Goal: Task Accomplishment & Management: Complete application form

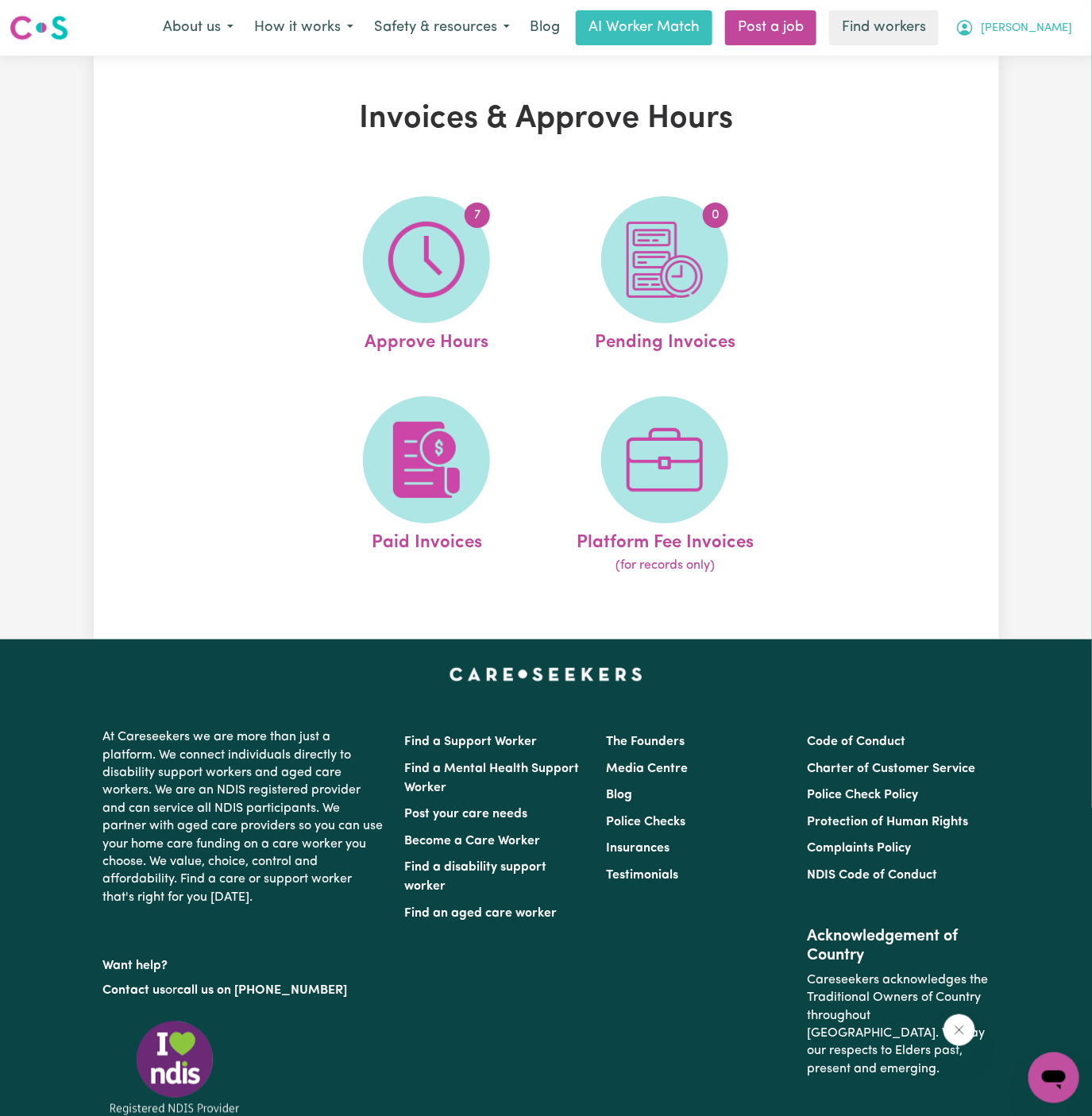
click at [1050, 32] on span "[PERSON_NAME]" at bounding box center [1026, 28] width 91 height 17
click at [1044, 55] on link "My Dashboard" at bounding box center [1019, 62] width 126 height 30
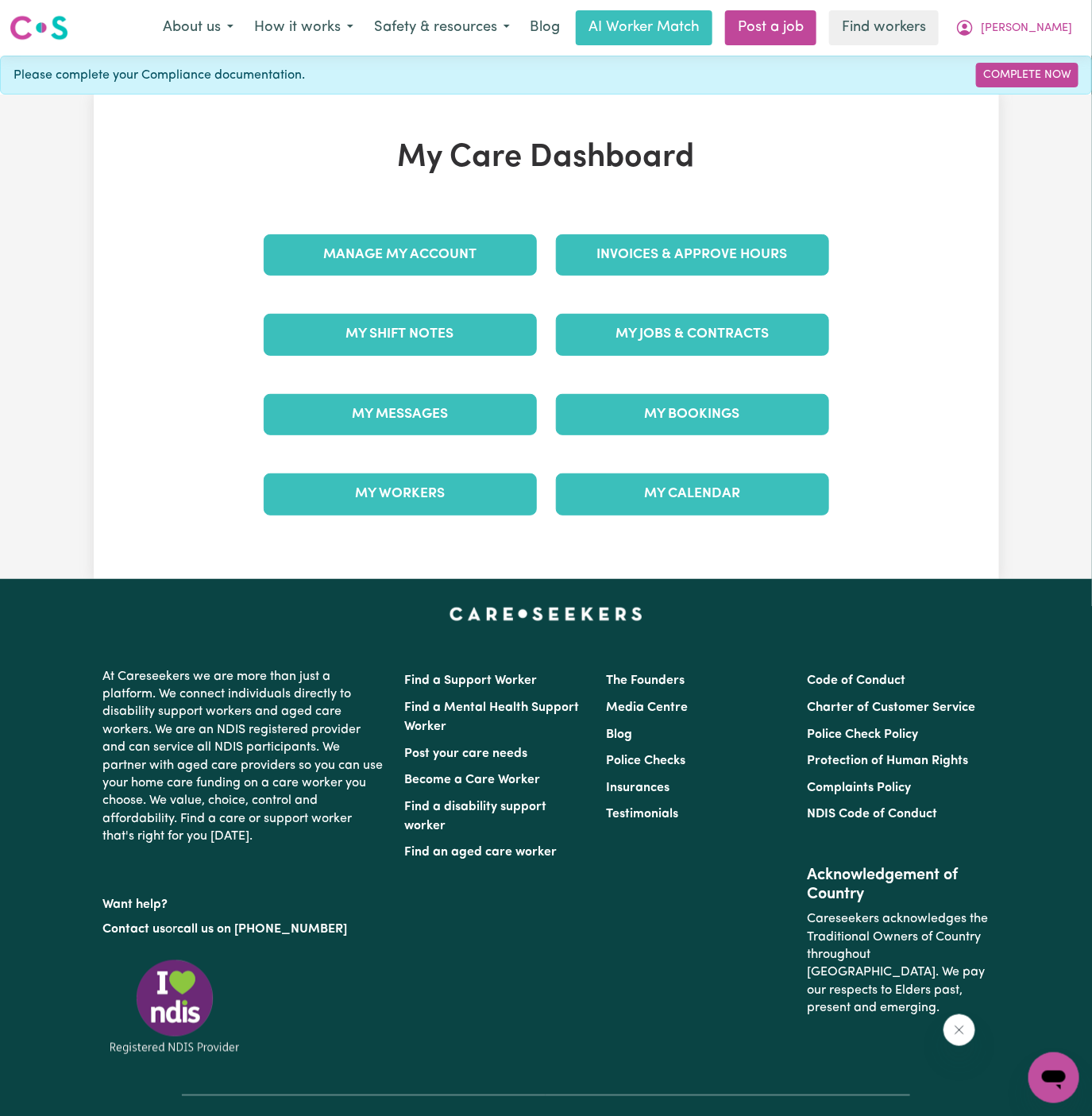
click at [770, 360] on div "My Jobs & Contracts" at bounding box center [692, 335] width 292 height 80
click at [766, 327] on link "My Jobs & Contracts" at bounding box center [692, 335] width 273 height 42
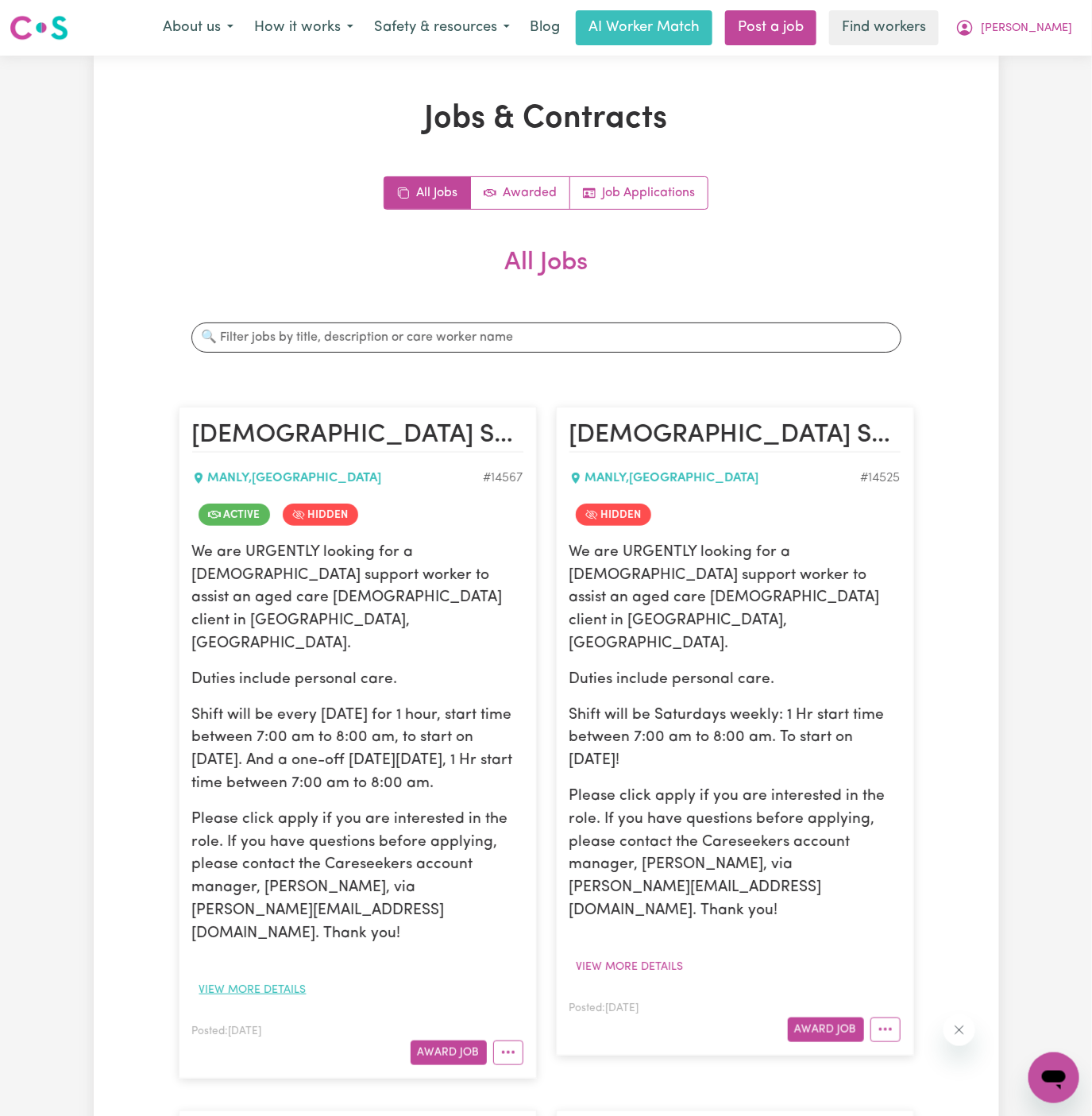
click at [265, 978] on button "View more details" at bounding box center [252, 990] width 121 height 24
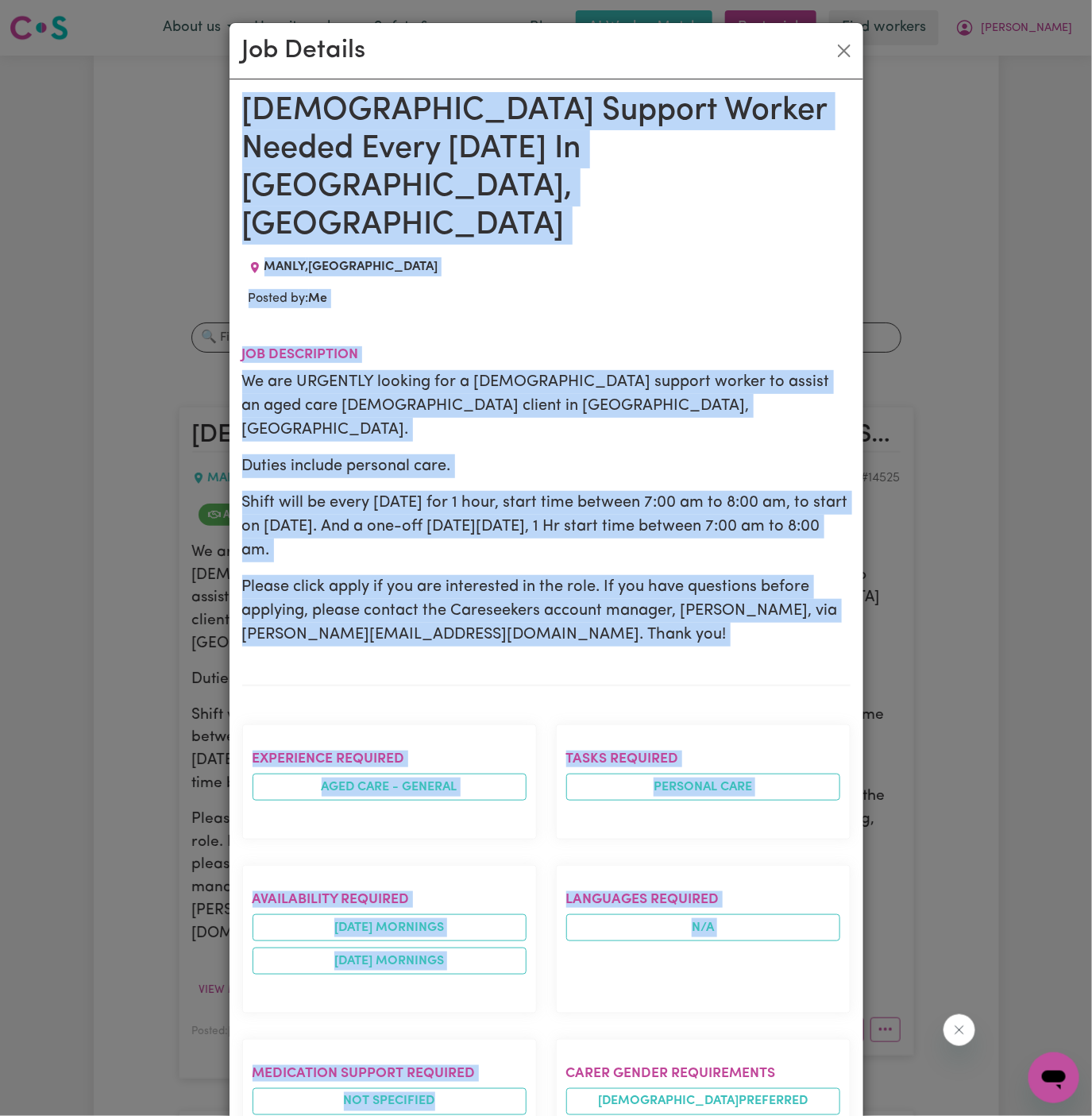
drag, startPoint x: 247, startPoint y: 111, endPoint x: 393, endPoint y: 1117, distance: 1016.5
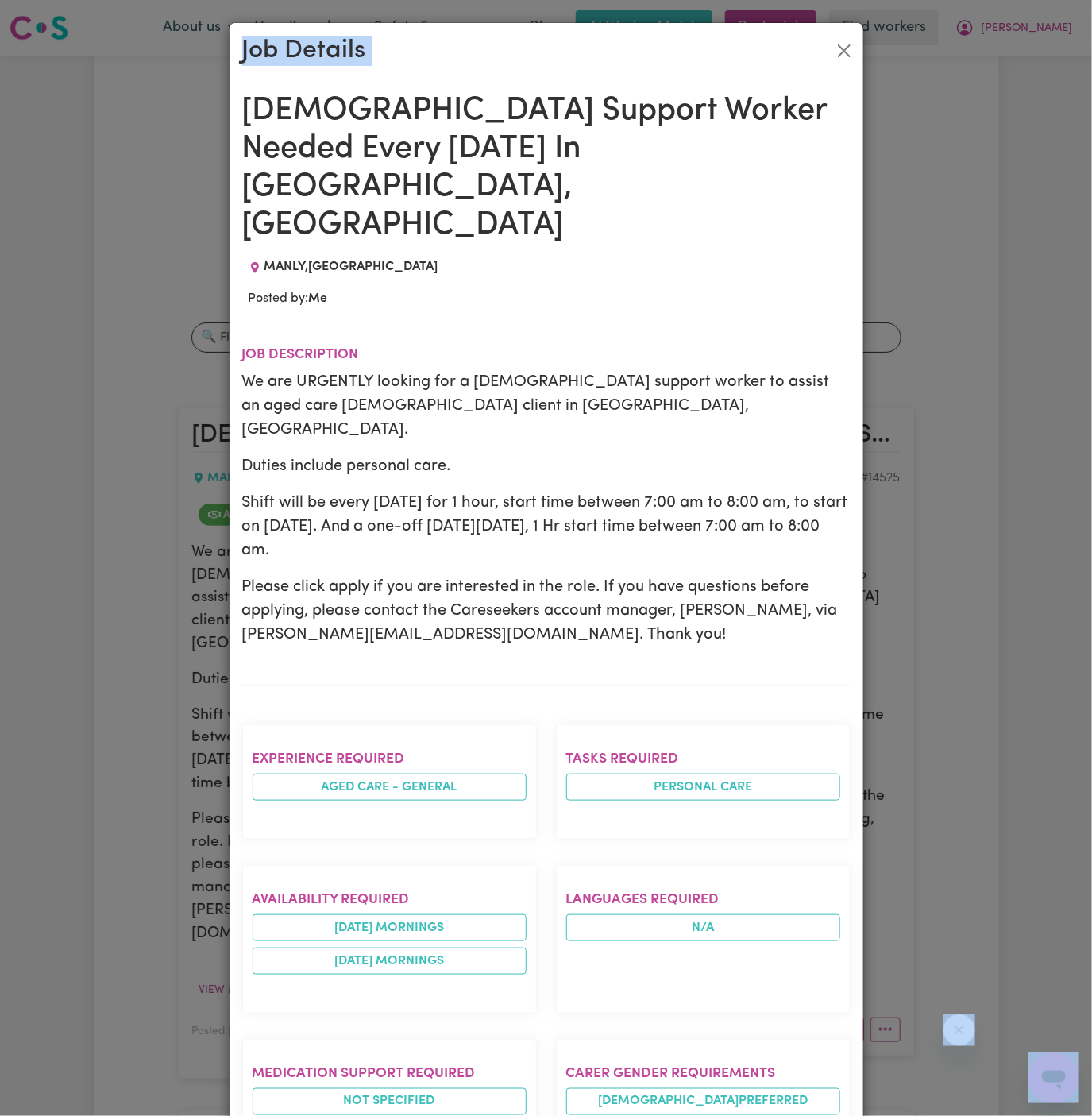
scroll to position [27, 0]
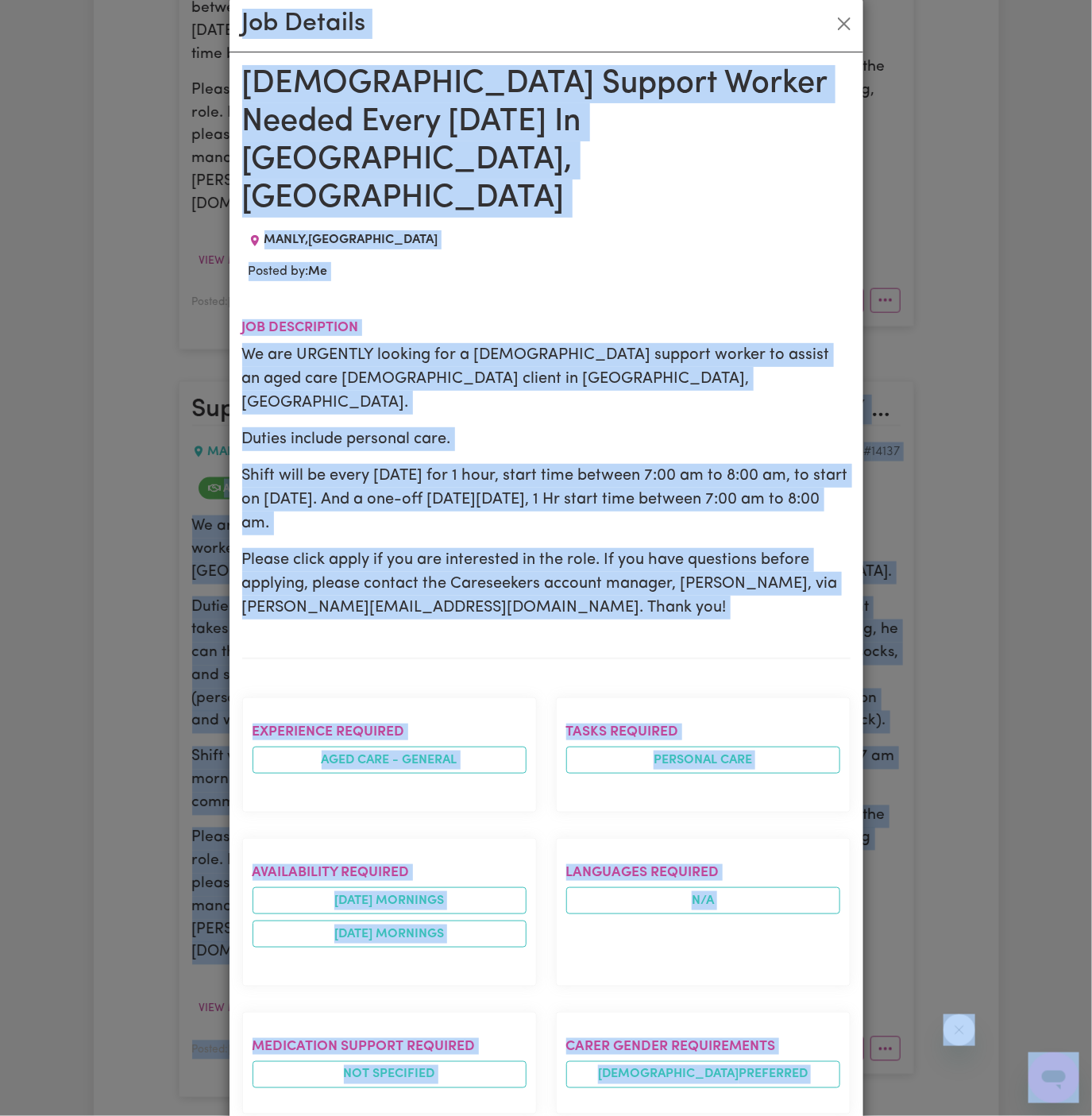
copy body "# 14193 Active Hidden We are URGENTLY looking for a support worker to assist an…"
click at [764, 712] on div "Tasks required Personal care" at bounding box center [703, 755] width 314 height 140
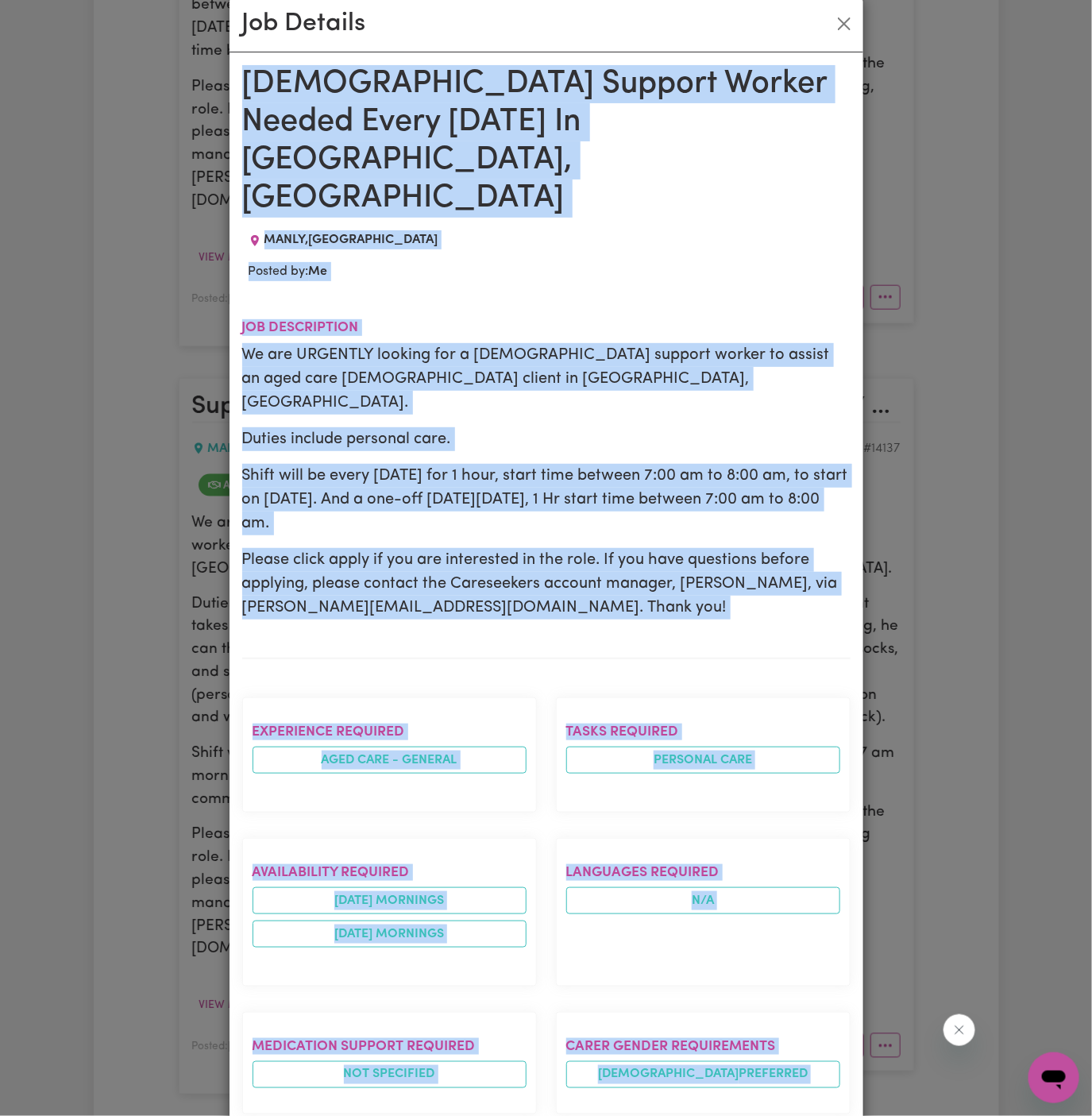
drag, startPoint x: 249, startPoint y: 84, endPoint x: 413, endPoint y: 1037, distance: 967.0
click at [413, 1037] on div "Female Support Worker Needed Every Saturday In Manly, NSW MANLY , New South Wal…" at bounding box center [546, 875] width 608 height 1620
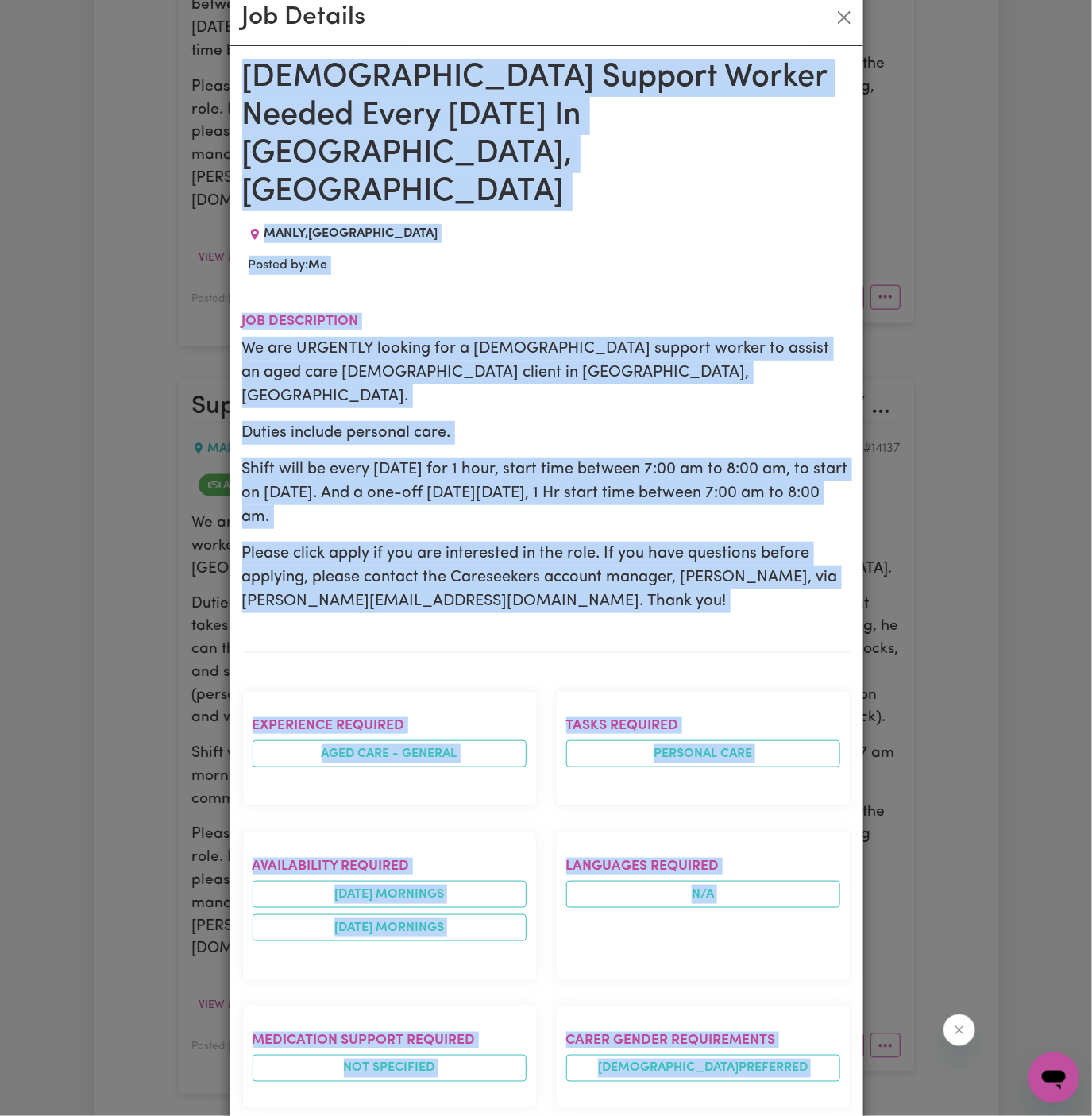
scroll to position [524, 0]
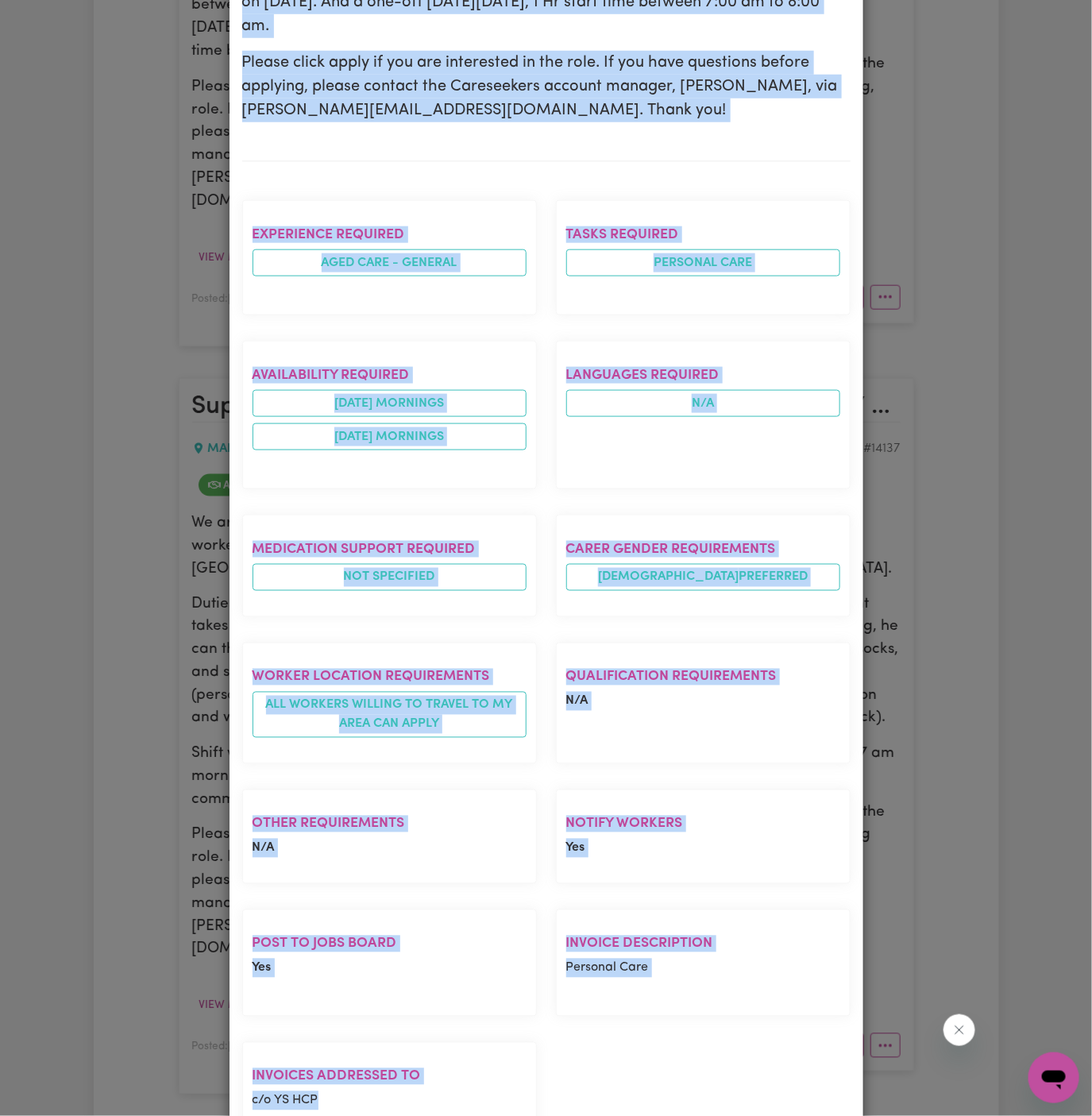
copy div "Female Support Worker Needed Every Saturday In Manly, NSW MANLY , New South Wal…"
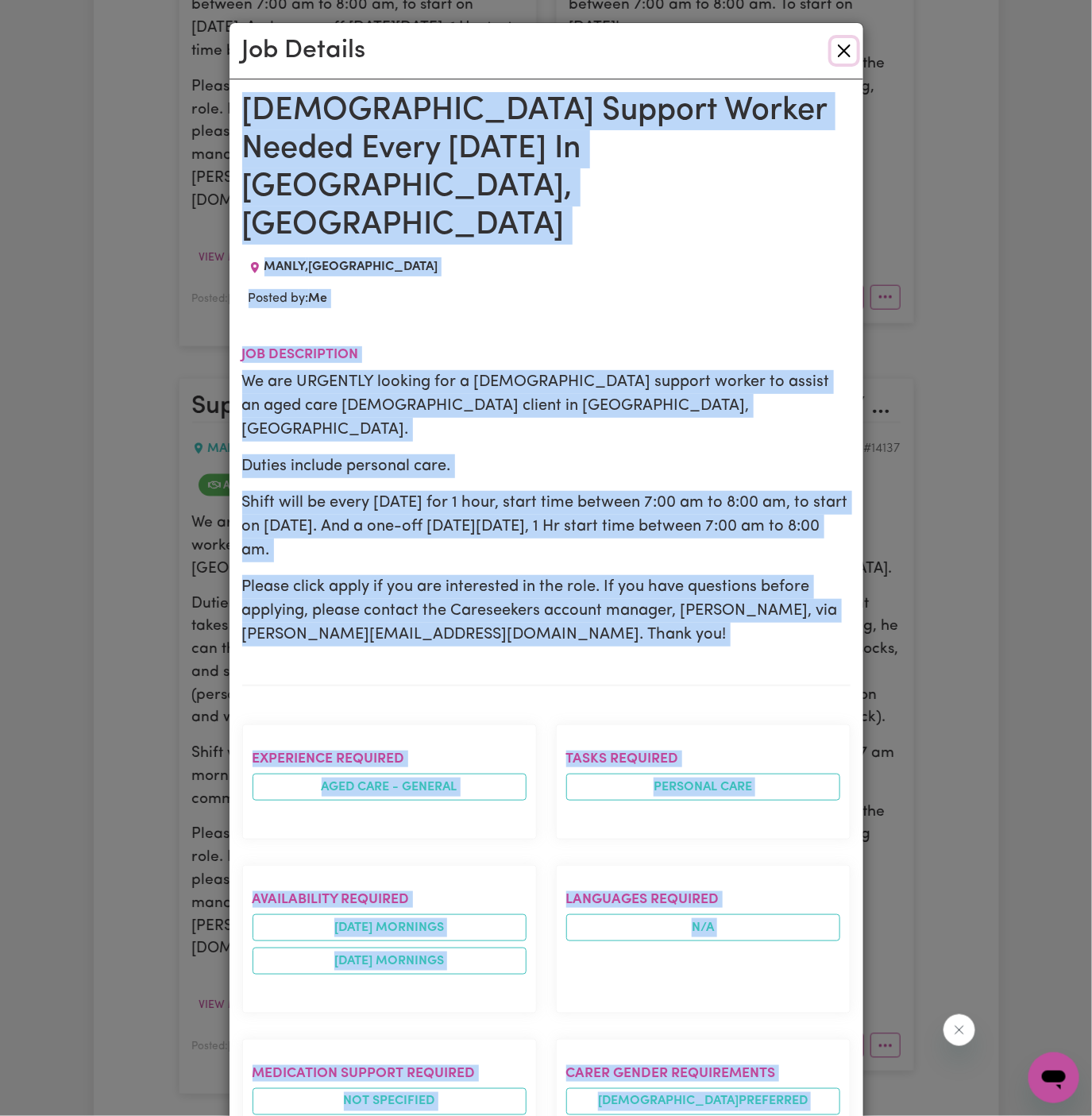
click at [842, 59] on button "Close" at bounding box center [844, 51] width 25 height 25
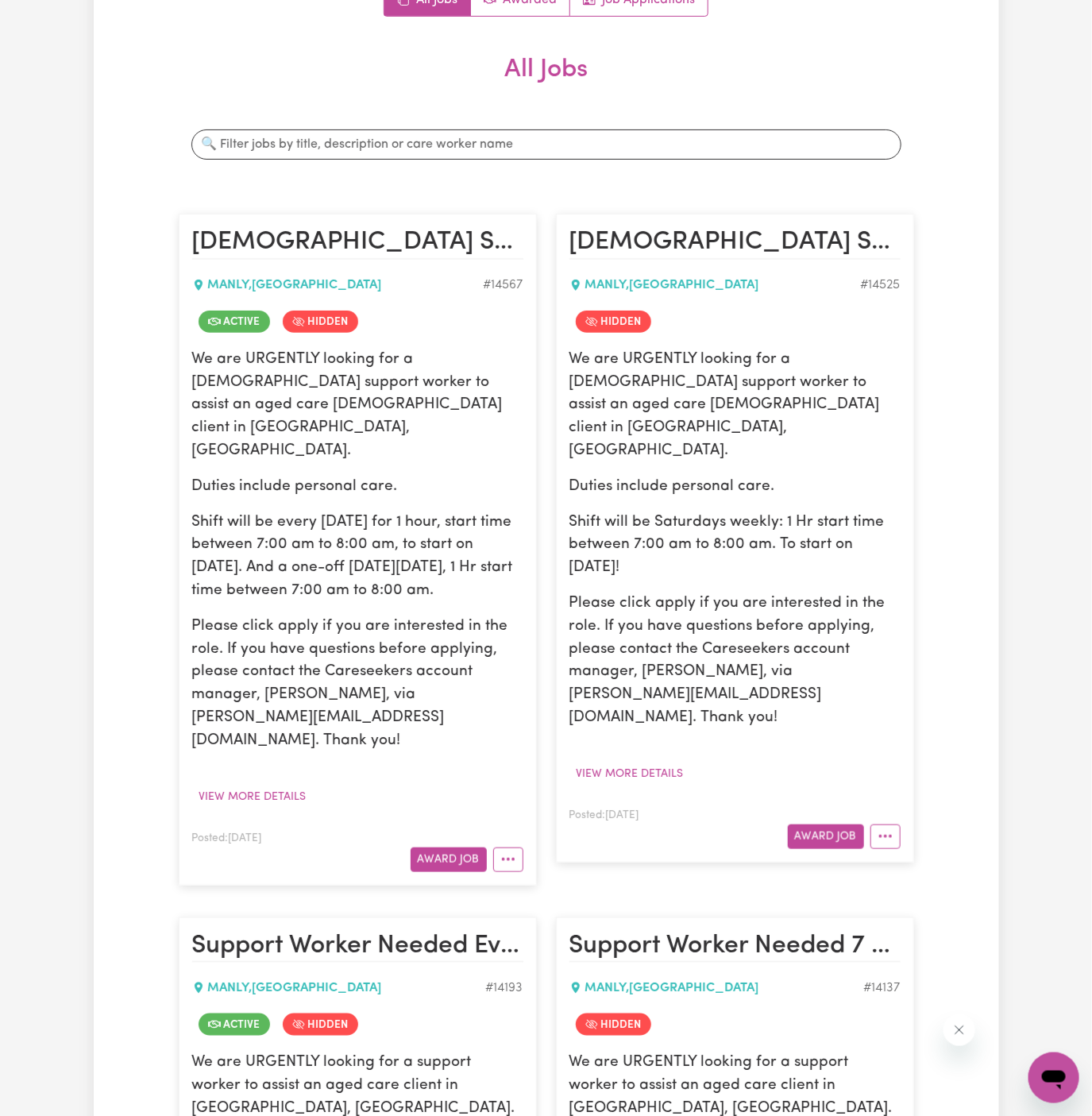
scroll to position [151, 0]
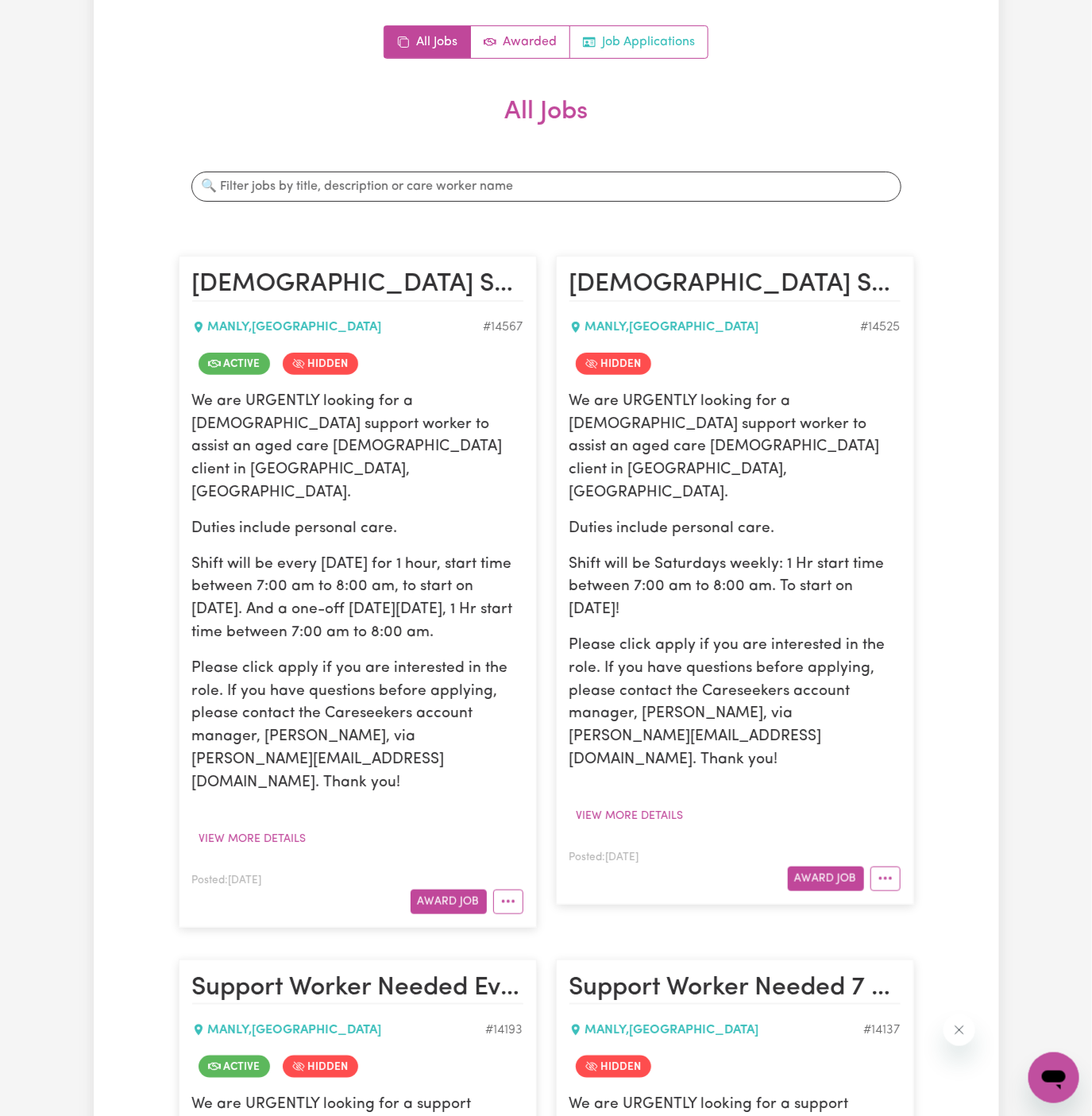
click at [642, 36] on link "Job Applications" at bounding box center [639, 42] width 138 height 32
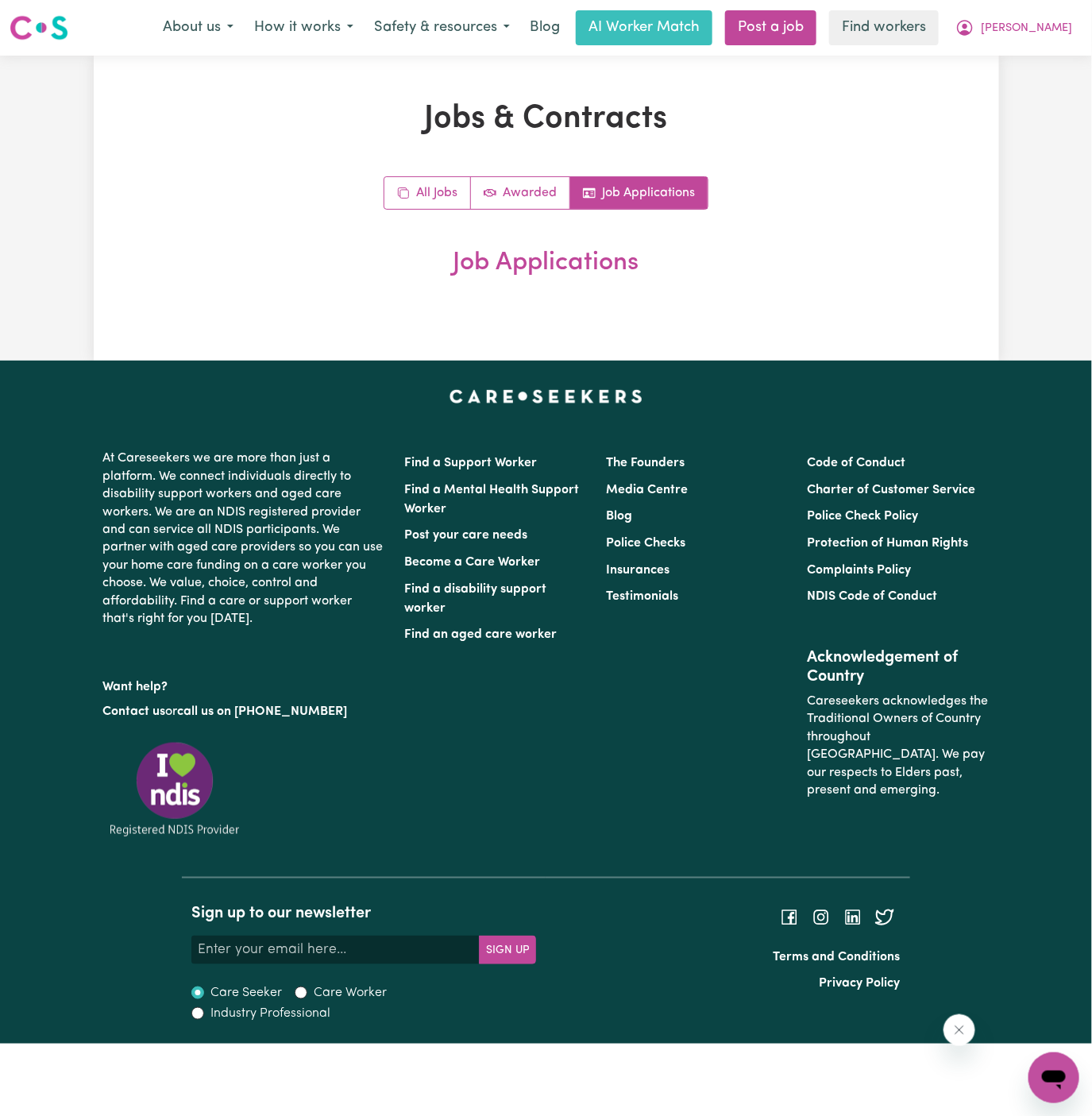
scroll to position [0, 0]
click at [816, 26] on link "Post a job" at bounding box center [770, 27] width 91 height 35
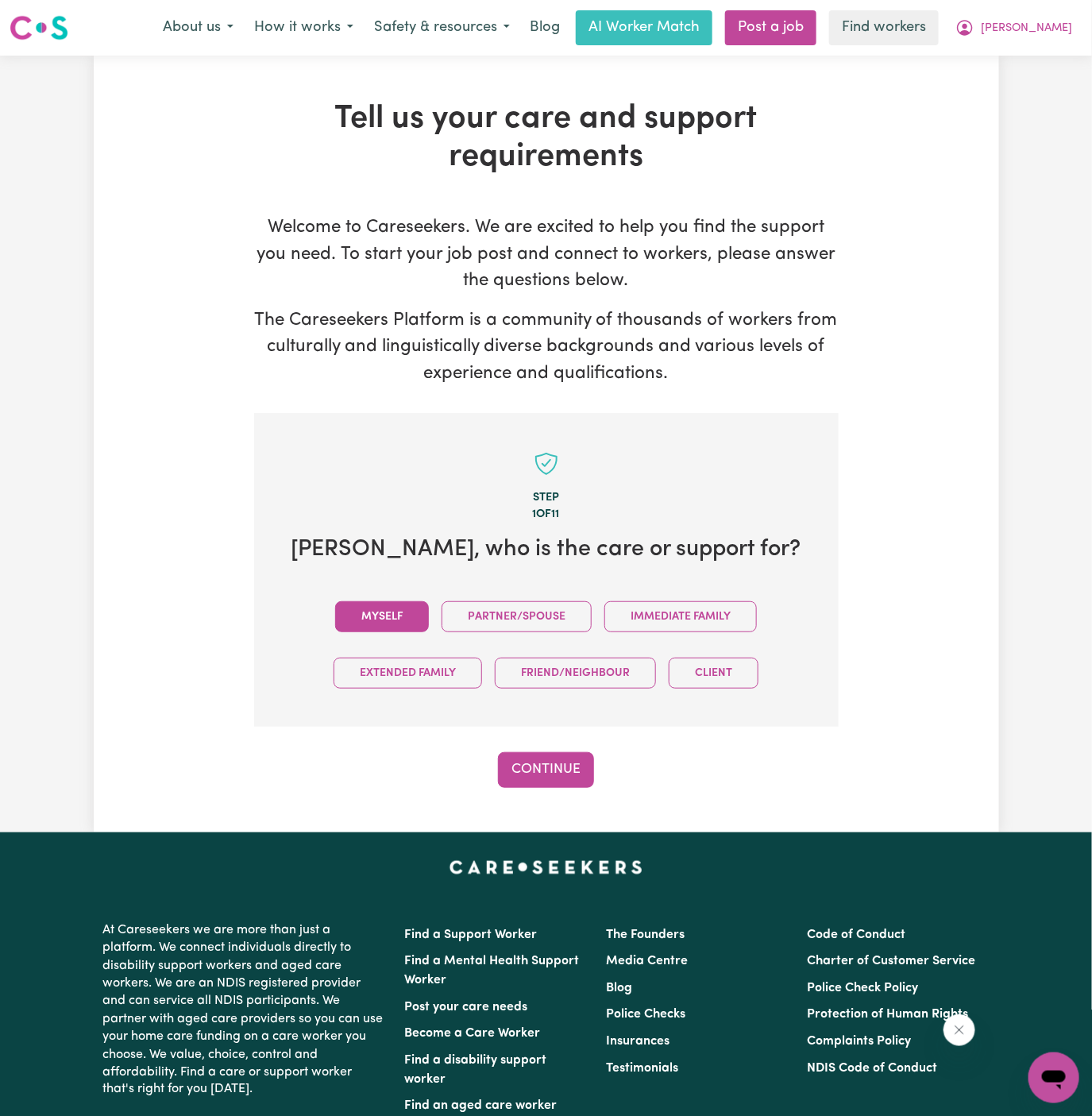
click at [394, 621] on button "Myself" at bounding box center [382, 617] width 94 height 31
click at [622, 809] on div "Tell us your care and support requirements Welcome to Careseekers. We are excit…" at bounding box center [546, 444] width 906 height 777
click at [530, 750] on div "Step 1 of 11 William , who is the care or support for? Myself Partner/Spouse Im…" at bounding box center [546, 600] width 584 height 375
click at [543, 772] on button "Continue" at bounding box center [546, 769] width 96 height 35
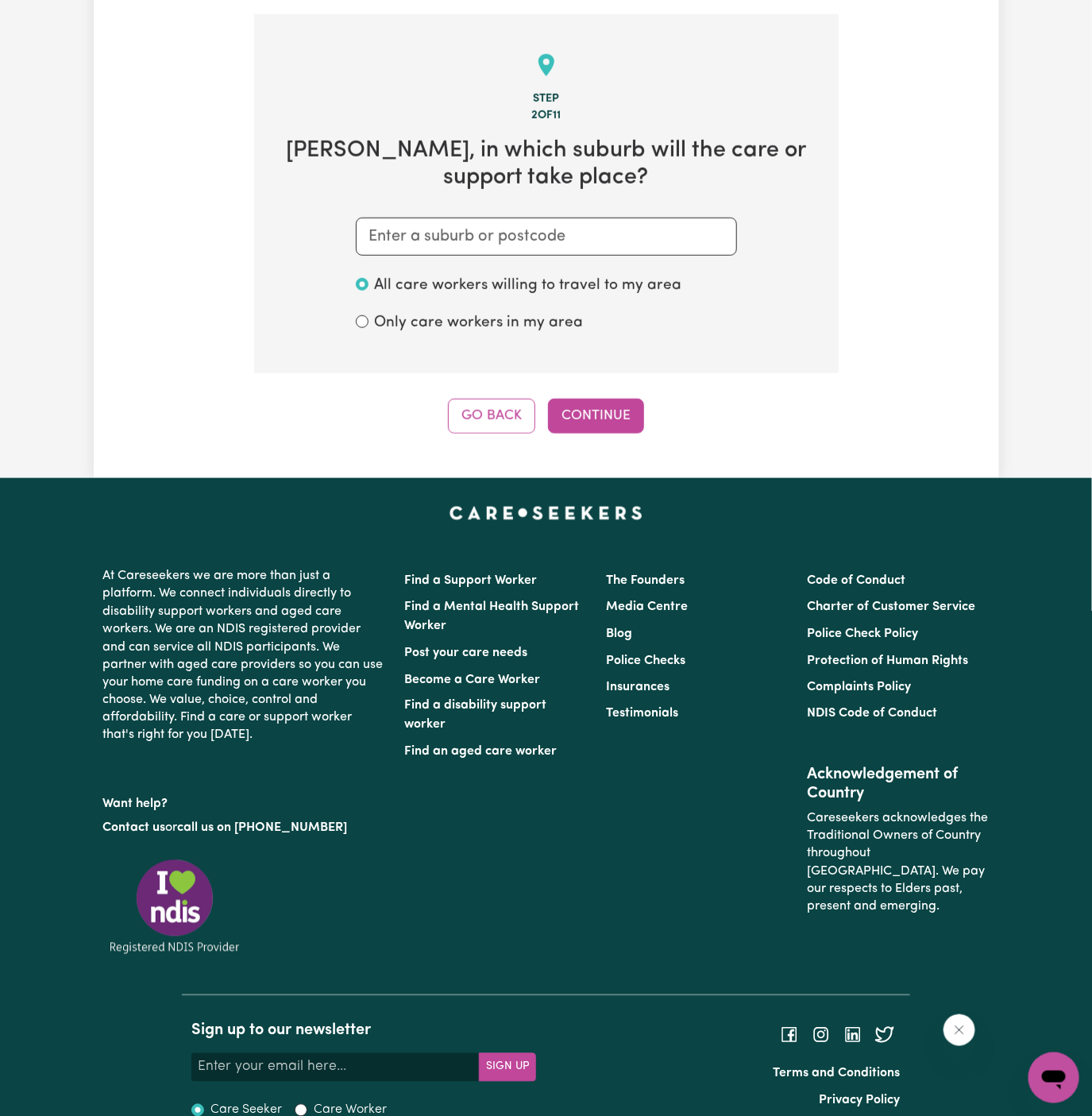
scroll to position [413, 0]
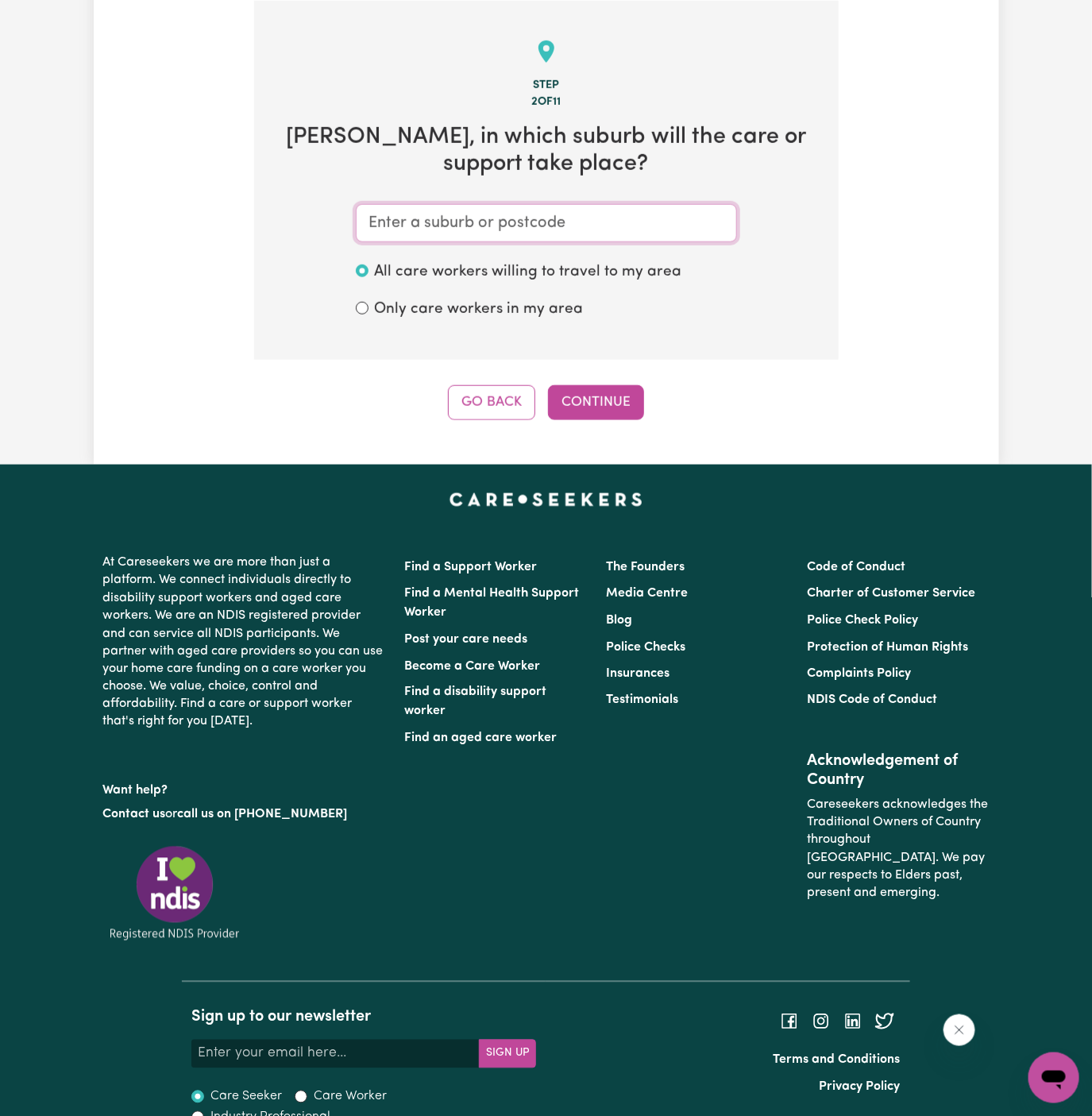
click at [519, 223] on input "text" at bounding box center [546, 224] width 381 height 38
click at [597, 224] on input "text" at bounding box center [546, 224] width 381 height 38
paste input "Manly"
type input "Manly"
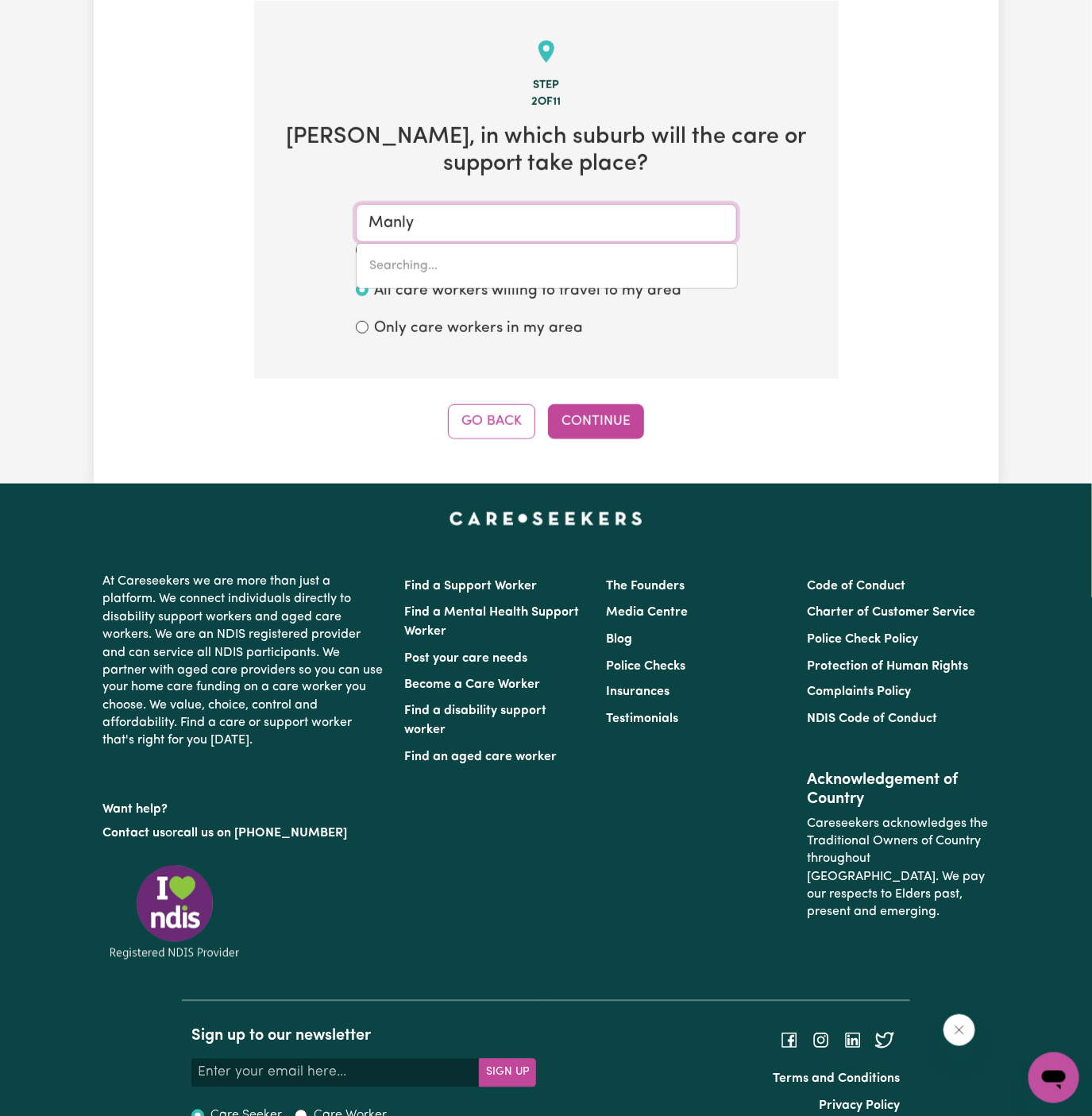
type input "Manly, New South Wales, 2095"
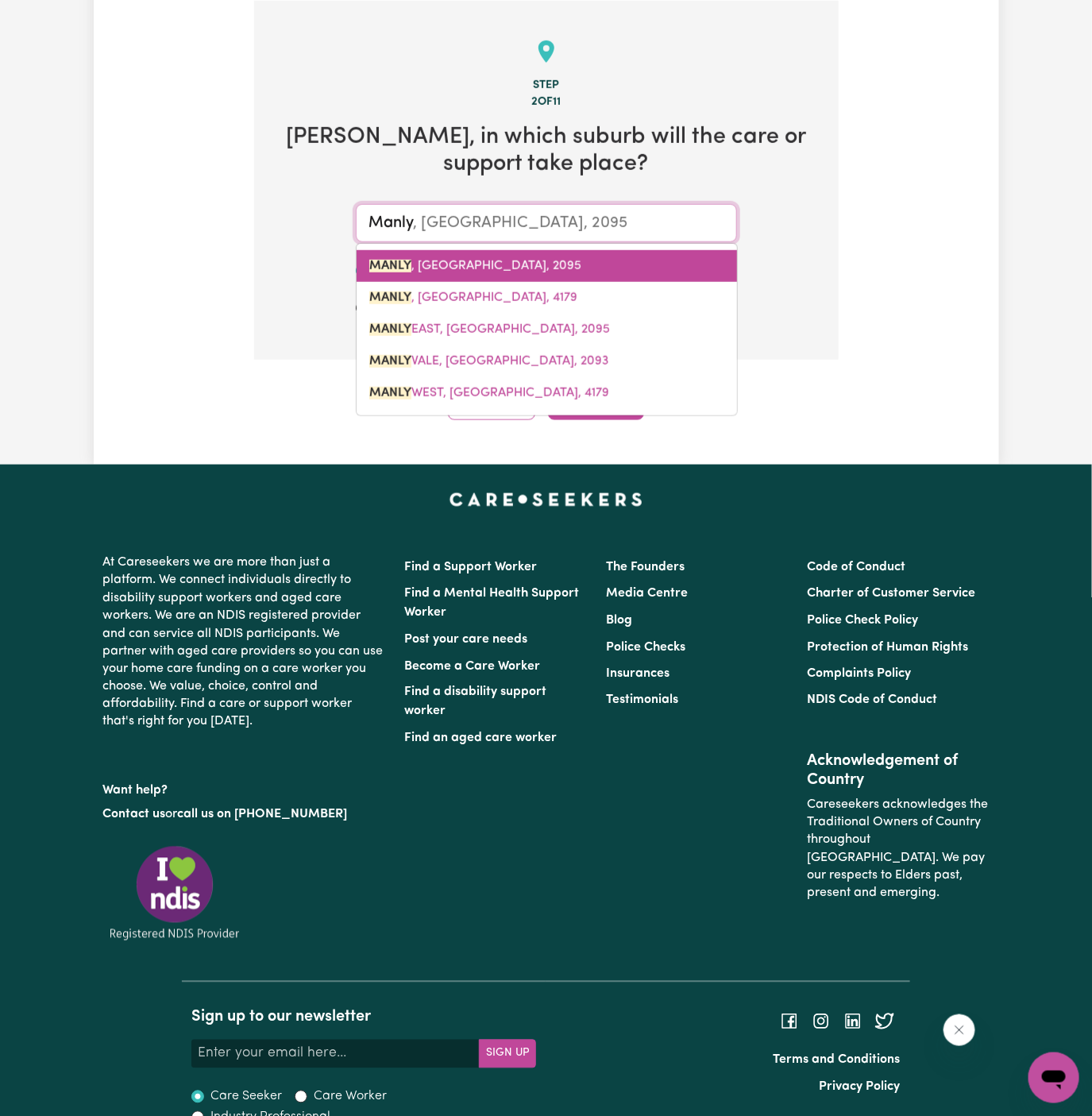
click at [502, 256] on link "MANLY , New South Wales, 2095" at bounding box center [546, 266] width 380 height 32
type input "MANLY, New South Wales, 2095"
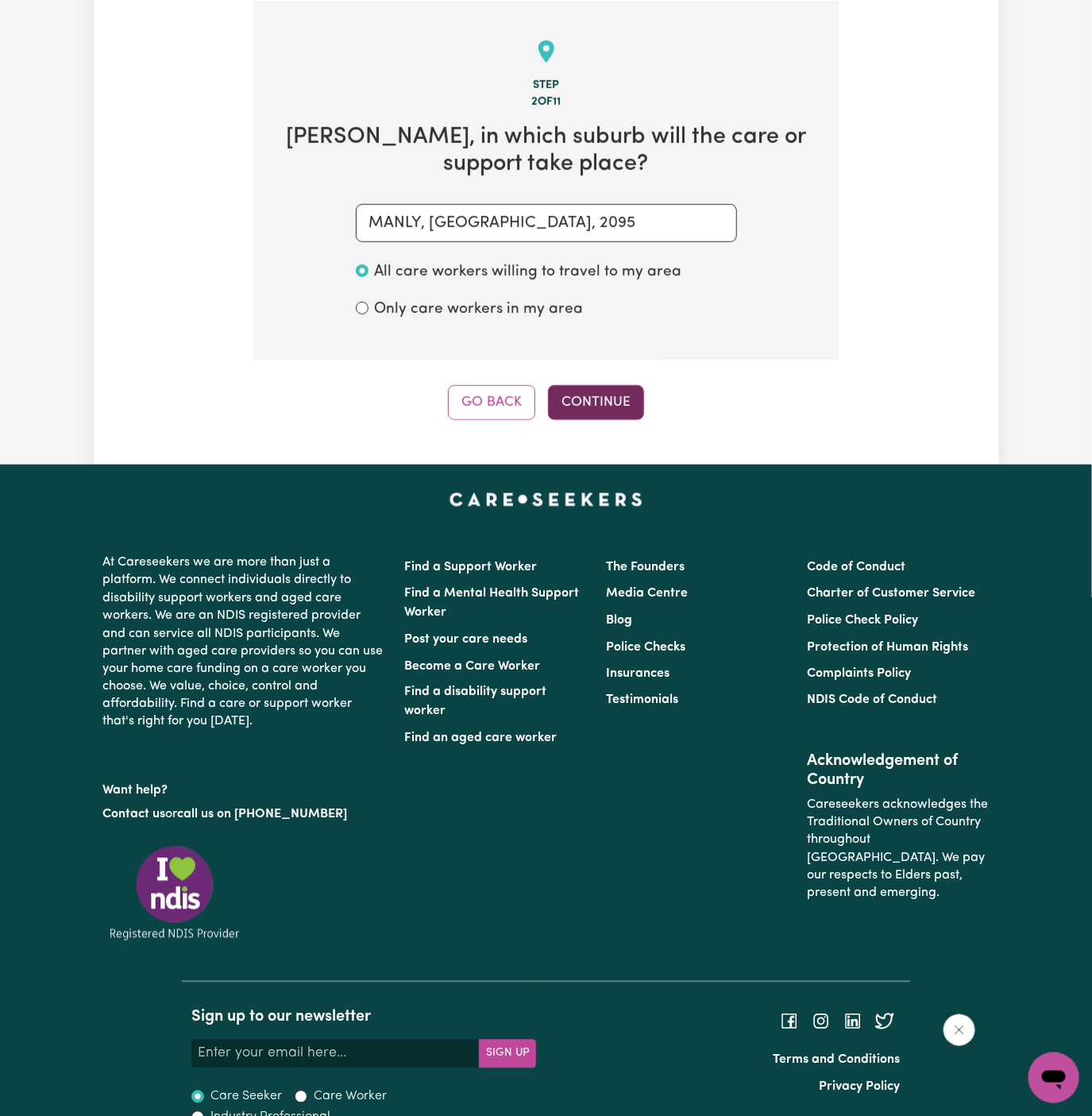
click at [614, 406] on button "Continue" at bounding box center [596, 403] width 96 height 35
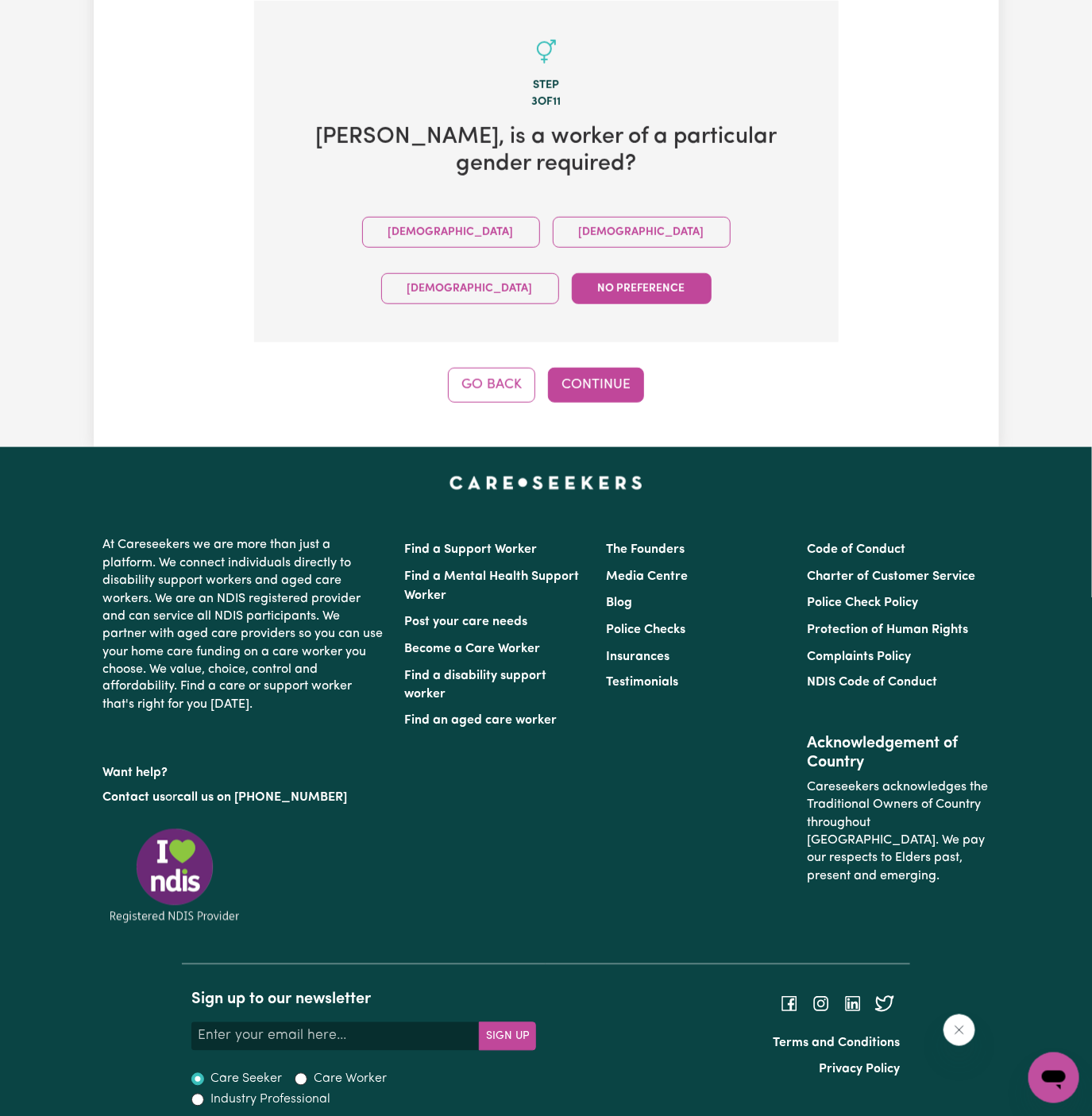
scroll to position [368, 0]
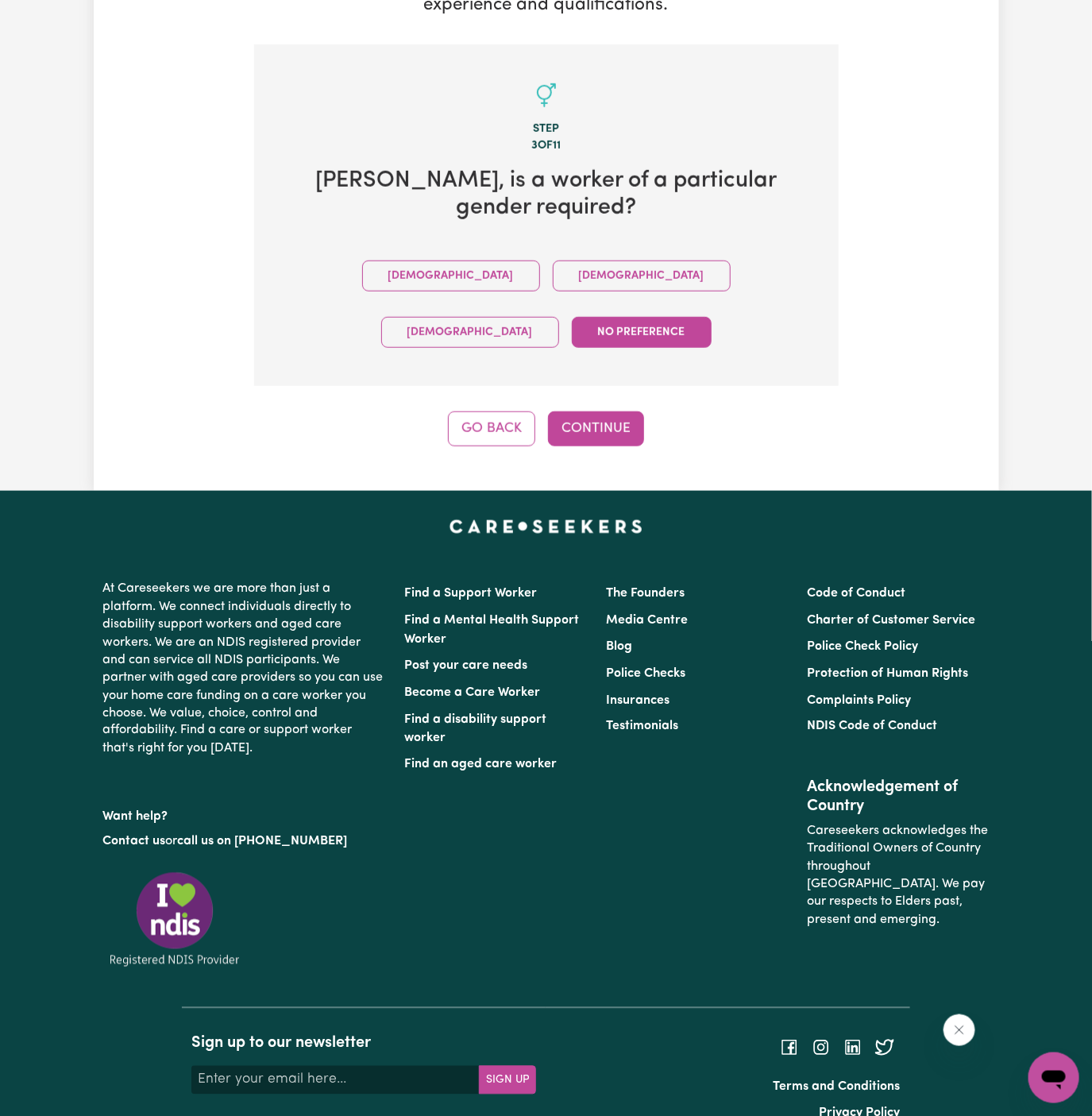
click at [493, 293] on div "Male Female Non-binary No preference" at bounding box center [546, 304] width 534 height 113
click at [553, 280] on button "Female" at bounding box center [641, 276] width 178 height 31
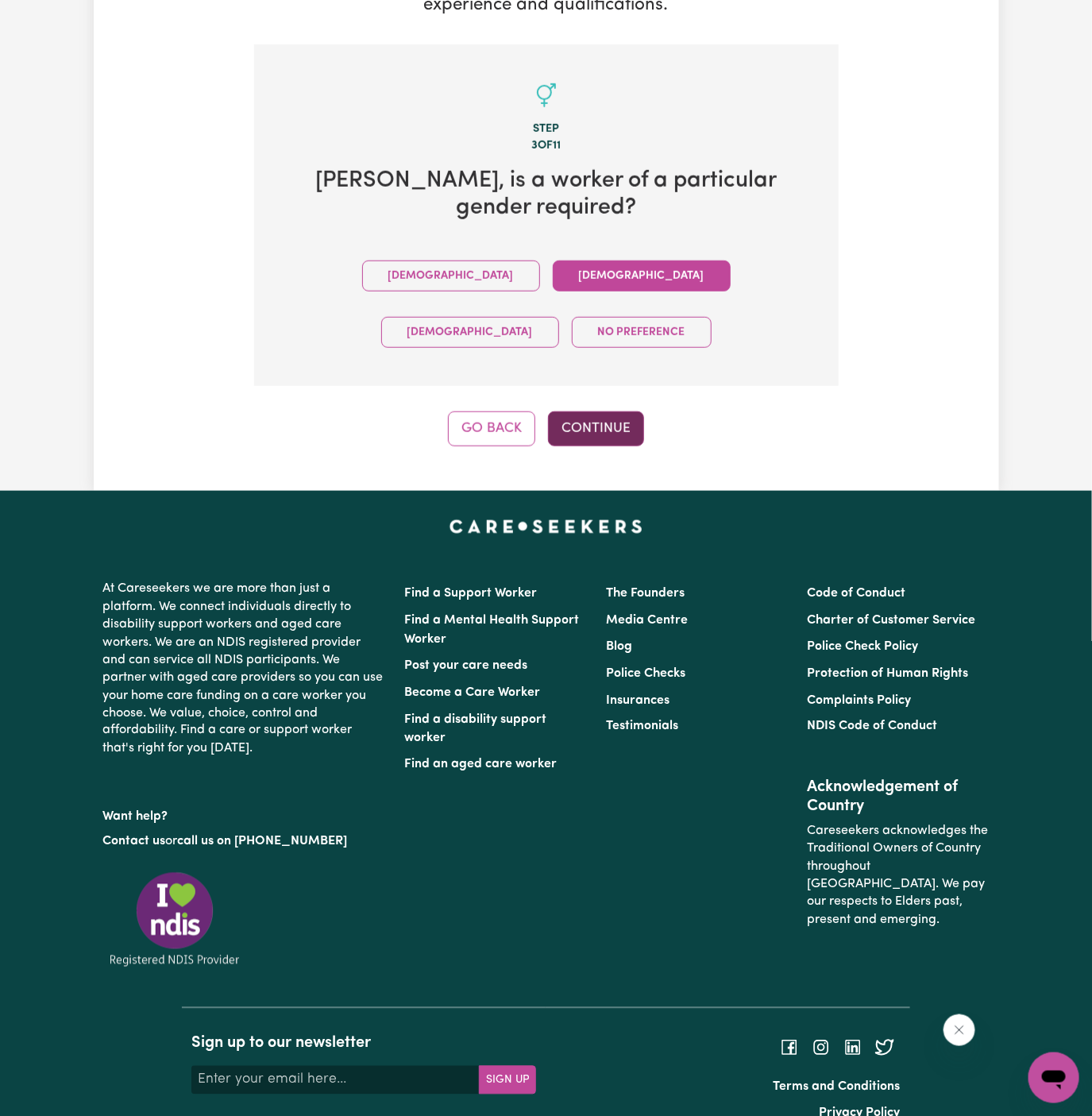
click at [606, 412] on button "Continue" at bounding box center [596, 429] width 96 height 35
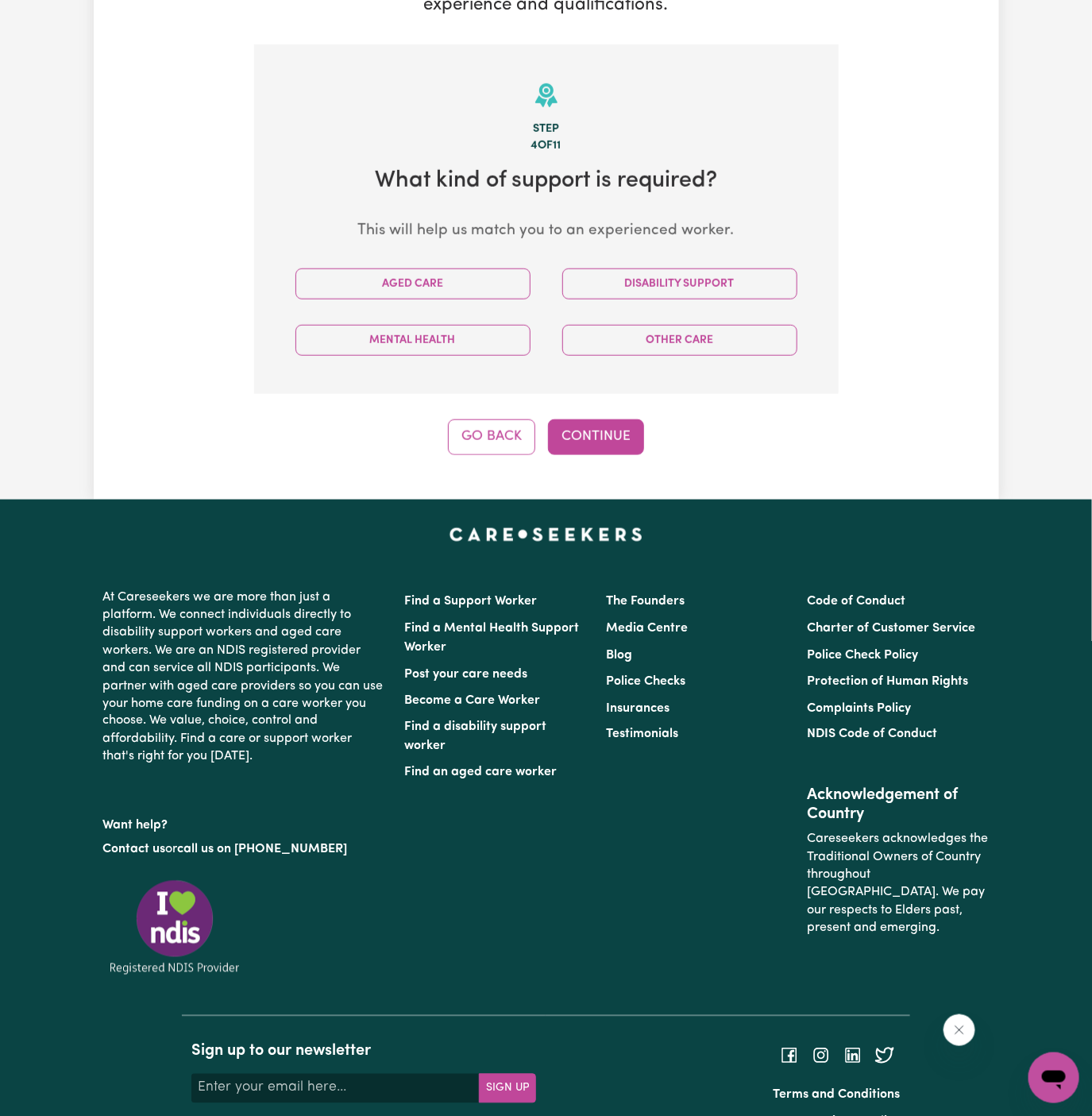
scroll to position [413, 0]
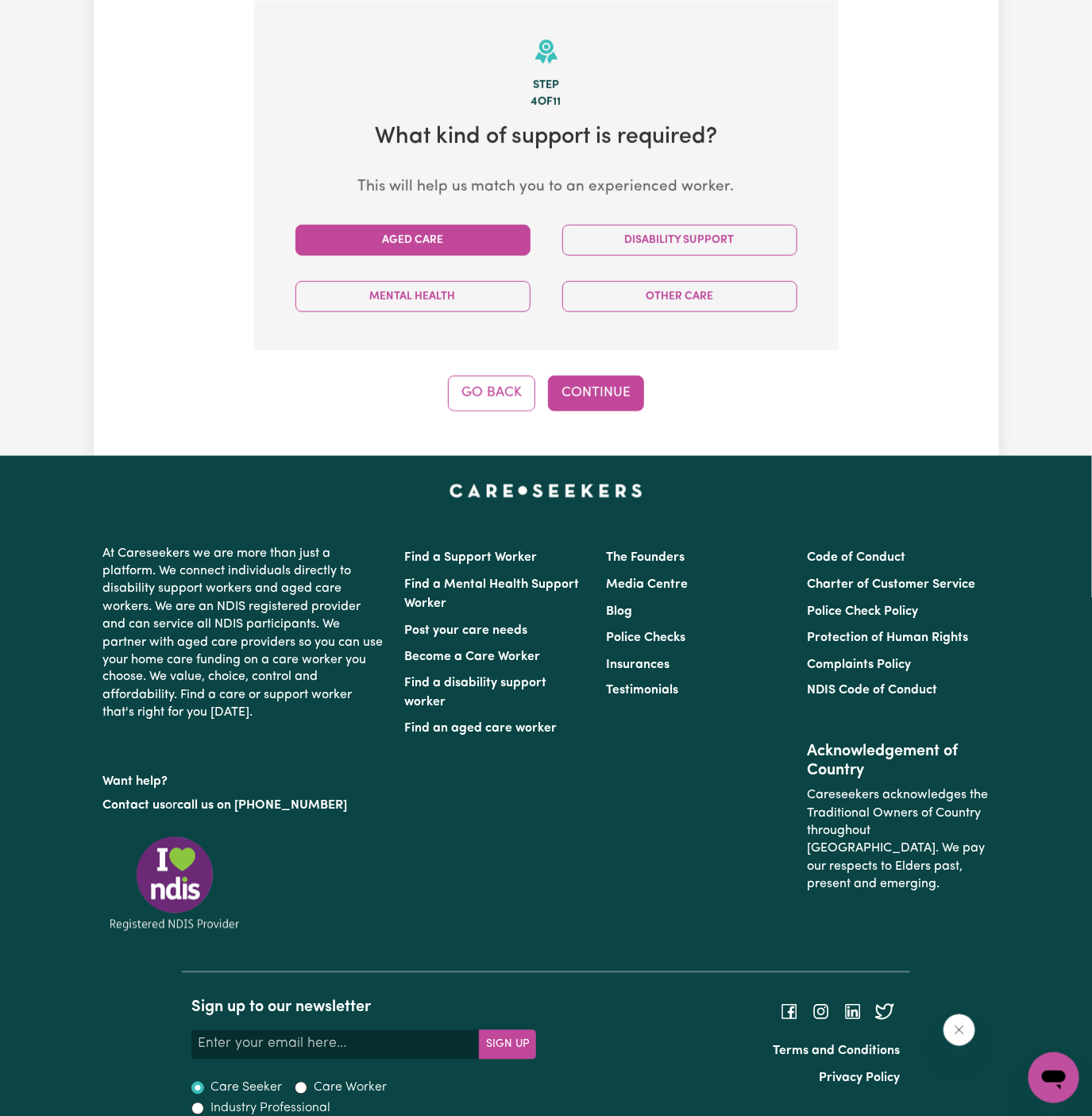
click at [428, 241] on button "Aged Care" at bounding box center [413, 240] width 235 height 31
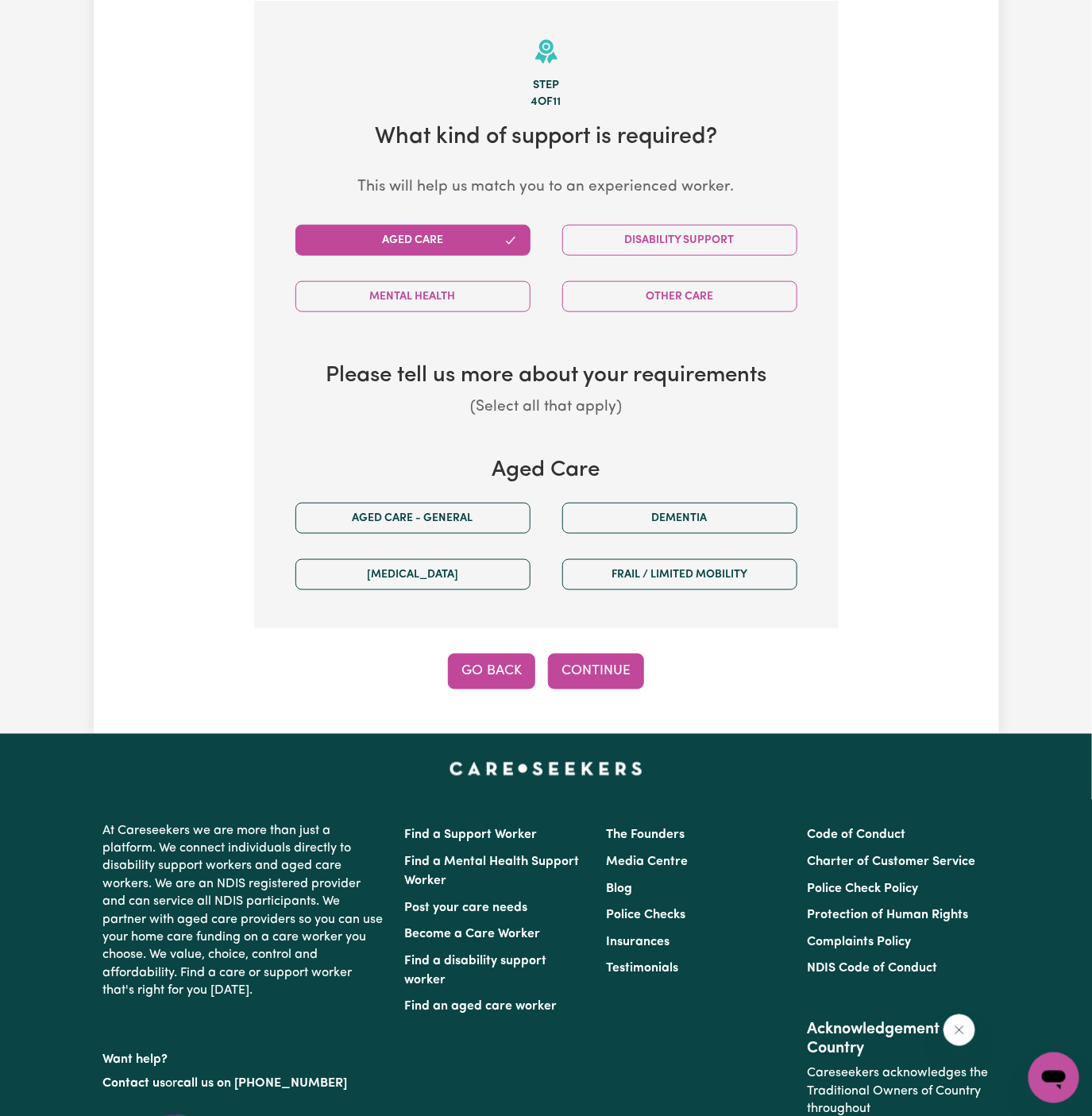
click at [516, 672] on button "Go Back" at bounding box center [491, 671] width 88 height 35
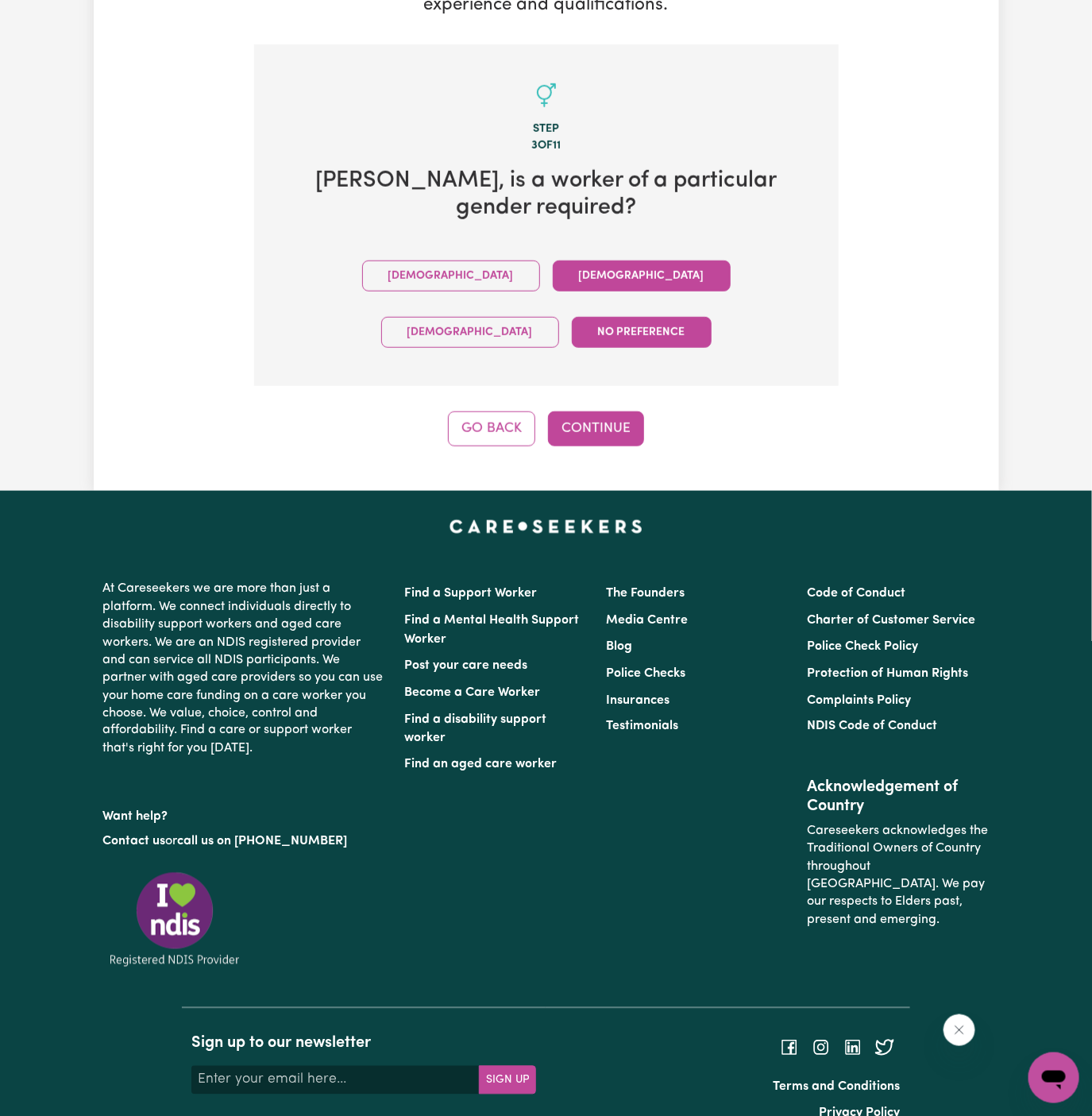
click at [712, 317] on button "No preference" at bounding box center [641, 332] width 139 height 31
click at [572, 412] on button "Continue" at bounding box center [596, 429] width 96 height 35
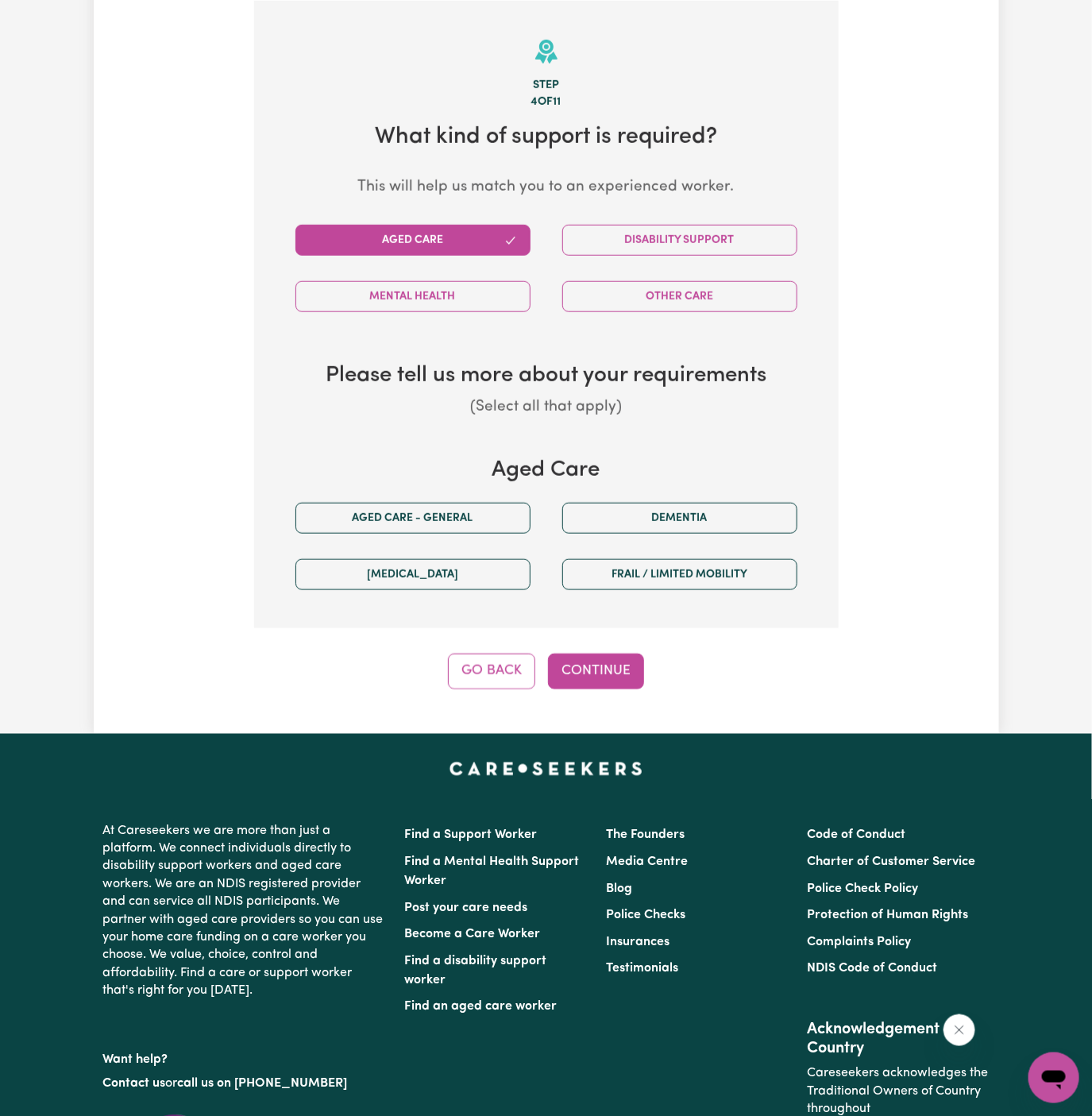
scroll to position [413, 0]
click at [481, 526] on button "Aged care - General" at bounding box center [413, 519] width 235 height 31
click at [577, 671] on button "Continue" at bounding box center [596, 671] width 96 height 35
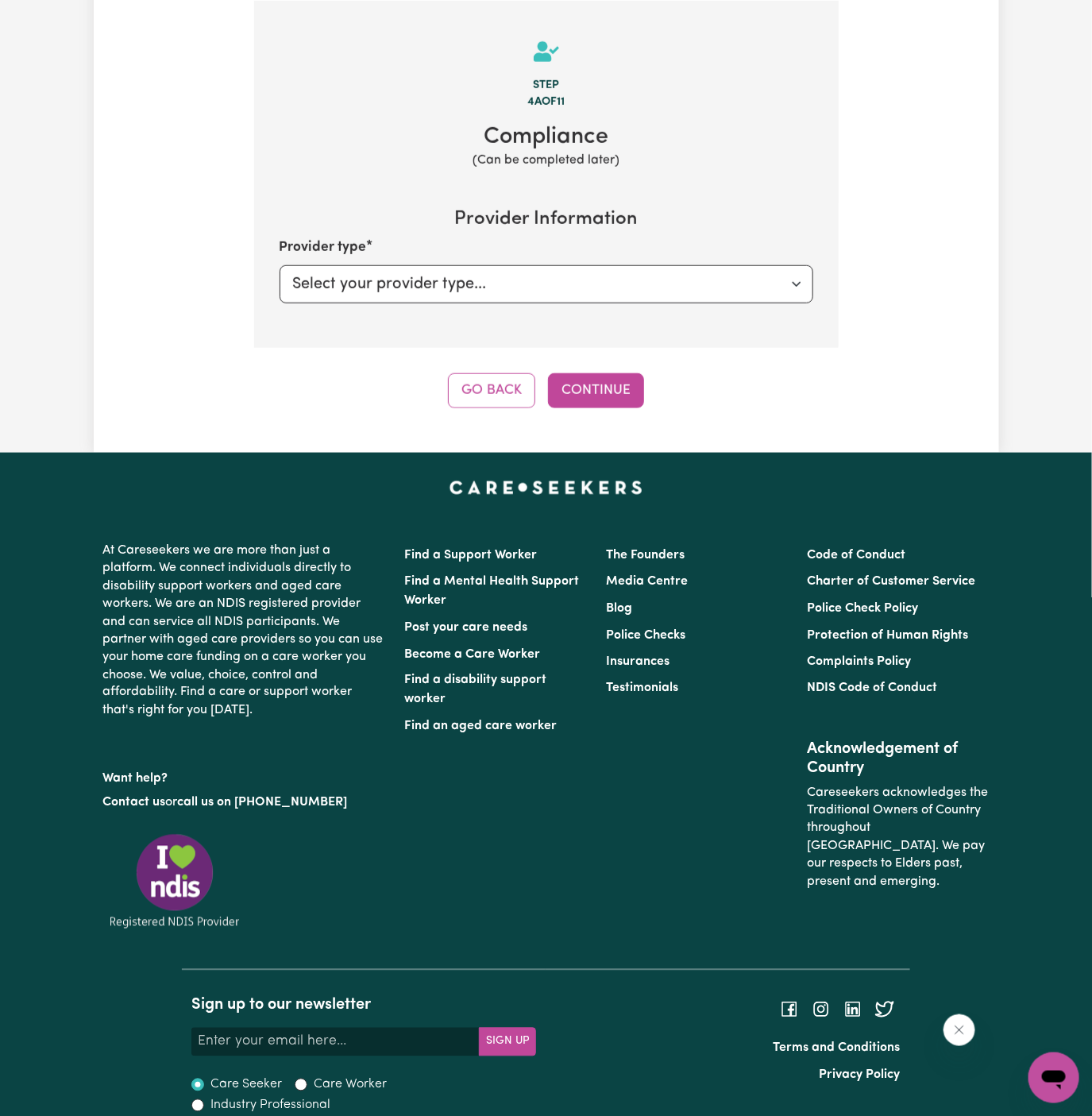
click at [614, 409] on div "Tell us your care and support requirements Welcome to Careseekers. We are excit…" at bounding box center [546, 48] width 906 height 809
click at [592, 386] on button "Continue" at bounding box center [596, 391] width 96 height 35
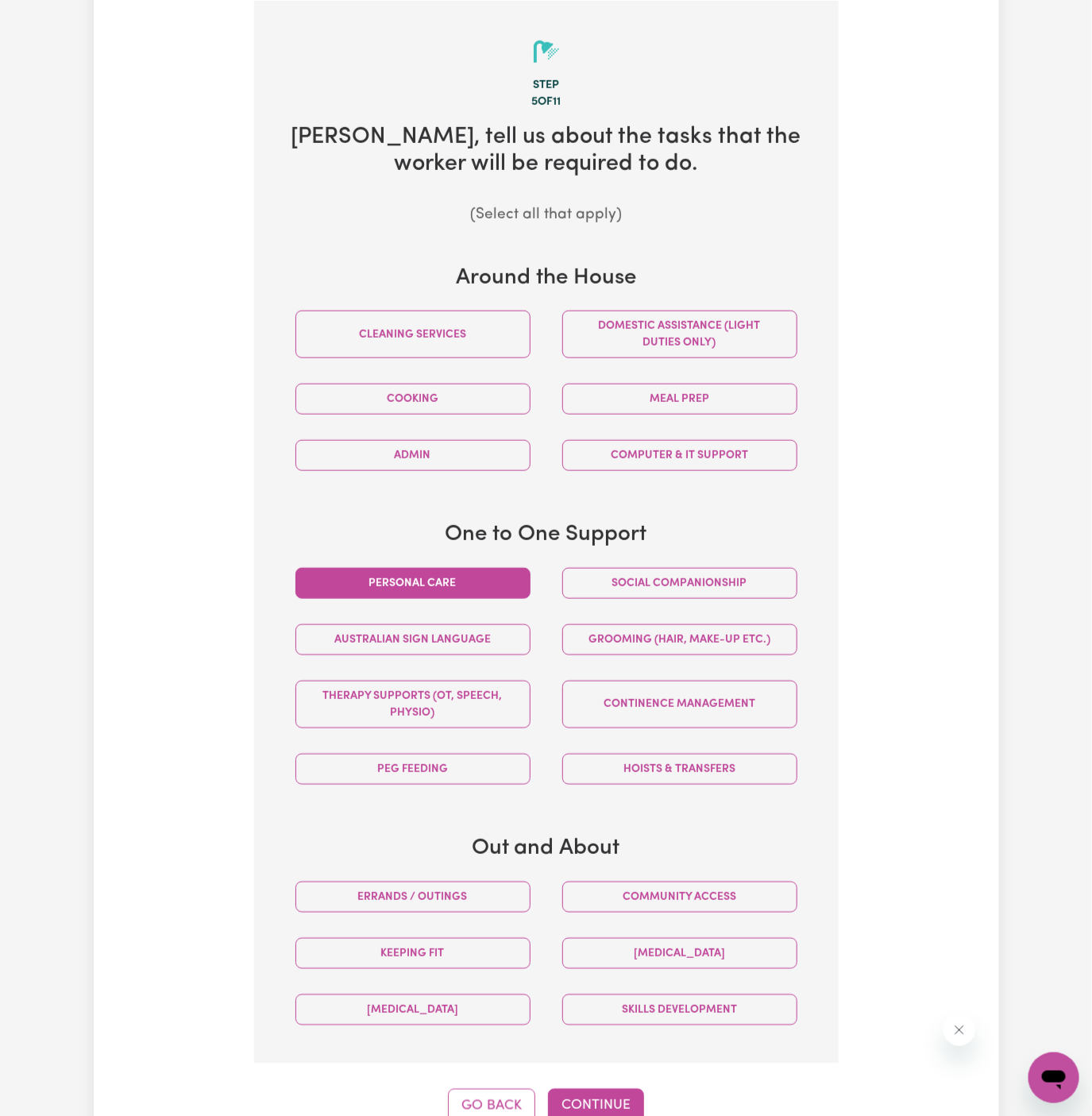
click at [461, 581] on button "Personal care" at bounding box center [413, 584] width 235 height 31
click at [597, 1099] on button "Continue" at bounding box center [596, 1106] width 96 height 35
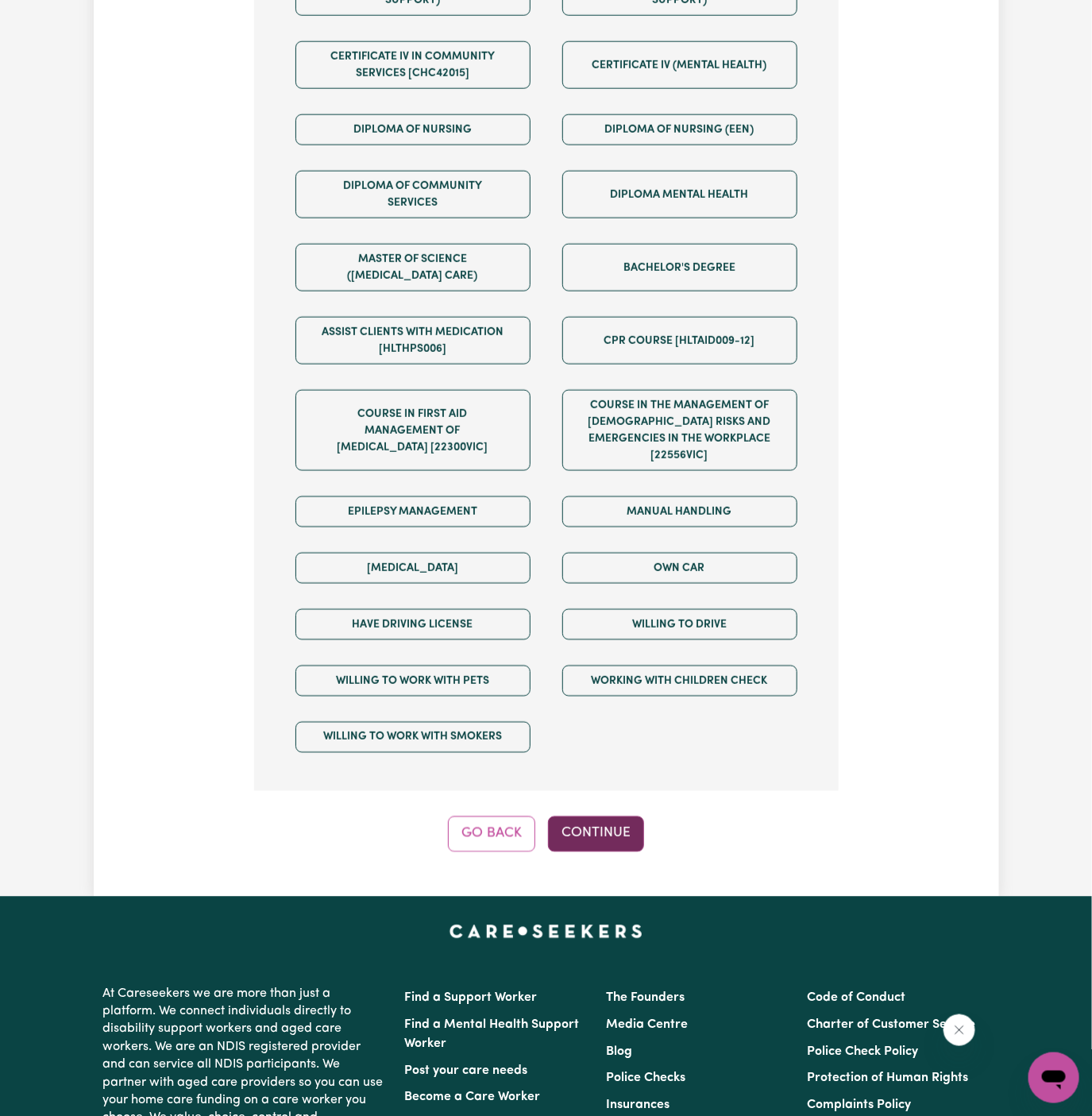
click at [621, 816] on button "Continue" at bounding box center [596, 834] width 96 height 35
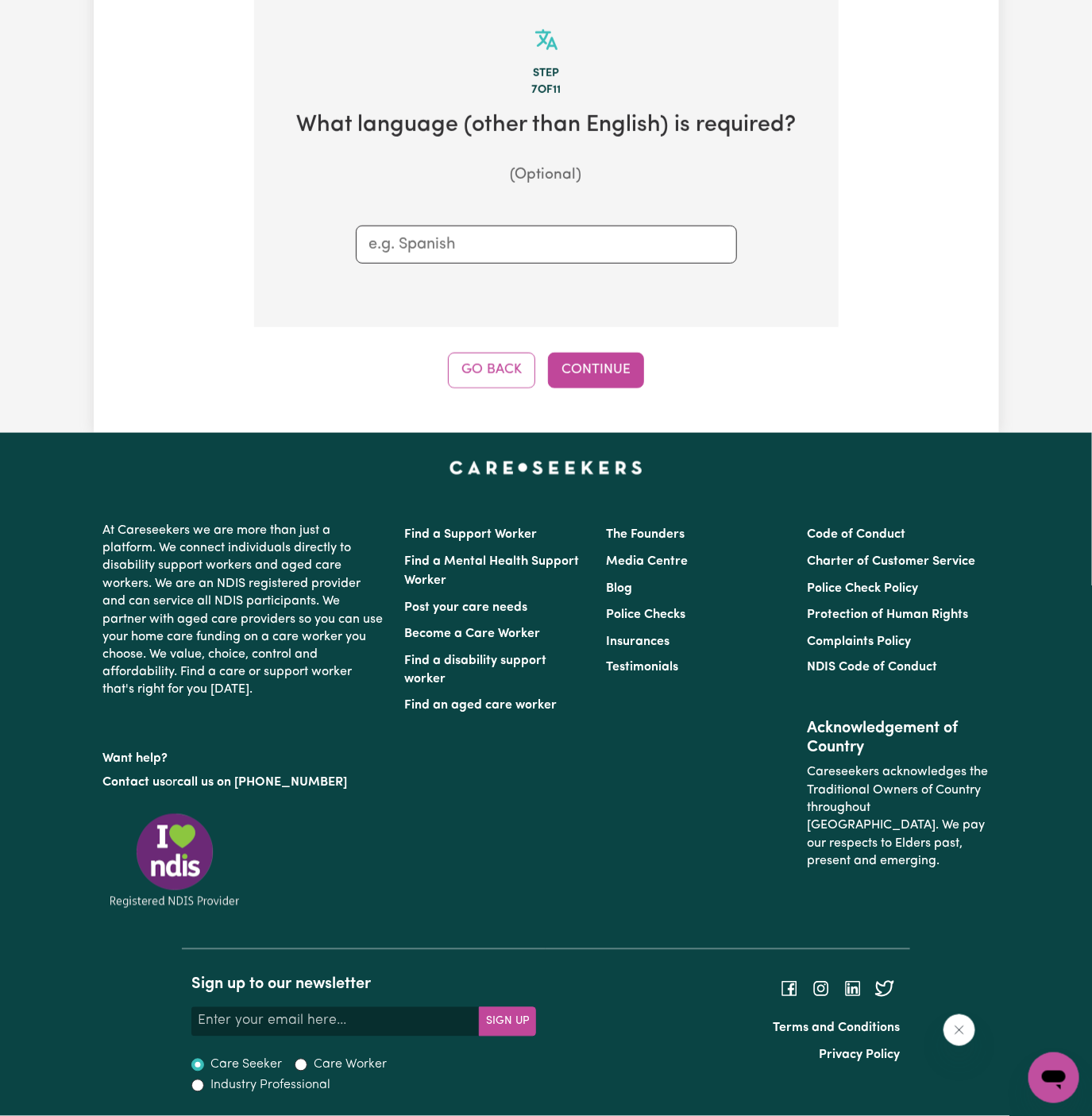
scroll to position [413, 0]
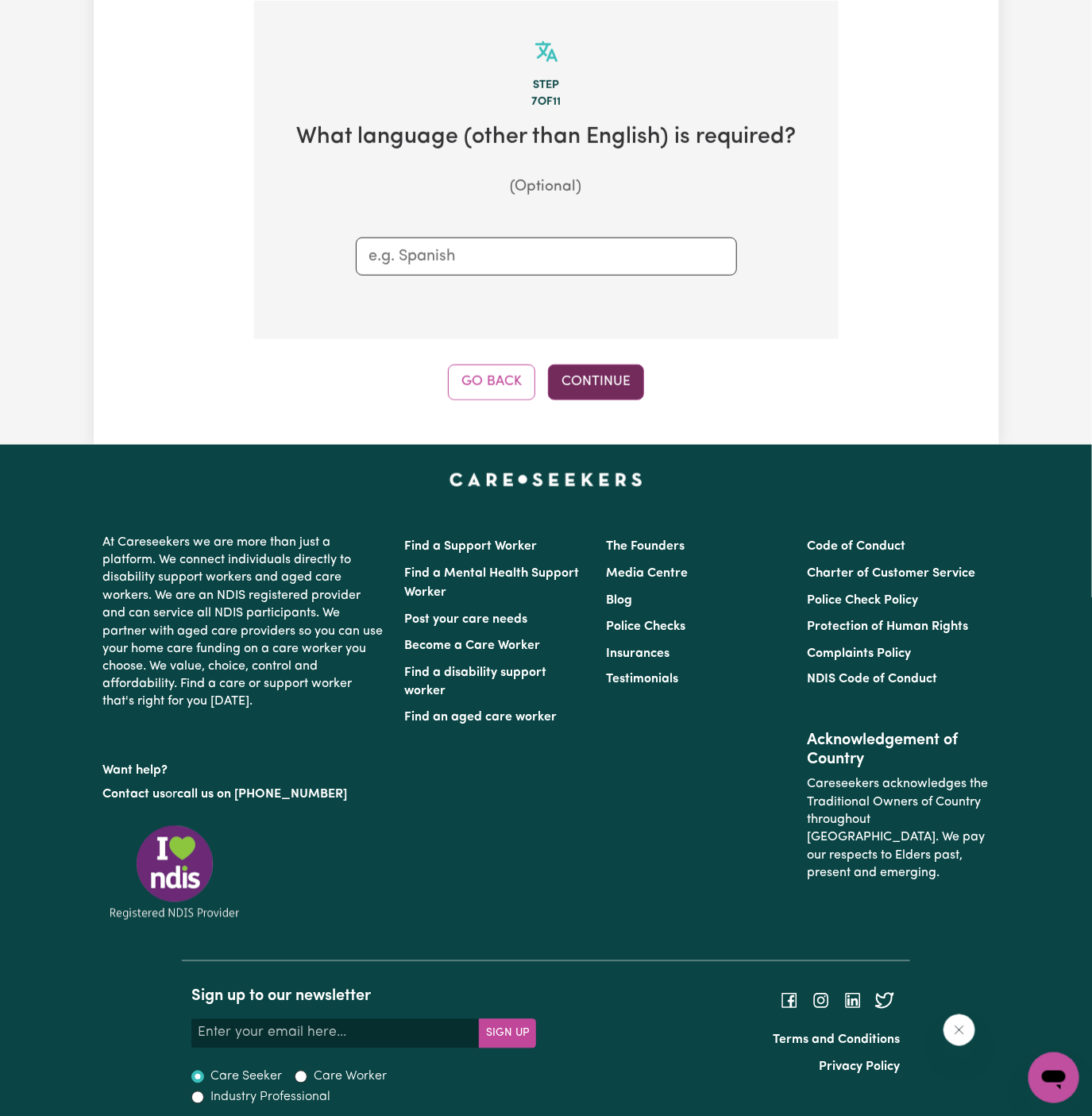
click at [609, 377] on button "Continue" at bounding box center [596, 382] width 96 height 35
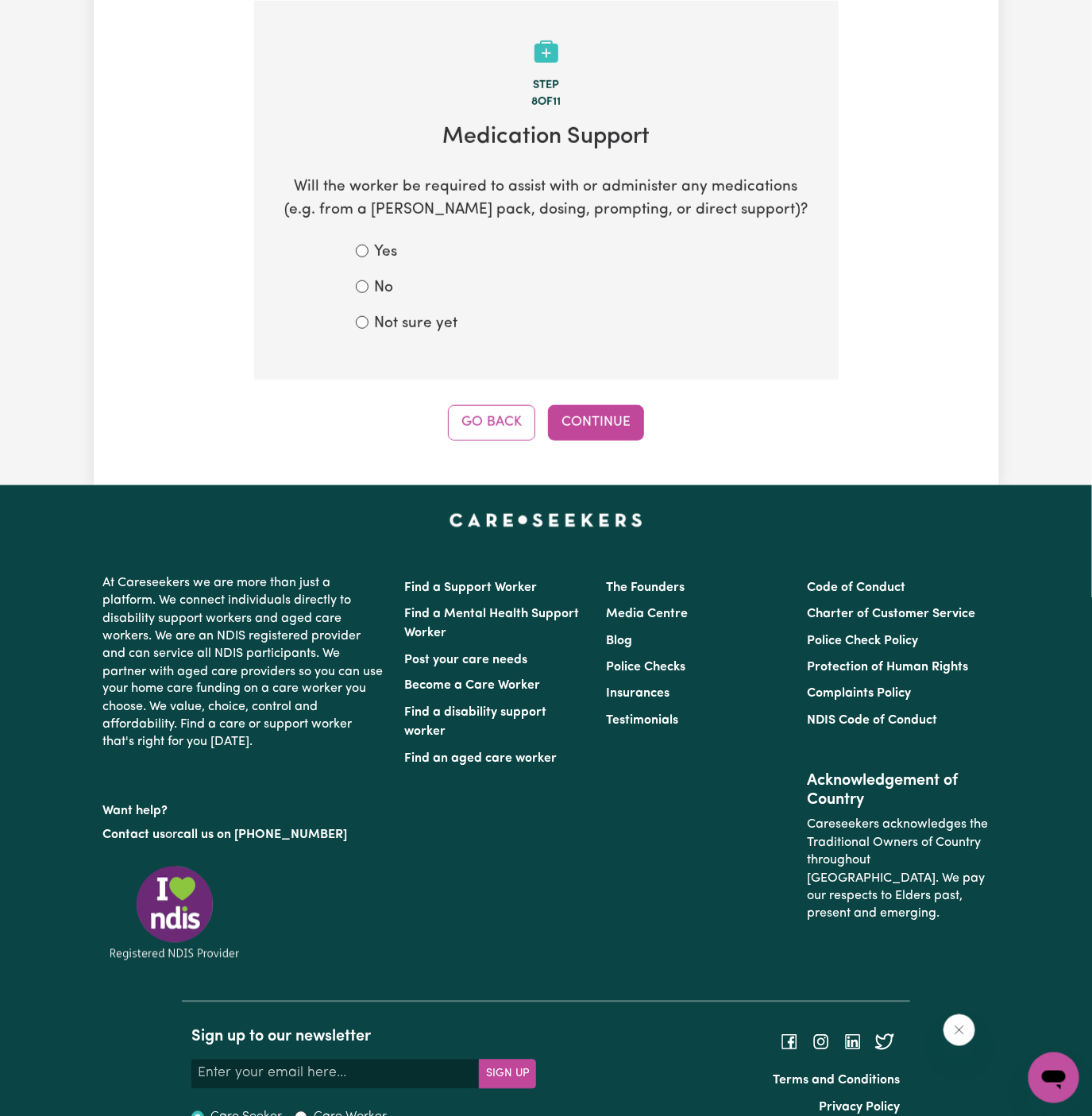
click at [410, 326] on label "Not sure yet" at bounding box center [416, 324] width 83 height 23
click at [368, 326] on input "Not sure yet" at bounding box center [362, 322] width 13 height 13
radio input "true"
click at [595, 421] on button "Continue" at bounding box center [596, 423] width 96 height 35
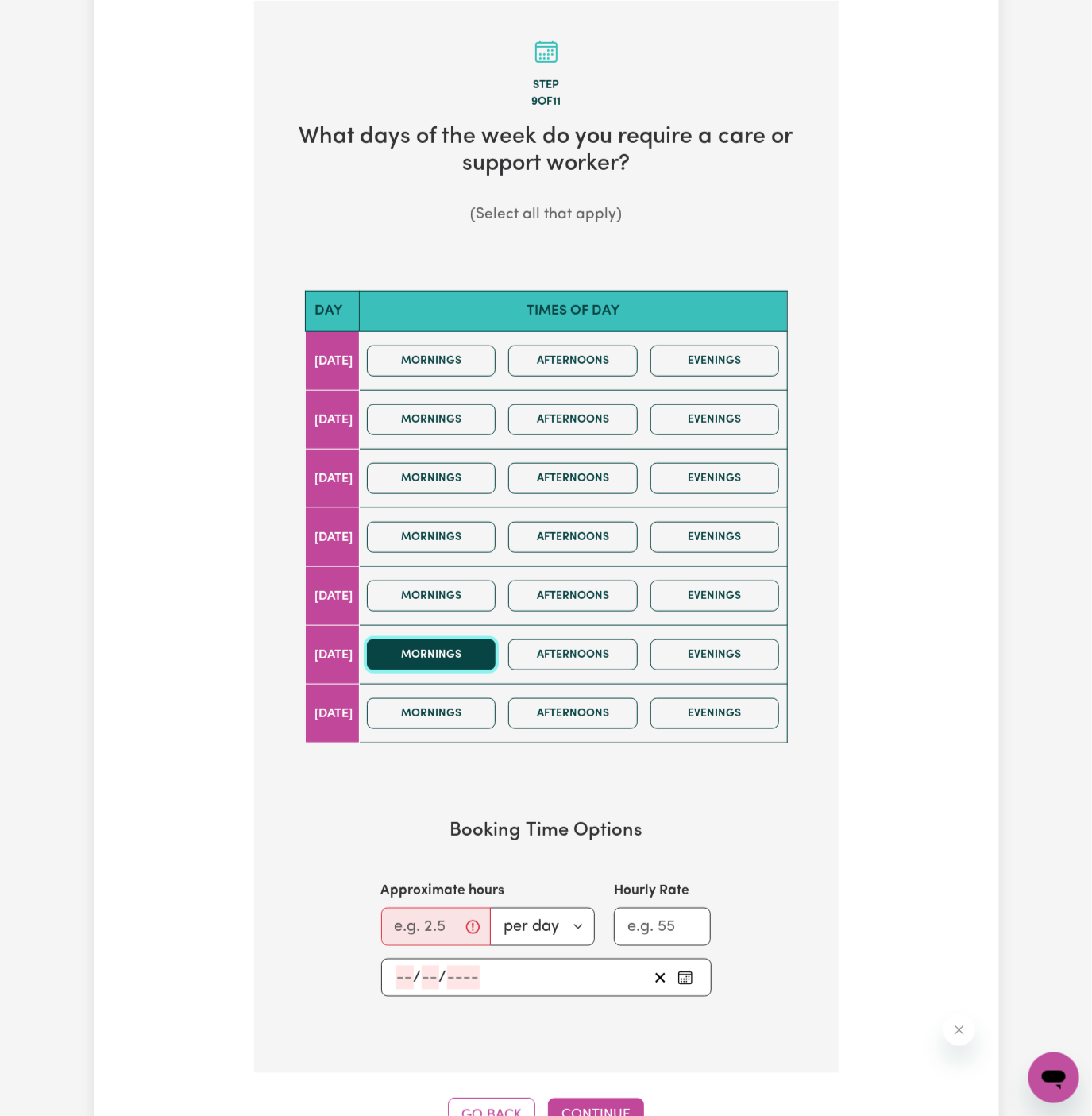
click at [458, 655] on button "Mornings" at bounding box center [432, 655] width 129 height 31
click at [432, 929] on input "Approximate hours" at bounding box center [435, 927] width 109 height 38
type input "1"
click at [410, 974] on input "number" at bounding box center [404, 978] width 17 height 24
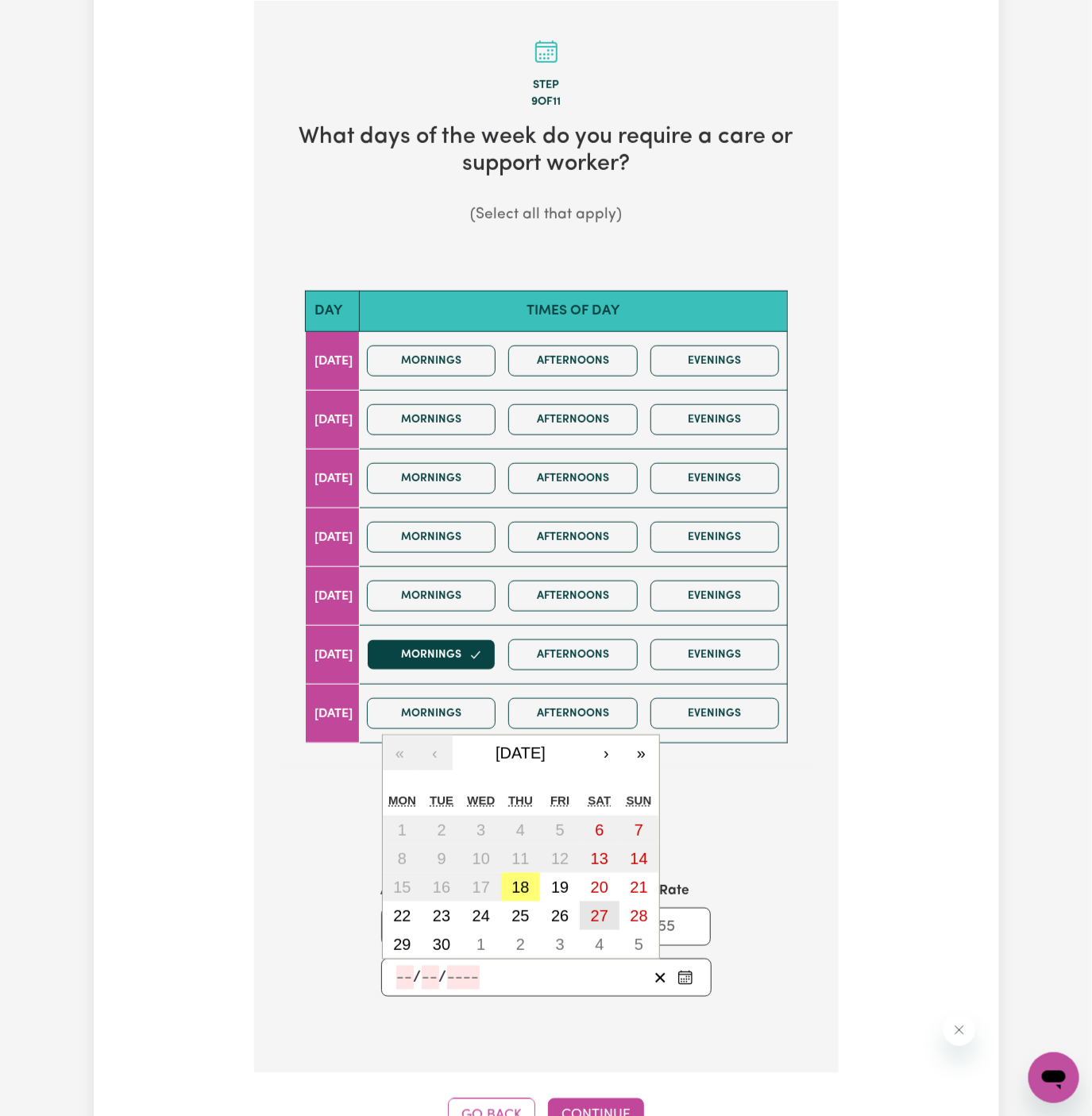
click at [596, 907] on abbr "27" at bounding box center [599, 915] width 17 height 17
type input "2025-09-27"
type input "27"
type input "9"
type input "2025"
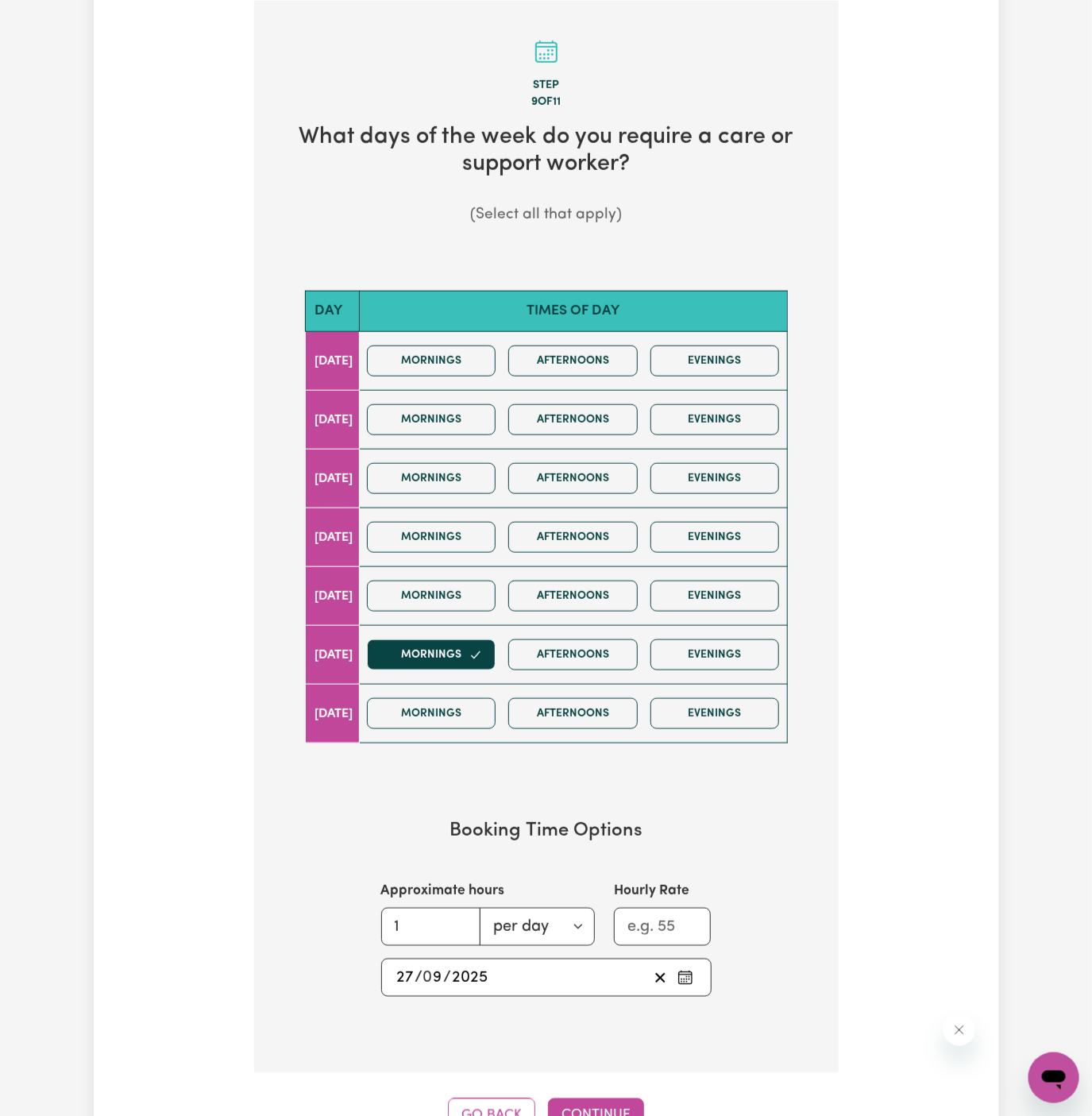
scroll to position [707, 0]
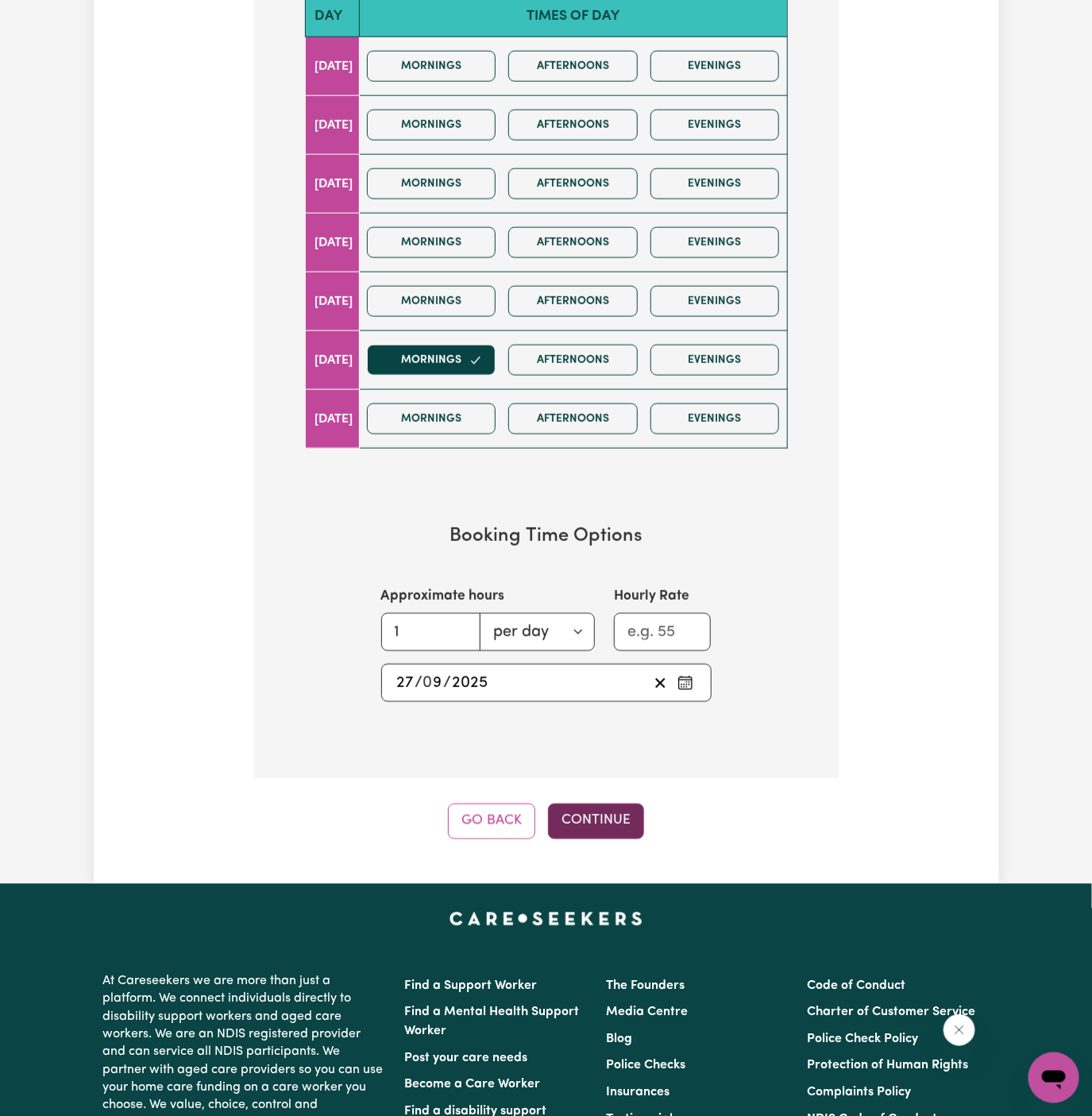
click at [591, 809] on button "Continue" at bounding box center [596, 821] width 96 height 35
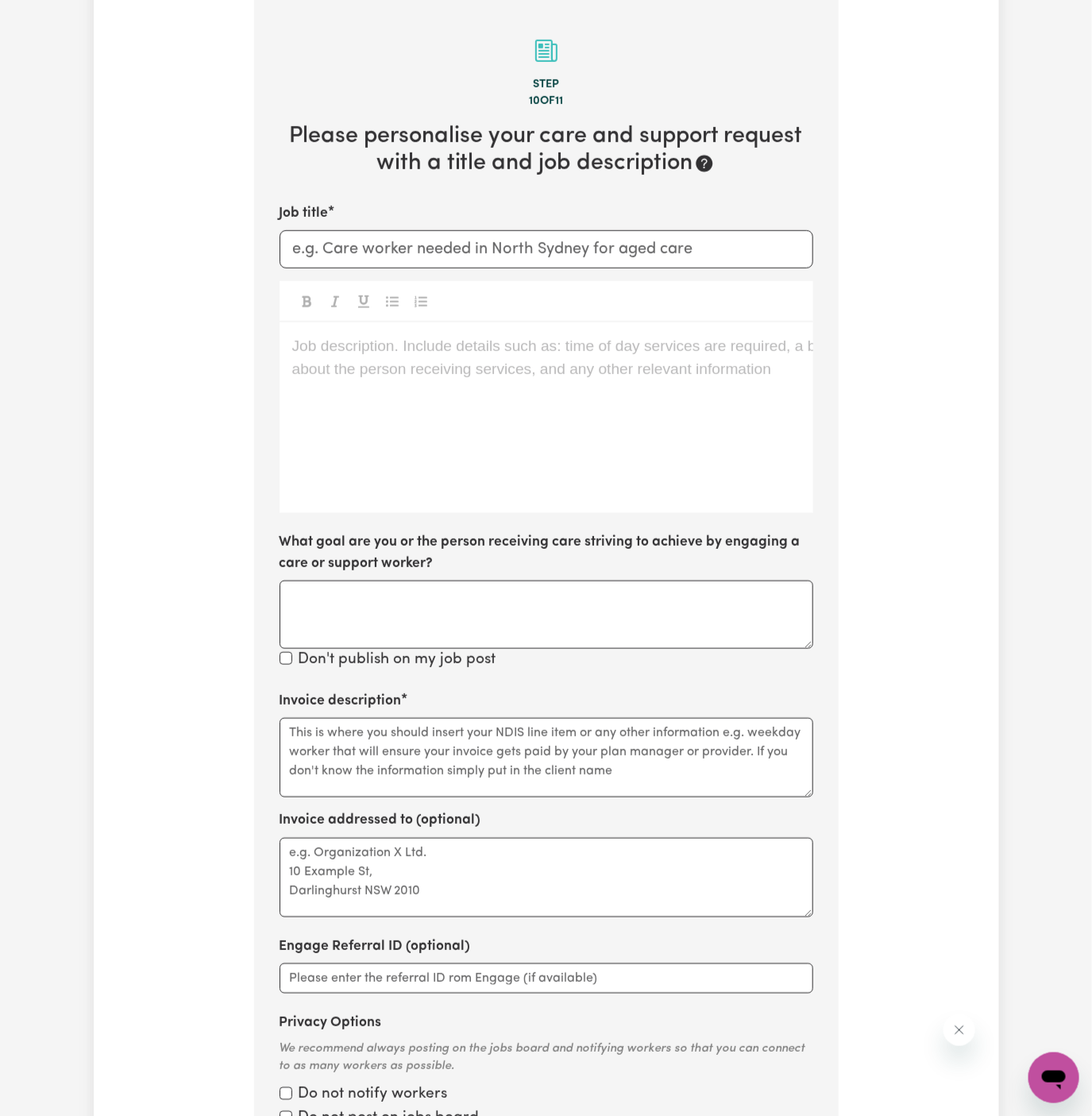
scroll to position [413, 0]
click at [433, 408] on div "Job description. Include details such as: time of day services are required, a …" at bounding box center [546, 418] width 534 height 191
click at [361, 248] on input "Job title" at bounding box center [546, 250] width 534 height 38
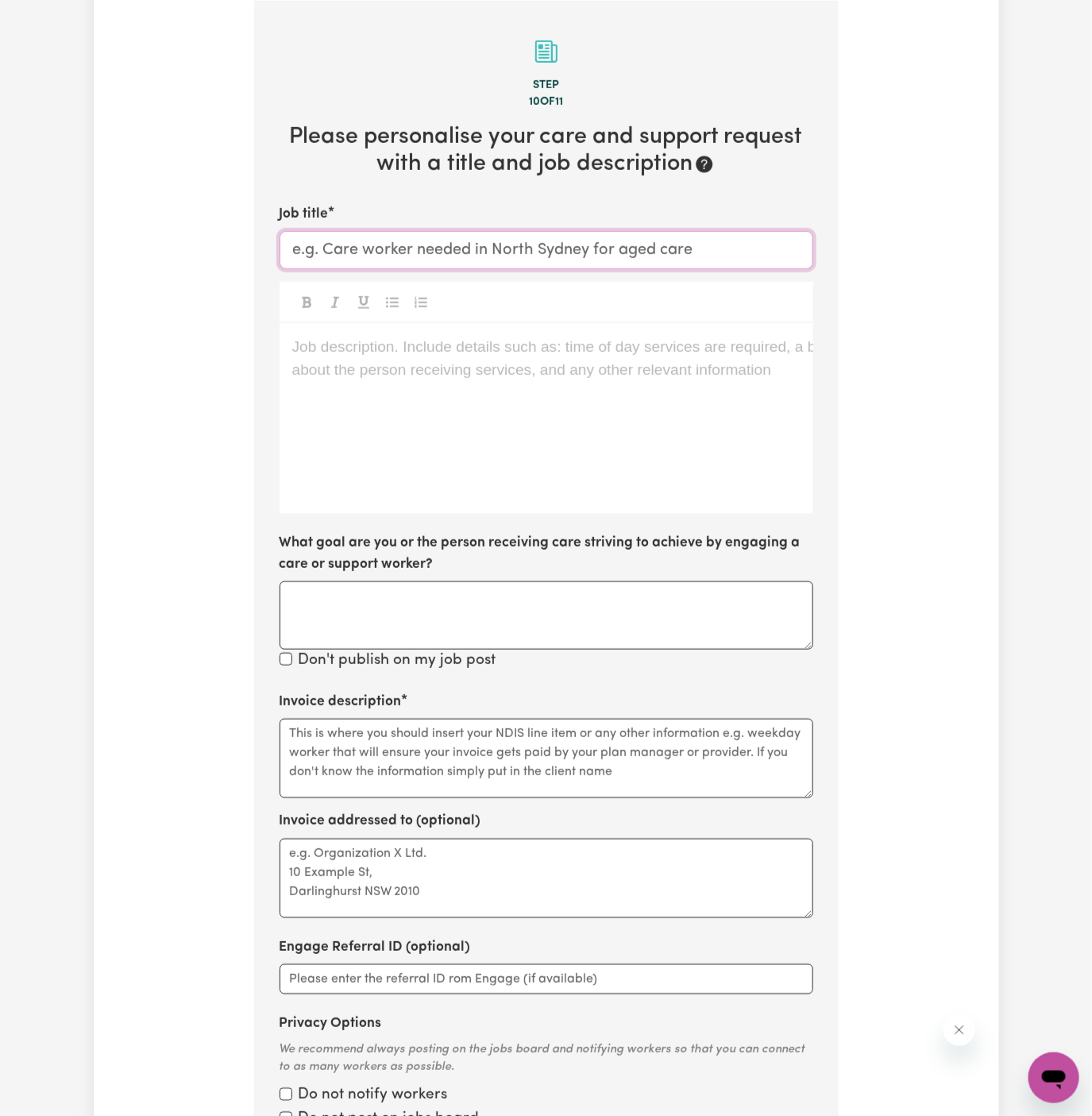
paste input "Female Support Worker Needed Every Saturday In Manly, NSW"
drag, startPoint x: 630, startPoint y: 249, endPoint x: 525, endPoint y: 245, distance: 105.1
click at [525, 245] on input "Female Support Worker Needed Every Saturday In Manly, NSW" at bounding box center [546, 250] width 534 height 38
type input "Female Support Worker Needed In Manly, NSW"
click at [331, 379] on div "Job description. Include details such as: time of day services are required, a …" at bounding box center [546, 418] width 534 height 191
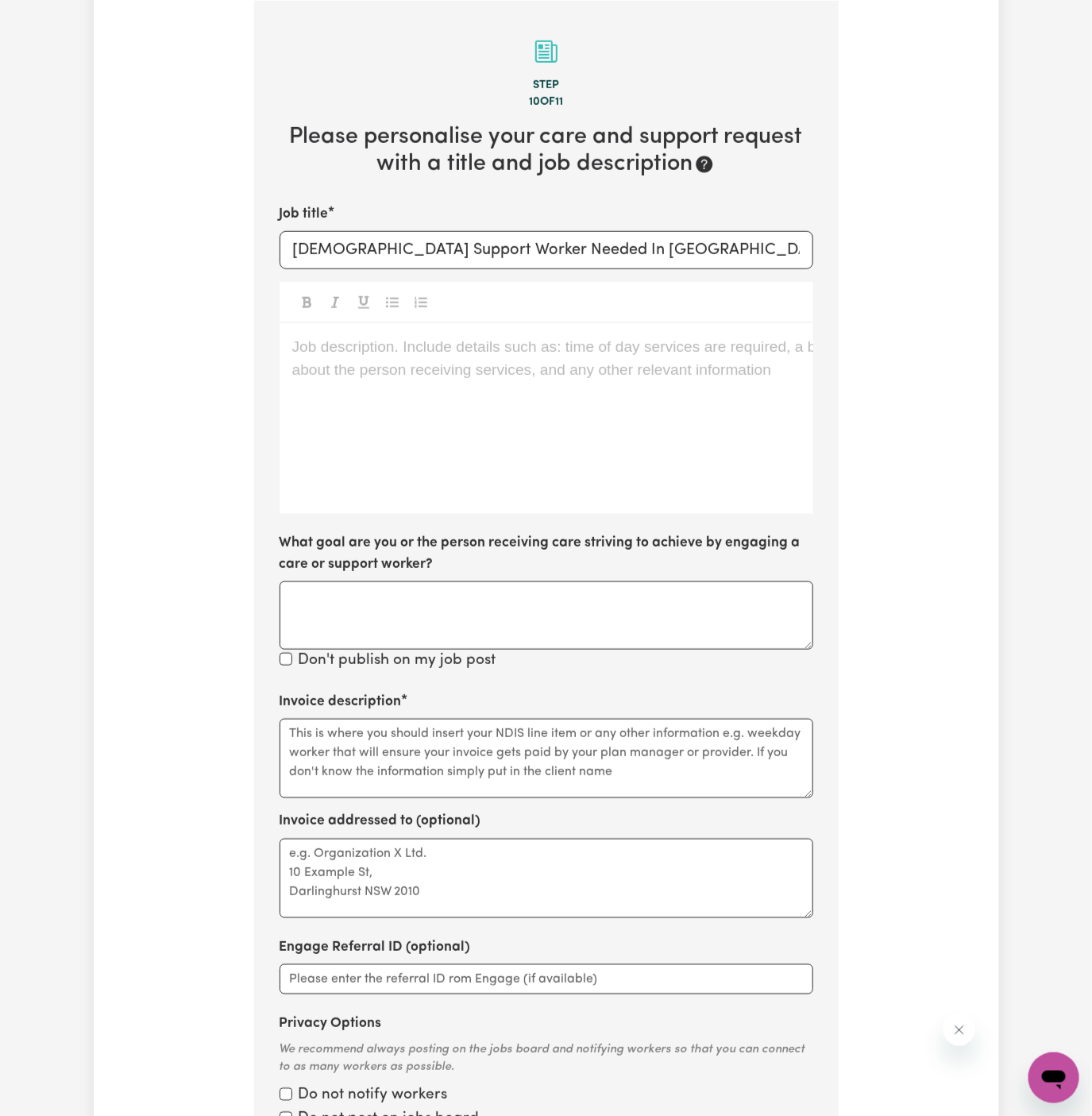
click at [331, 379] on div "Job description. Include details such as: time of day services are required, a …" at bounding box center [546, 418] width 534 height 191
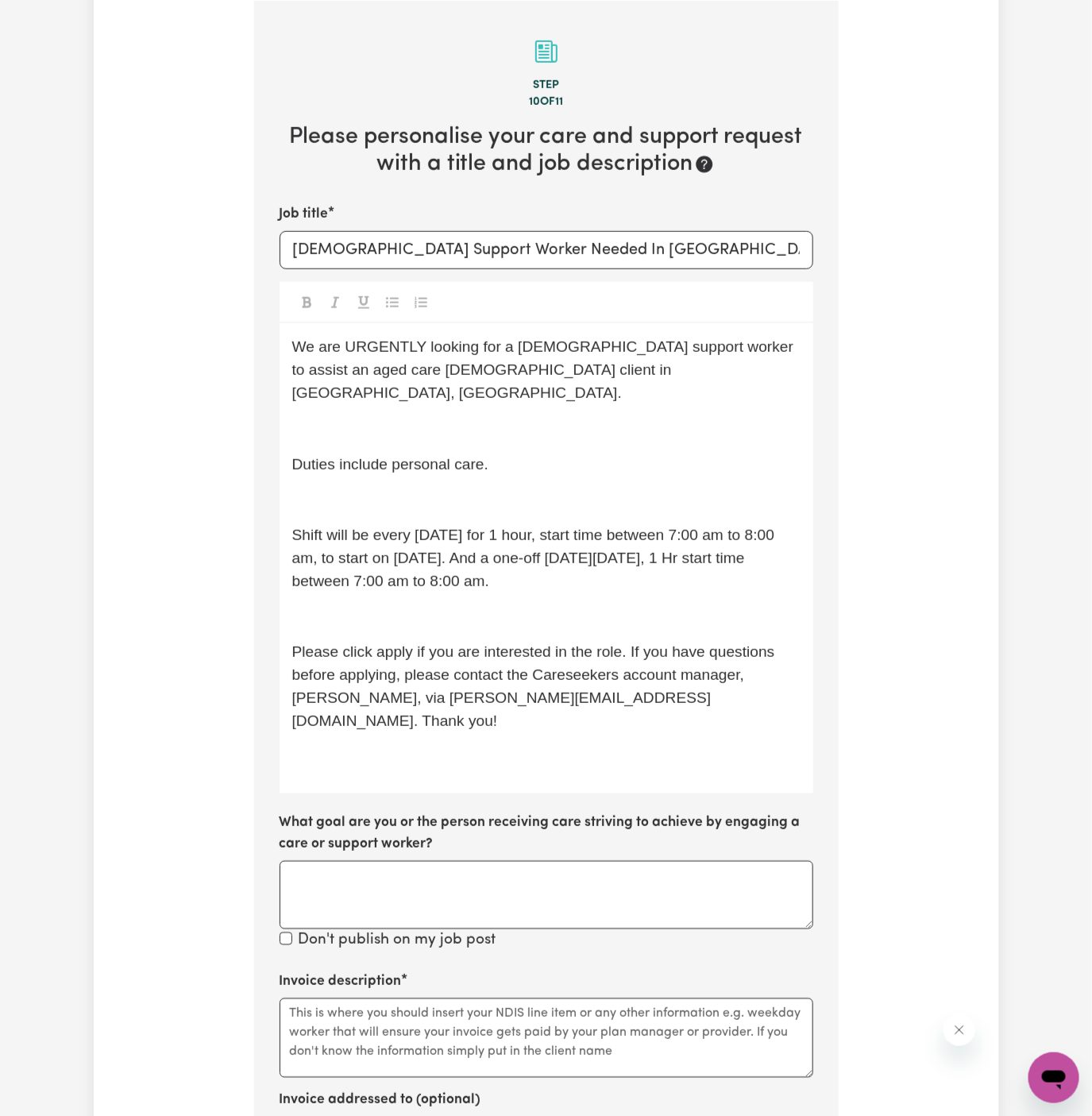
click at [355, 418] on p "﻿" at bounding box center [546, 429] width 508 height 23
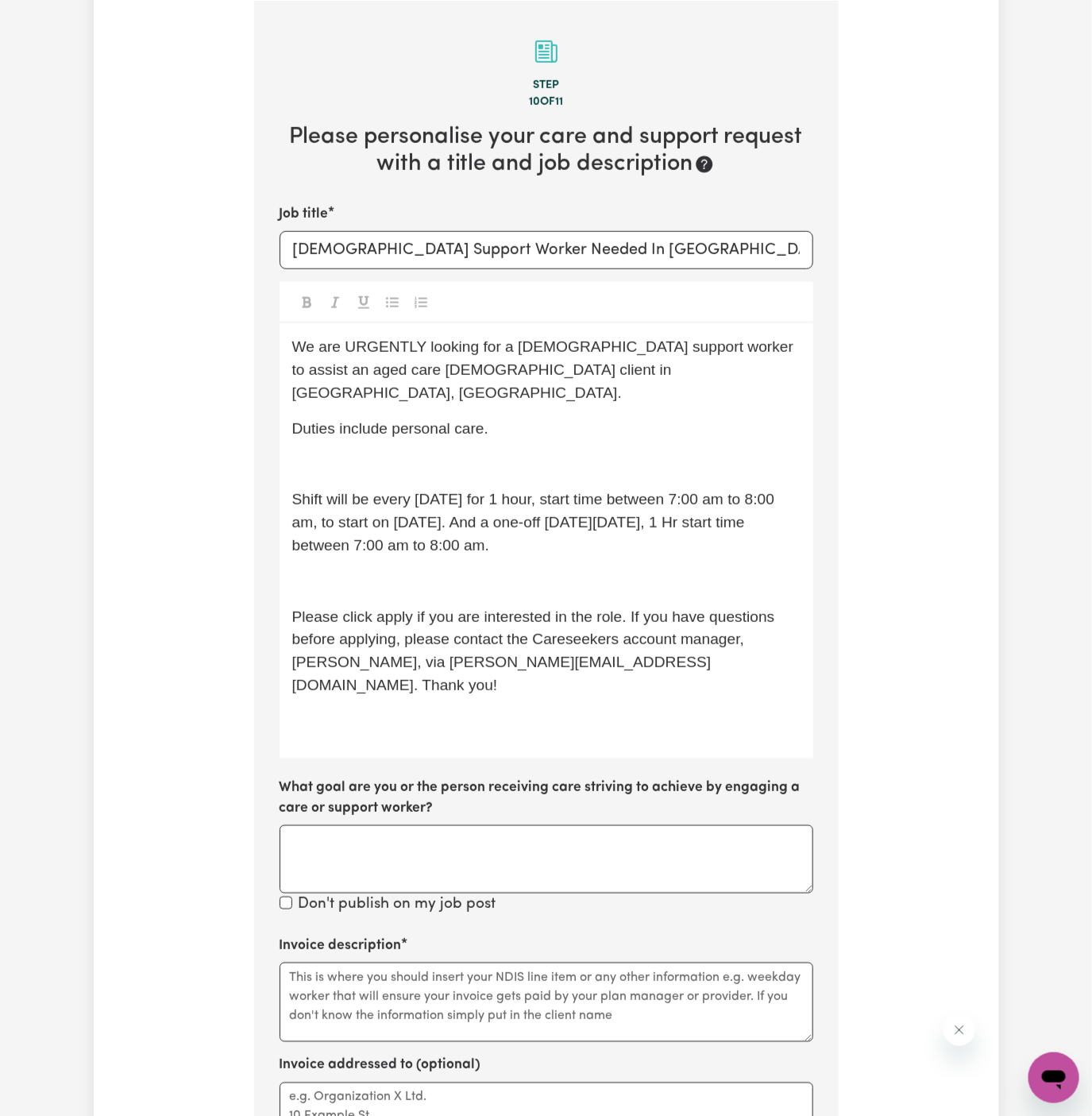
click at [361, 425] on div "We are URGENTLY looking for a female support worker to assist an aged care male…" at bounding box center [546, 540] width 534 height 434
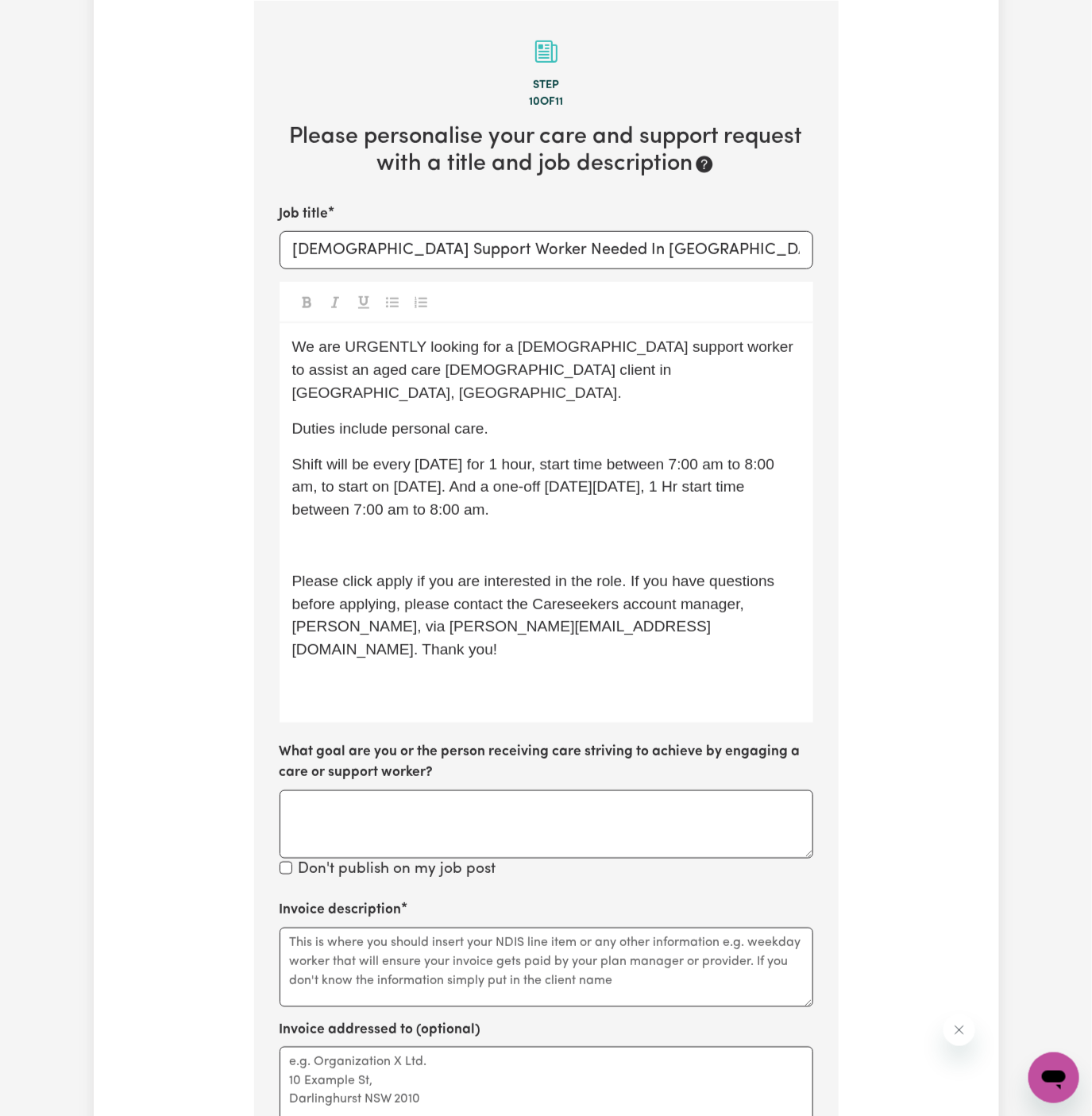
click at [402, 466] on span "Shift will be every Saturday for 1 hour, start time between 7:00 am to 8:00 am,…" at bounding box center [536, 487] width 487 height 62
drag, startPoint x: 507, startPoint y: 465, endPoint x: 526, endPoint y: 504, distance: 43.4
click at [526, 504] on div "We are URGENTLY looking for a female support worker to assist an aged care male…" at bounding box center [546, 522] width 534 height 399
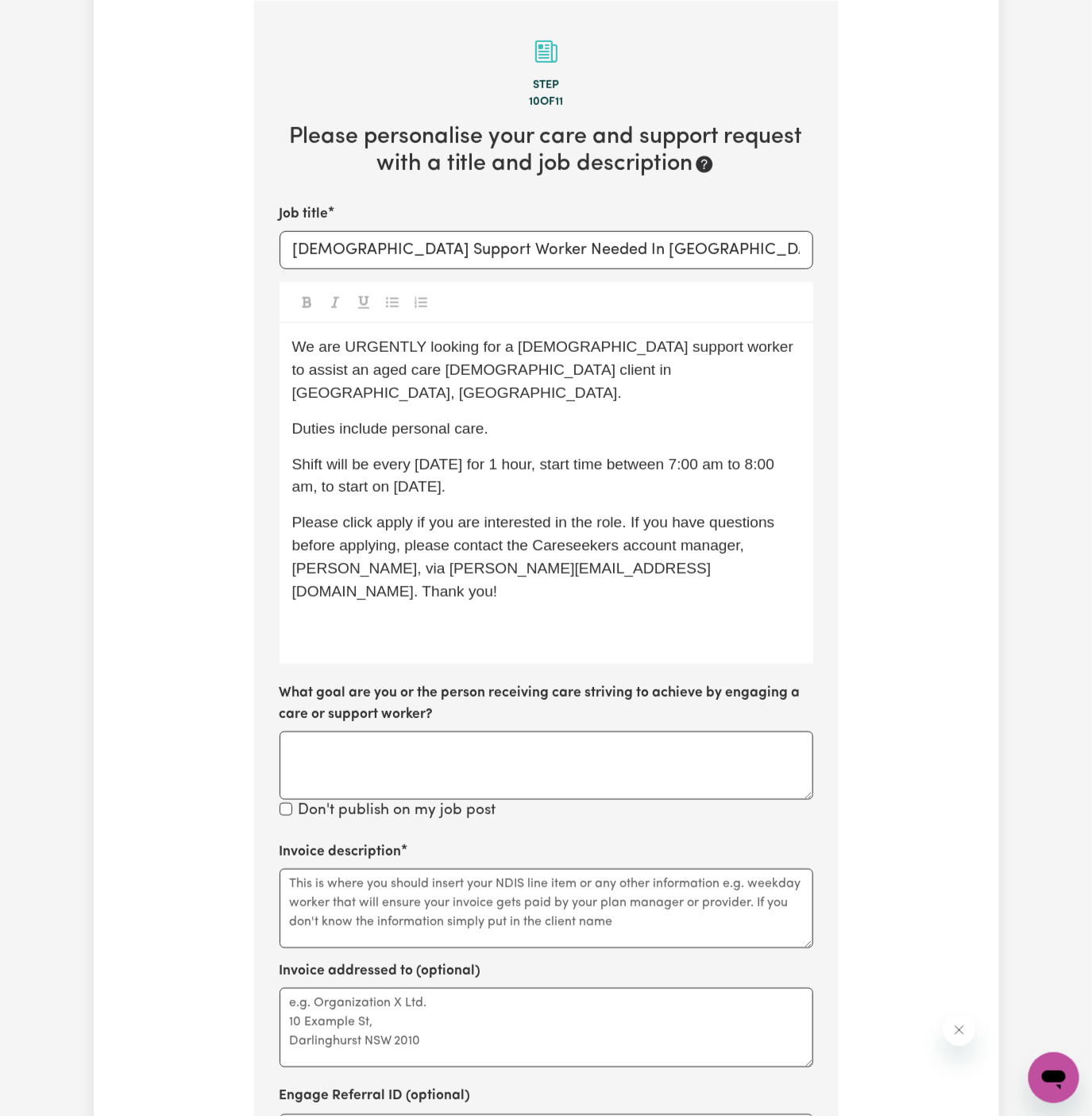
click at [390, 514] on span "Please click apply if you are interested in the role. If you have questions bef…" at bounding box center [536, 557] width 487 height 85
click at [341, 457] on span "Shift will be every Saturday for 1 hour, start time between 7:00 am to 8:00 am,…" at bounding box center [536, 476] width 487 height 40
click at [407, 462] on span "Shift will be every Saturday for 1 hour, start time between 7:00 am to 8:00 am,…" at bounding box center [536, 476] width 487 height 40
click at [424, 465] on span "Shift will be every Saturday for 1 hour, start time between 7:00 am to 8:00 am,…" at bounding box center [536, 476] width 487 height 40
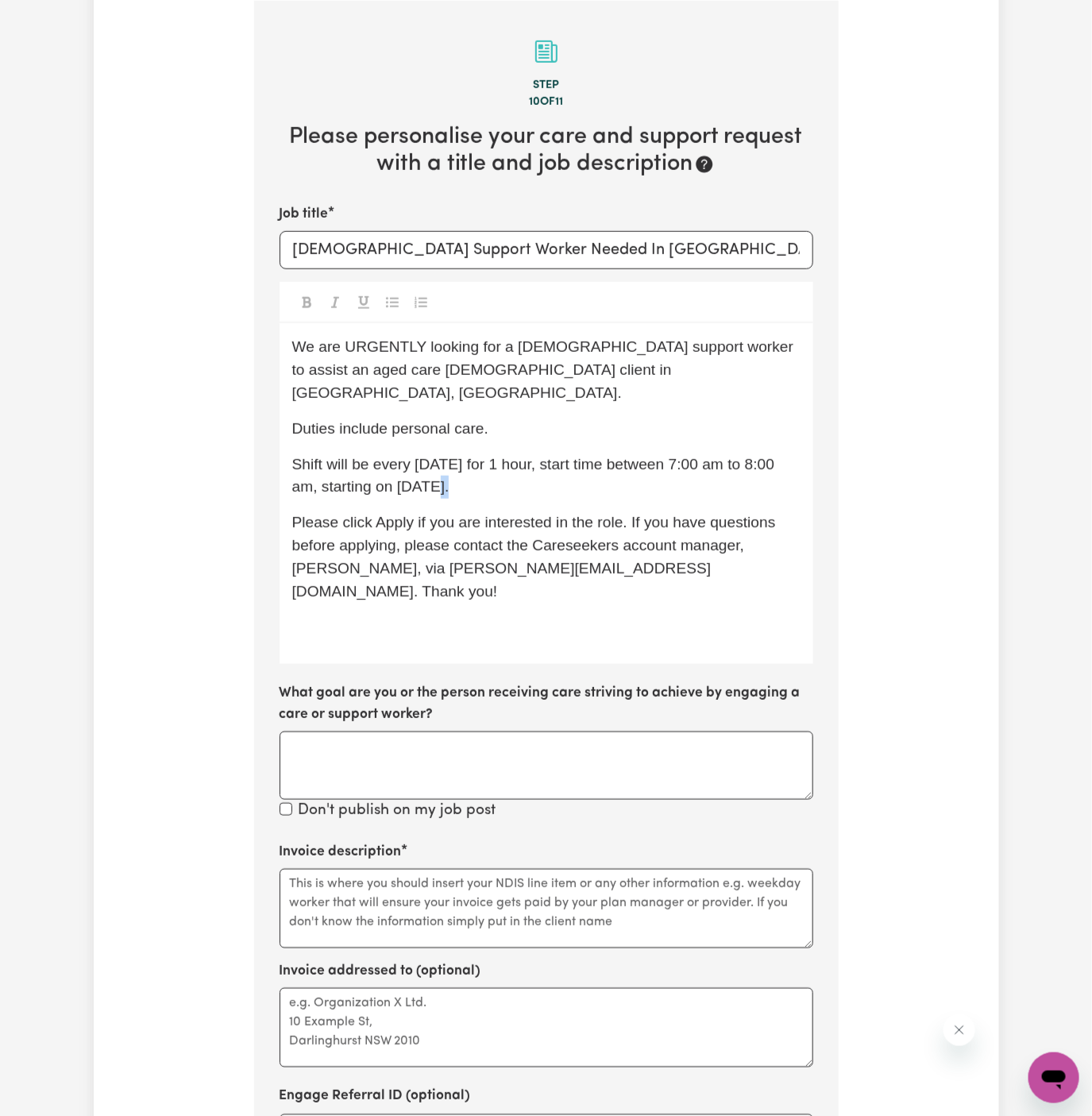
click at [424, 465] on span "Shift will be every Saturday for 1 hour, start time between 7:00 am to 8:00 am,…" at bounding box center [536, 476] width 487 height 40
click at [475, 474] on p "Shift will be every Saturday for 1 hour, start time between 7:00 am to 8:00 am,…" at bounding box center [546, 476] width 508 height 46
click at [489, 615] on p "﻿" at bounding box center [546, 626] width 508 height 23
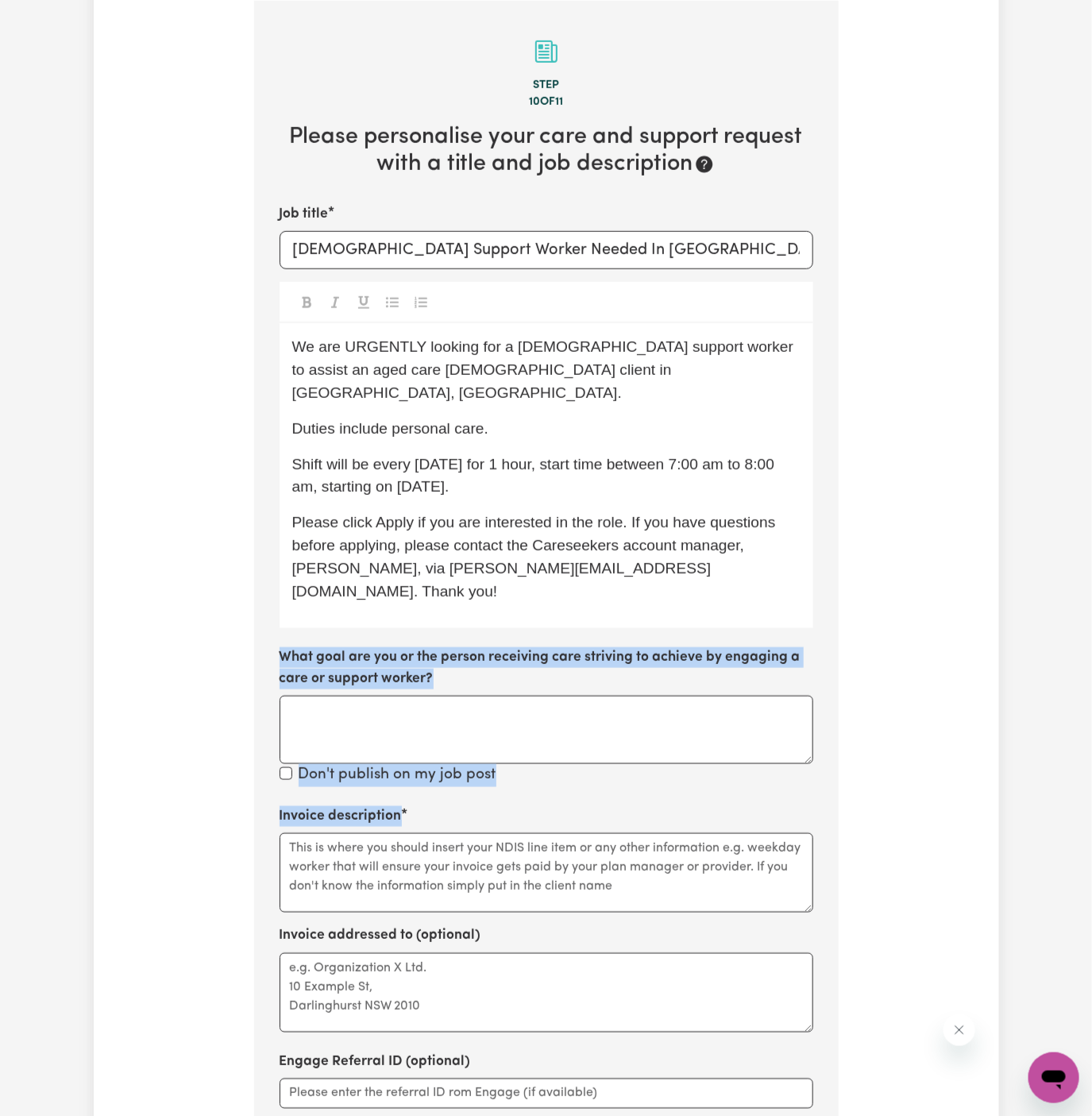
drag, startPoint x: 489, startPoint y: 587, endPoint x: 1344, endPoint y: 777, distance: 875.9
click at [1091, 777] on html "Menu About us How it works Safety & resources Blog AI Worker Match Post a job F…" at bounding box center [546, 830] width 1092 height 2486
click at [532, 834] on textarea "Invoice description" at bounding box center [546, 873] width 534 height 80
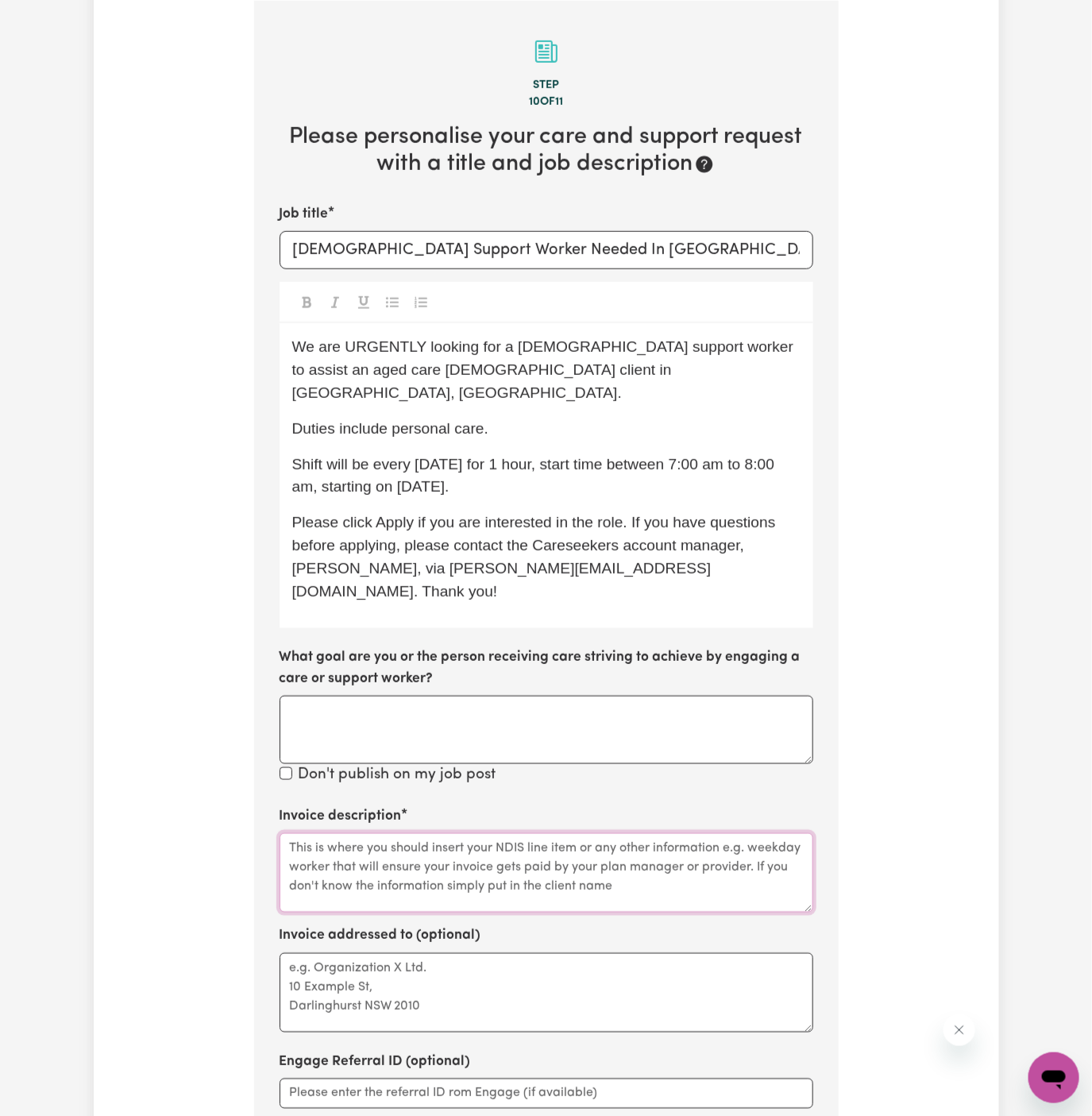
click at [532, 834] on textarea "Invoice description" at bounding box center [546, 873] width 534 height 80
paste textarea "Personal Care"
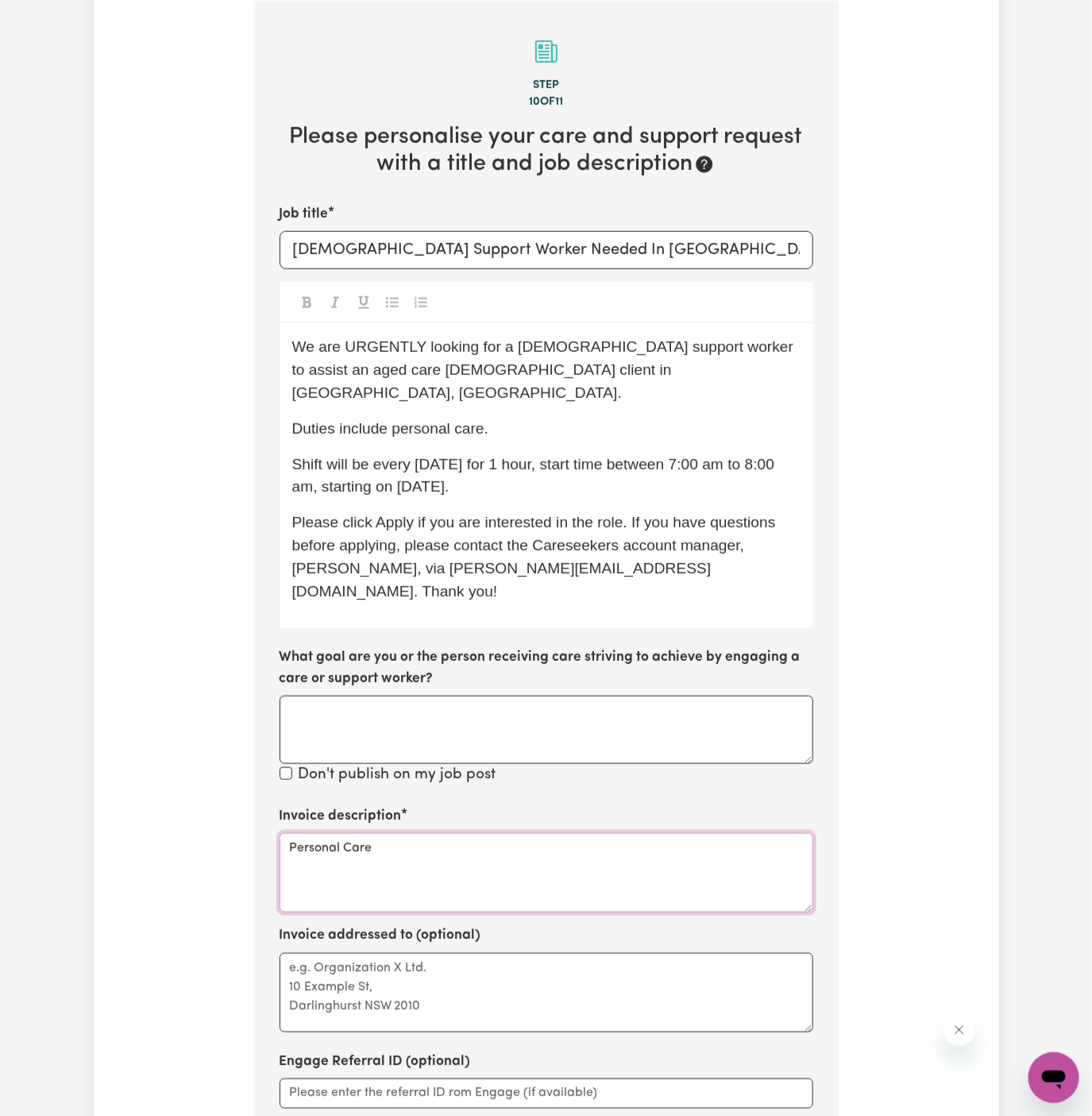
type textarea "Personal Care"
click at [409, 953] on textarea "Invoice addressed to (optional)" at bounding box center [546, 993] width 534 height 80
paste textarea "c/o YS HCP"
type textarea "c/o YS HCP"
click at [514, 704] on textarea "What goal are you or the person receiving care striving to achieve by engaging …" at bounding box center [546, 730] width 534 height 68
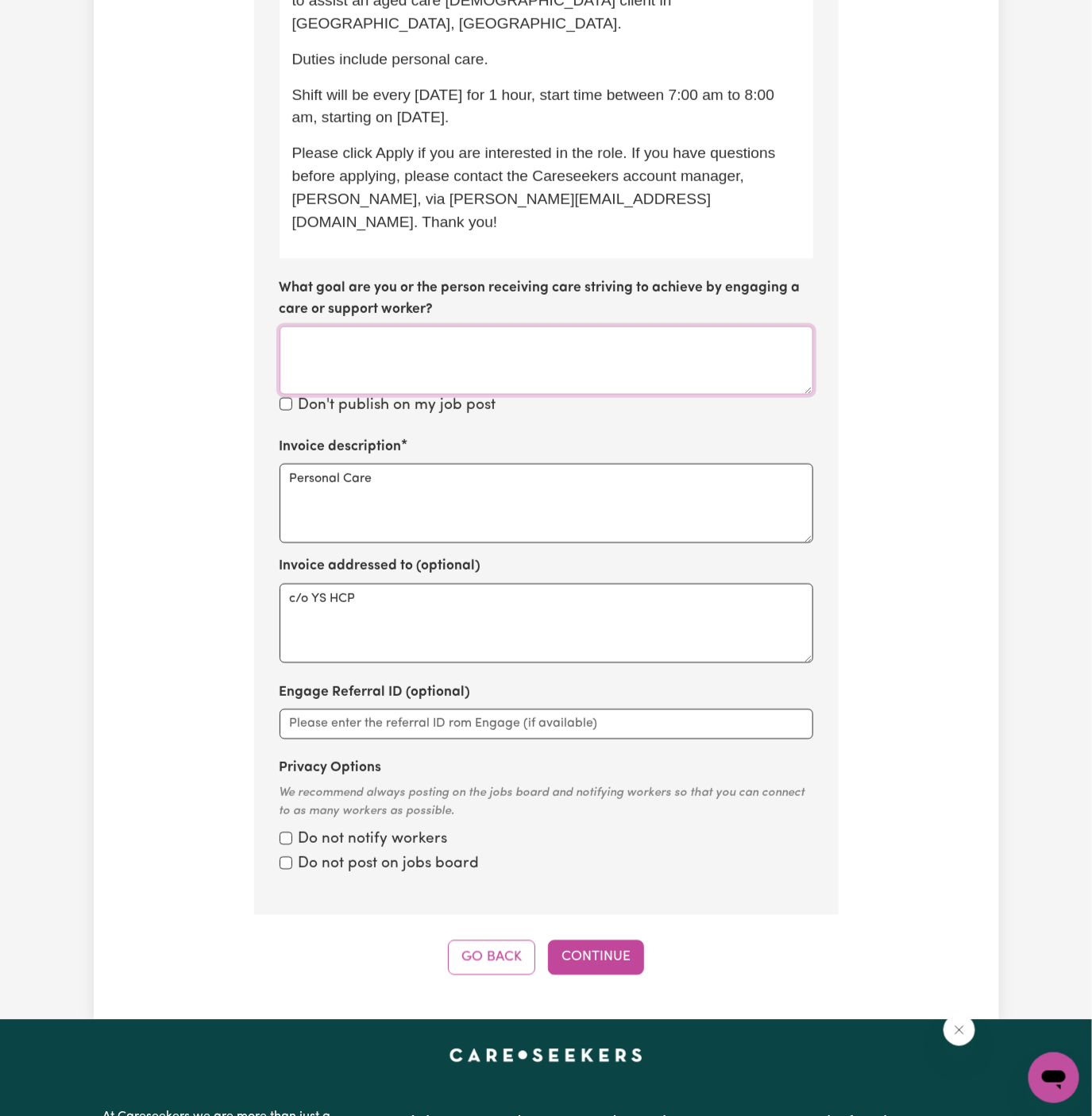
scroll to position [908, 0]
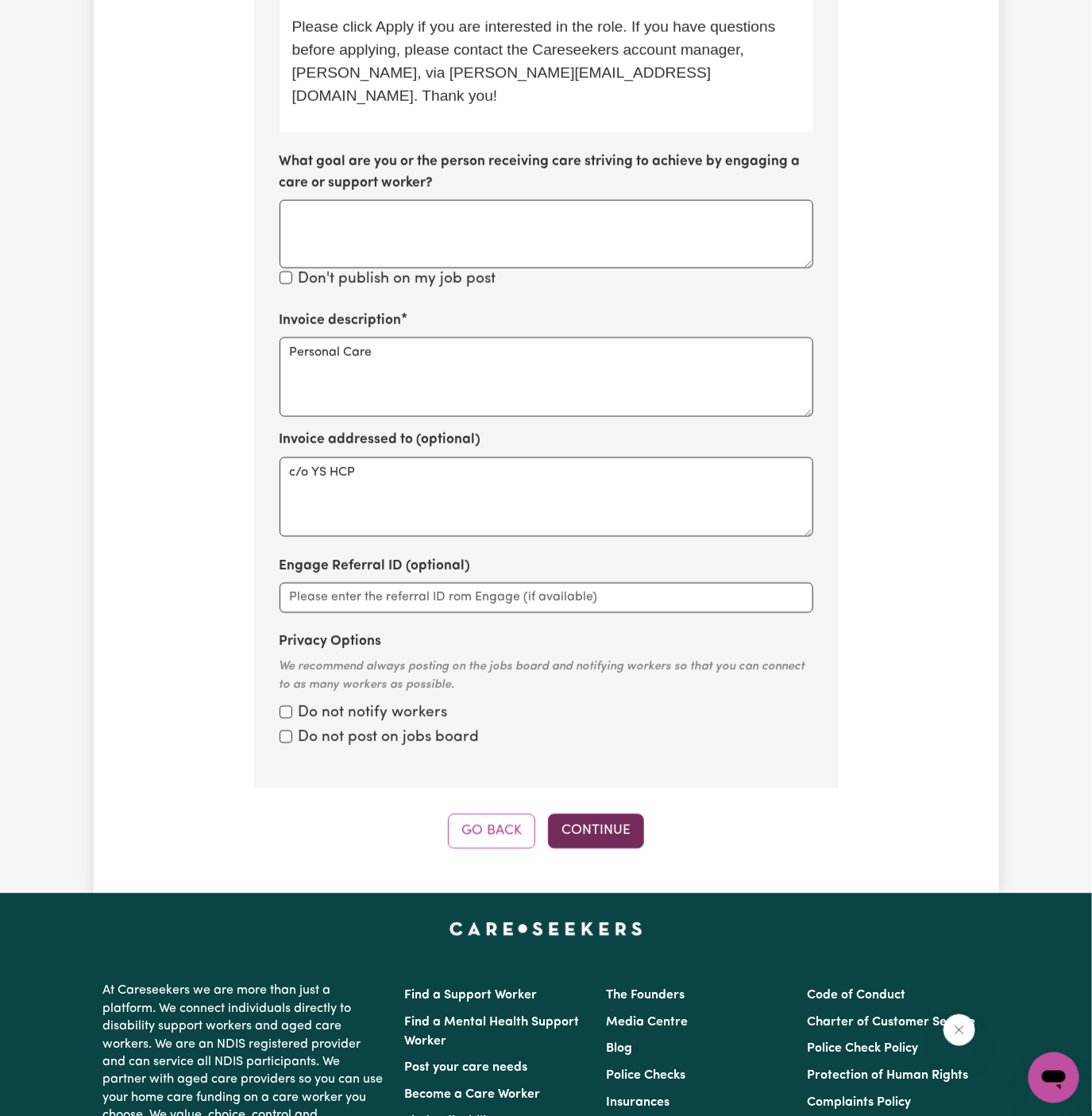
click at [611, 815] on button "Continue" at bounding box center [596, 832] width 96 height 35
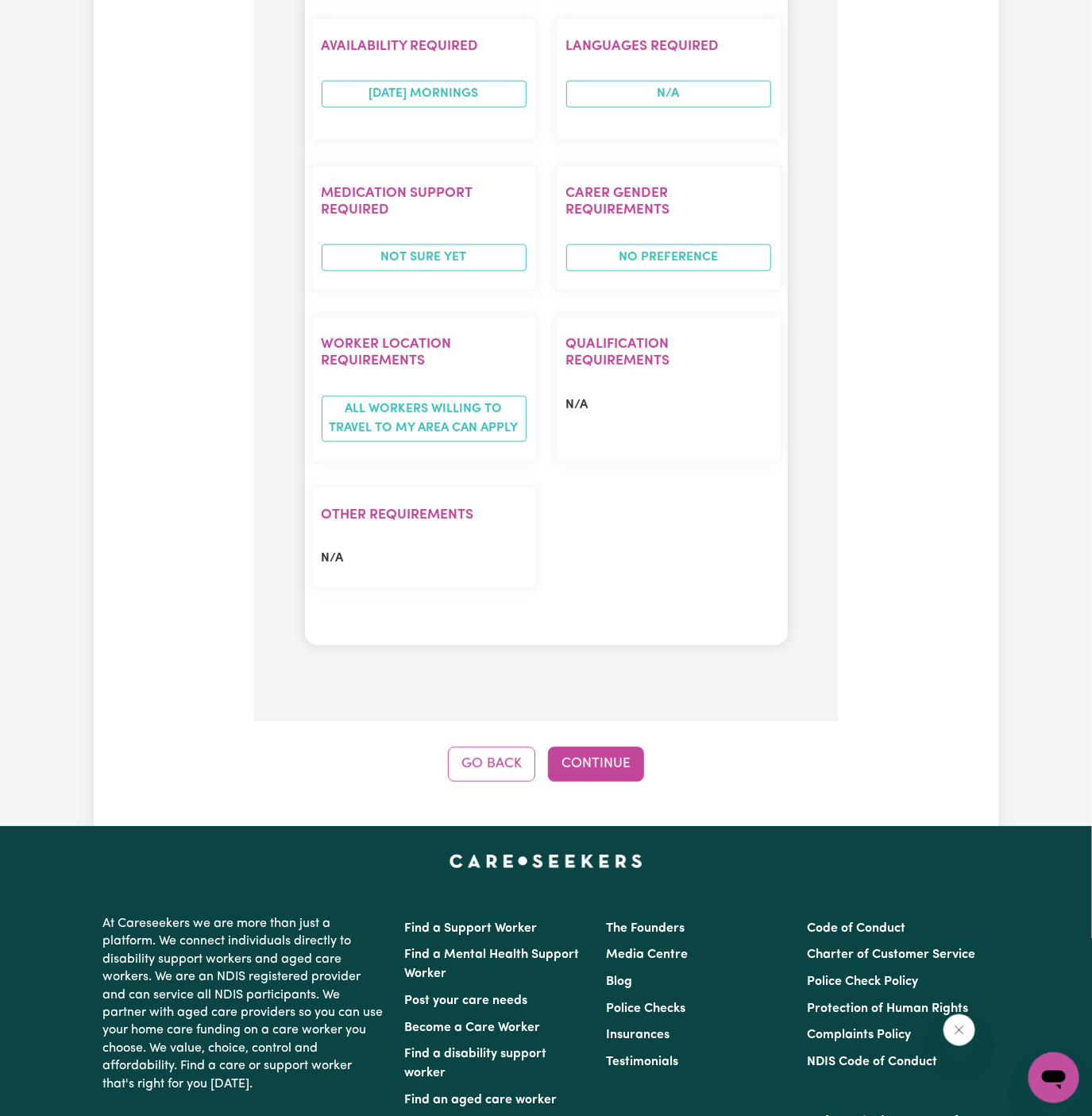
scroll to position [1750, 0]
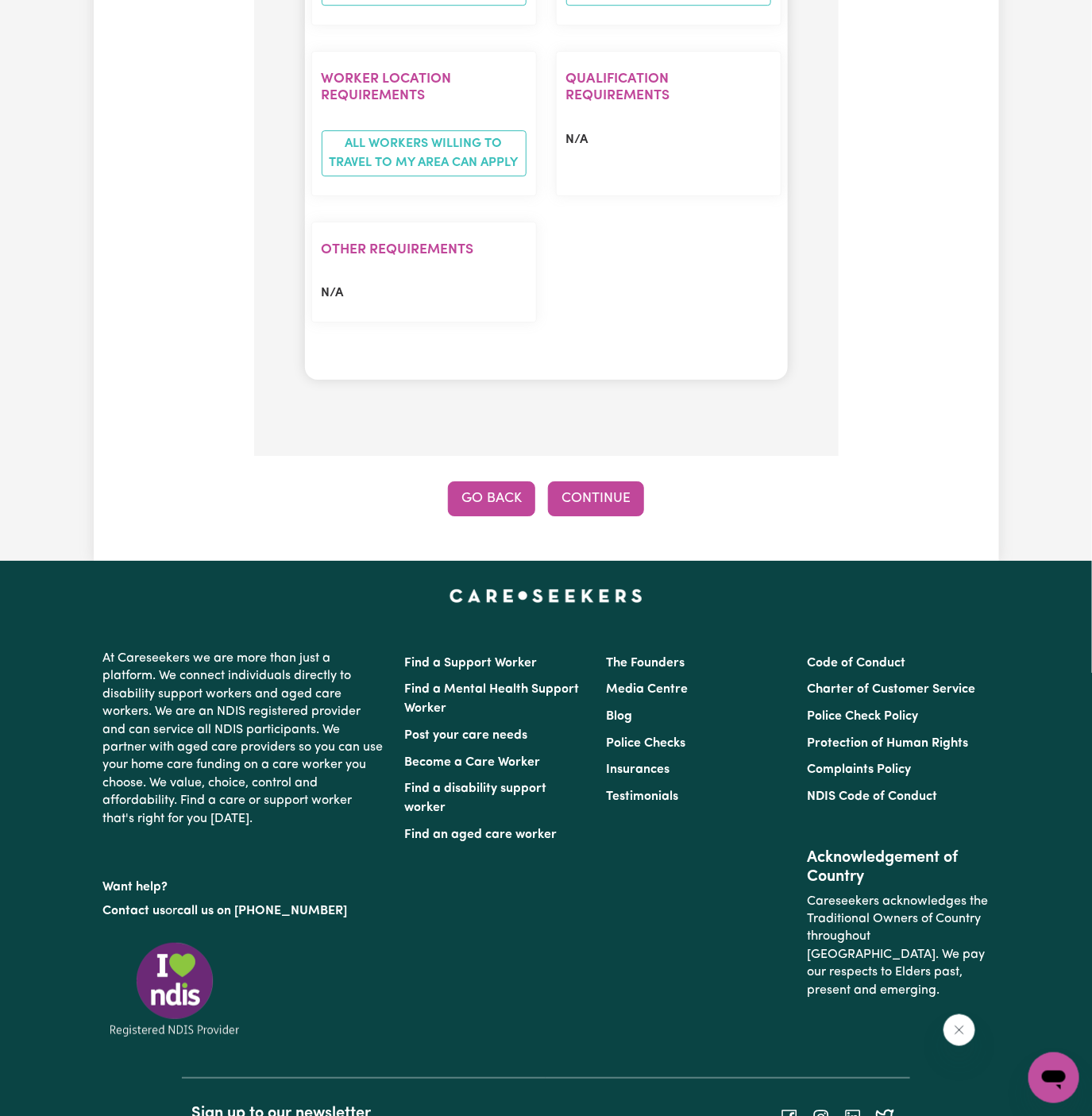
click at [491, 482] on button "Go Back" at bounding box center [491, 499] width 88 height 35
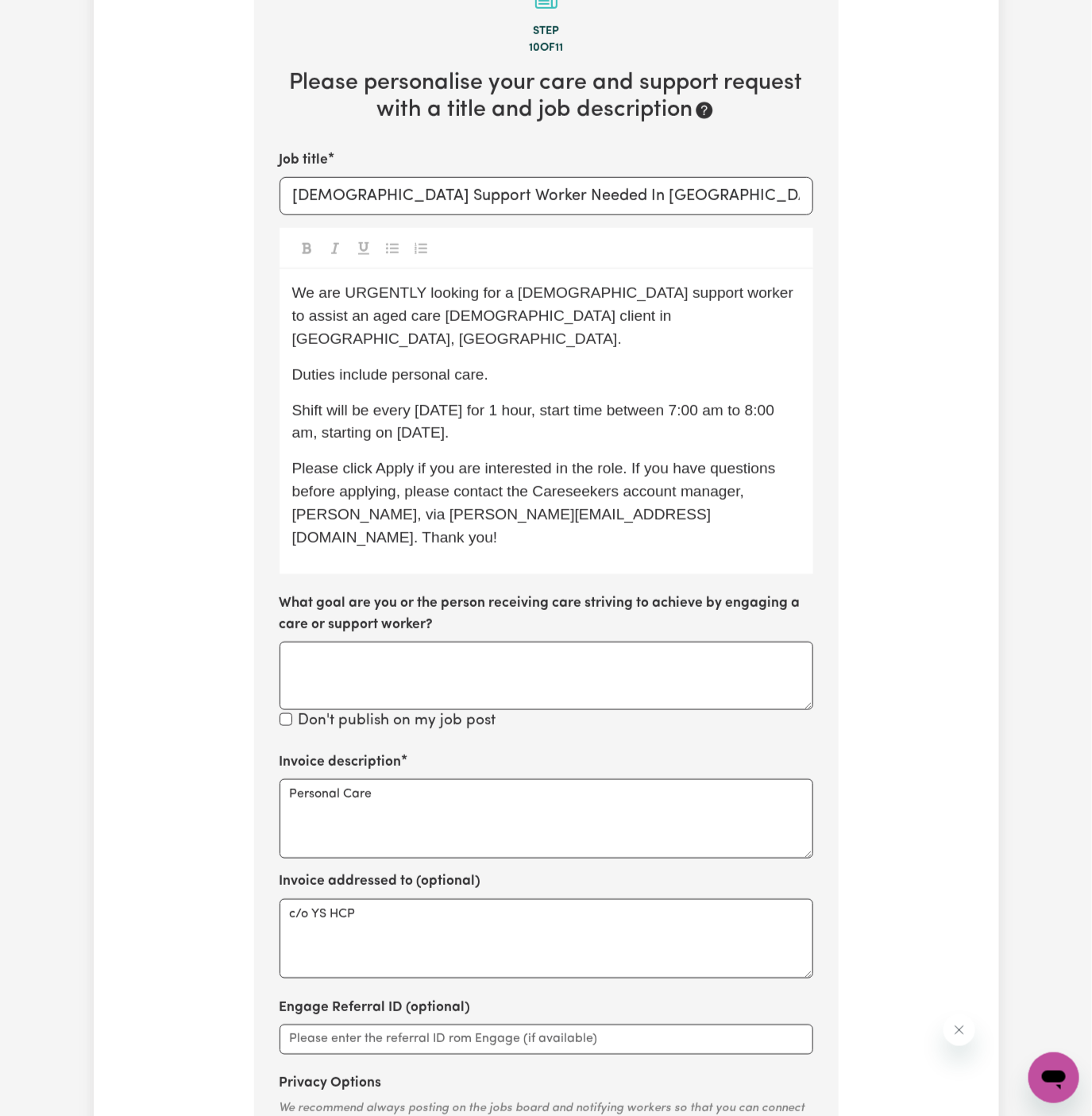
scroll to position [413, 0]
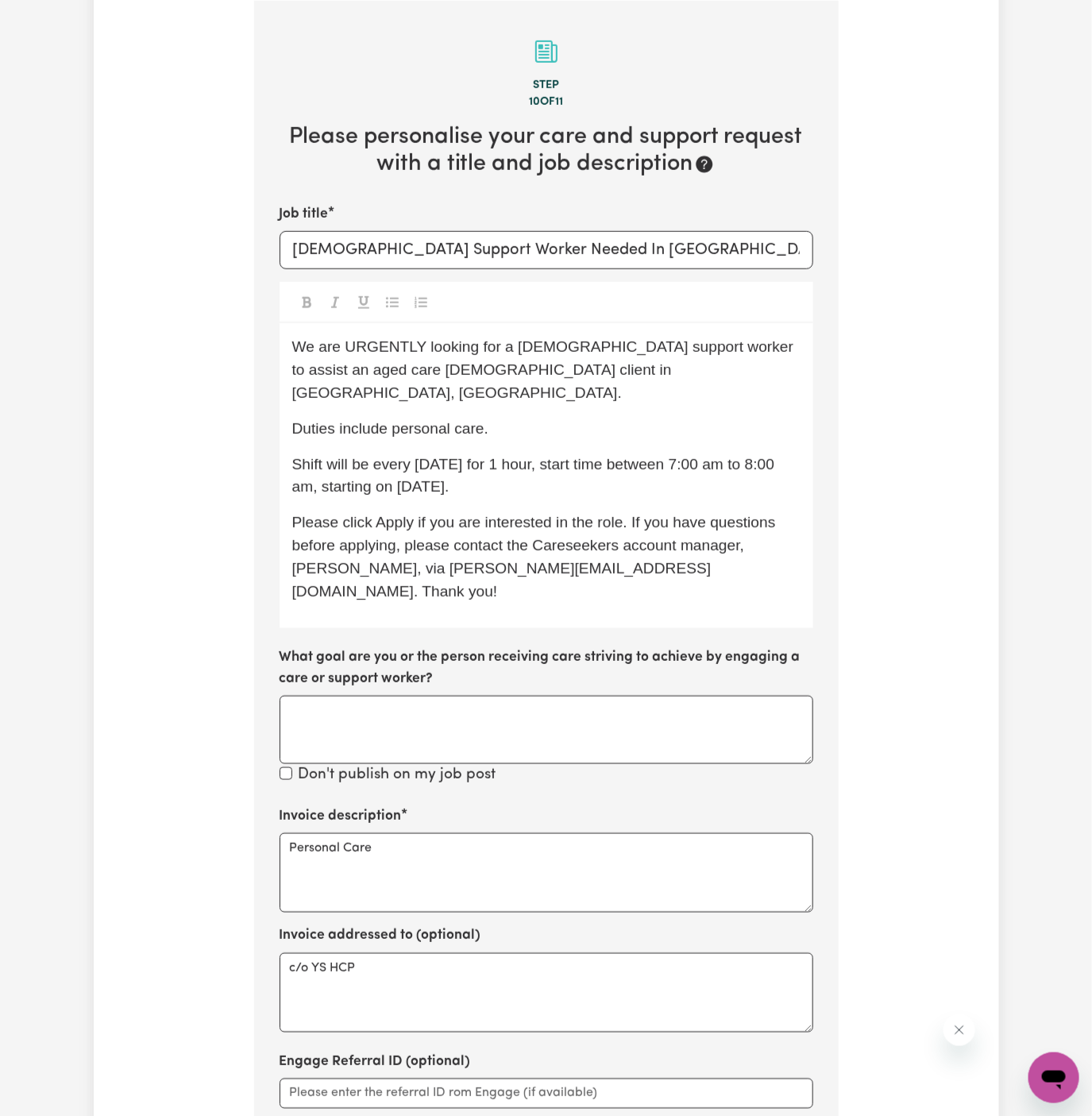
click at [388, 348] on span "We are URGENTLY looking for a female support worker to assist an aged care male…" at bounding box center [545, 369] width 506 height 62
click at [482, 420] on span "Duties include personal care." at bounding box center [390, 428] width 196 height 16
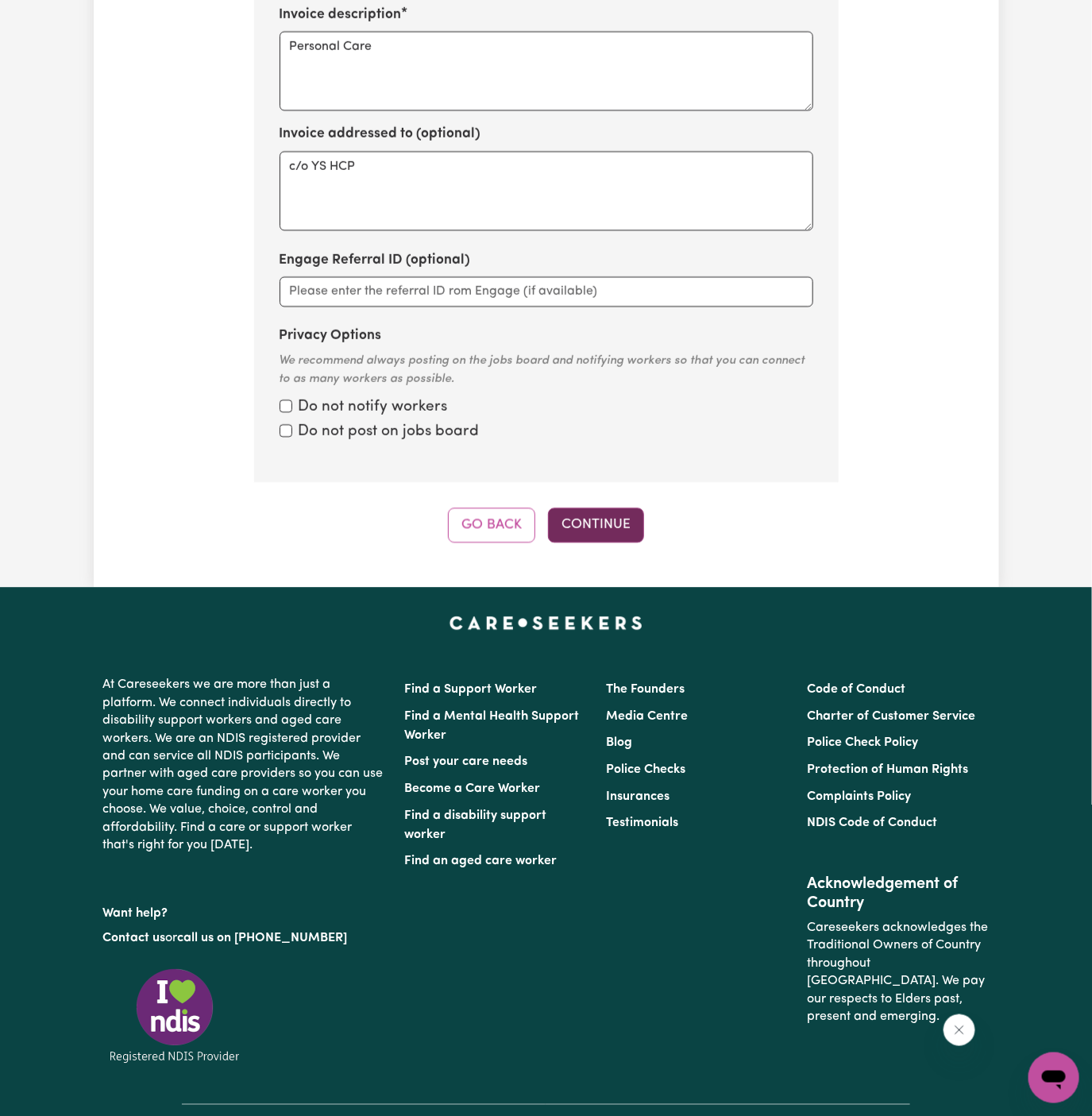
click at [597, 508] on button "Continue" at bounding box center [596, 525] width 96 height 35
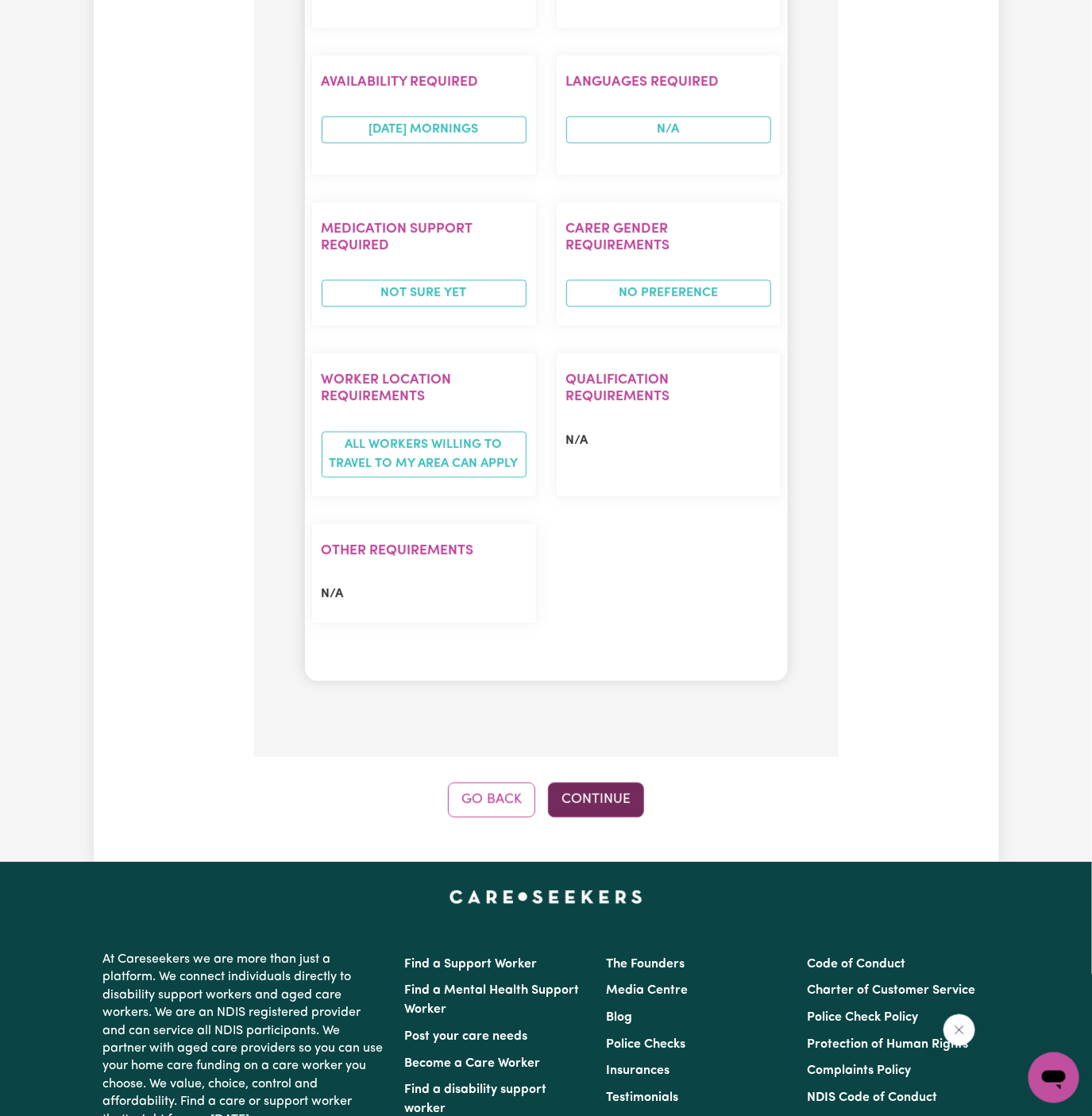
click at [606, 783] on button "Continue" at bounding box center [596, 800] width 96 height 35
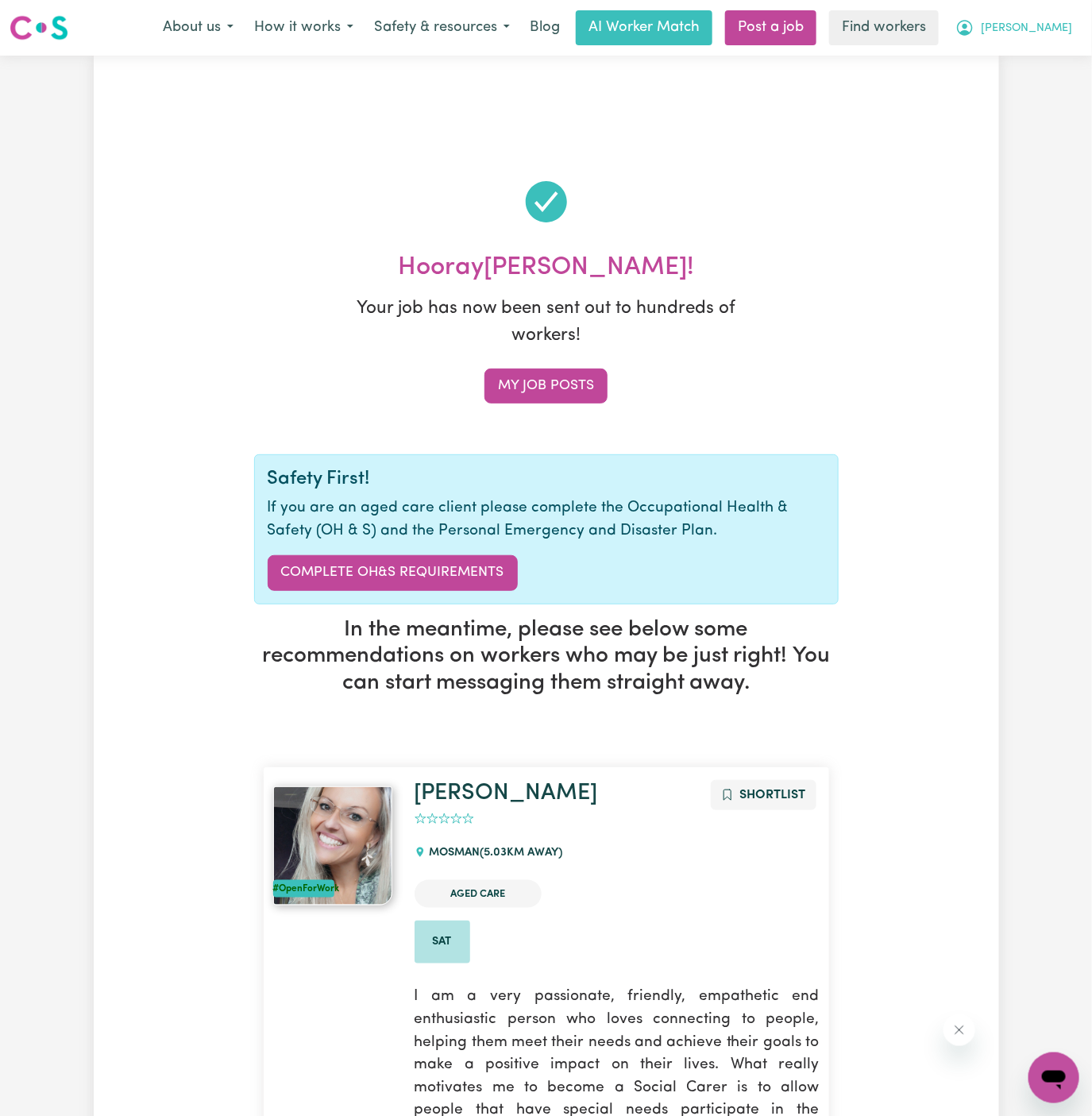
click at [1046, 33] on span "[PERSON_NAME]" at bounding box center [1026, 28] width 91 height 17
click at [1042, 62] on link "My Dashboard" at bounding box center [1019, 62] width 126 height 30
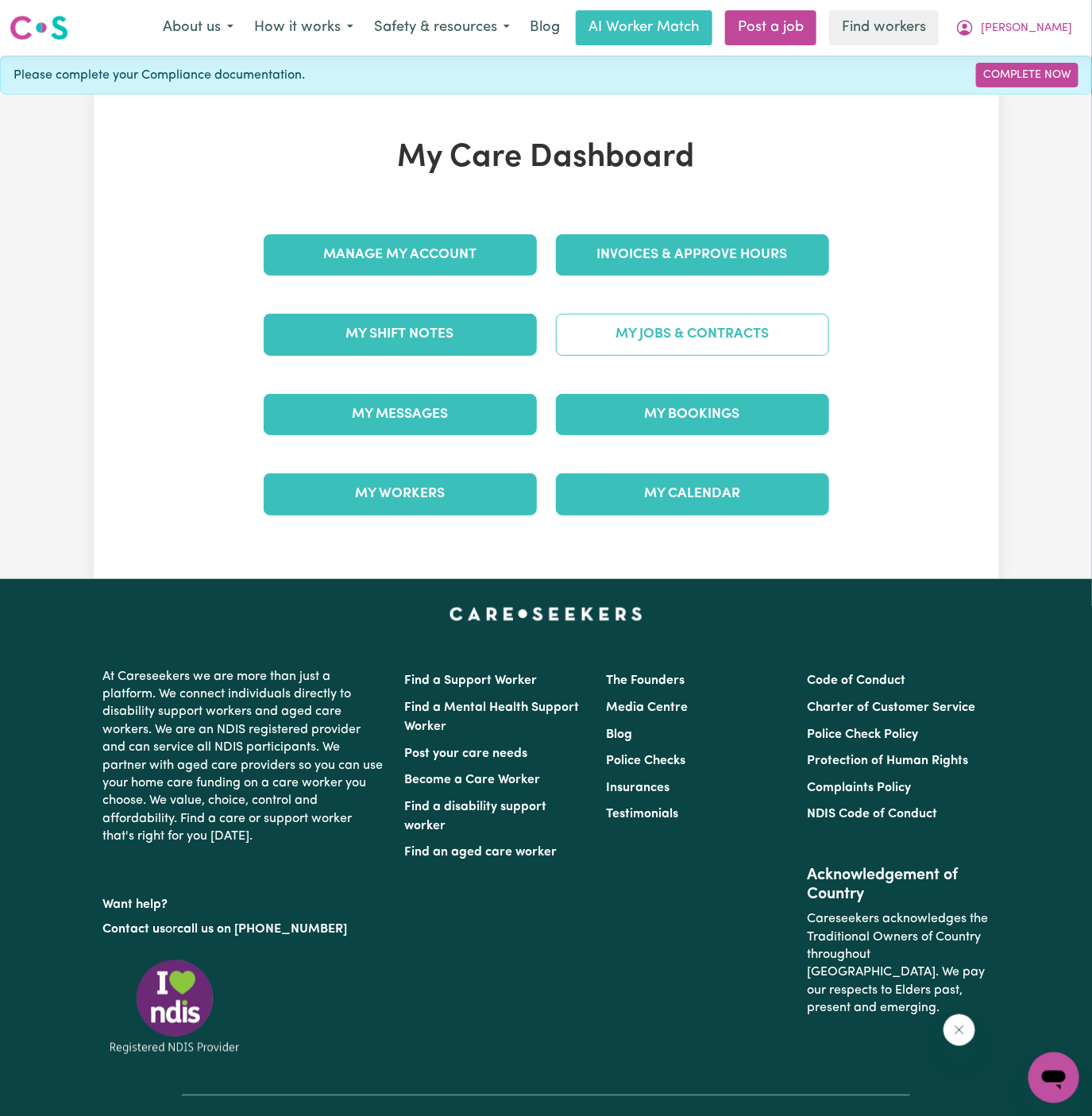
click at [729, 352] on link "My Jobs & Contracts" at bounding box center [692, 335] width 273 height 42
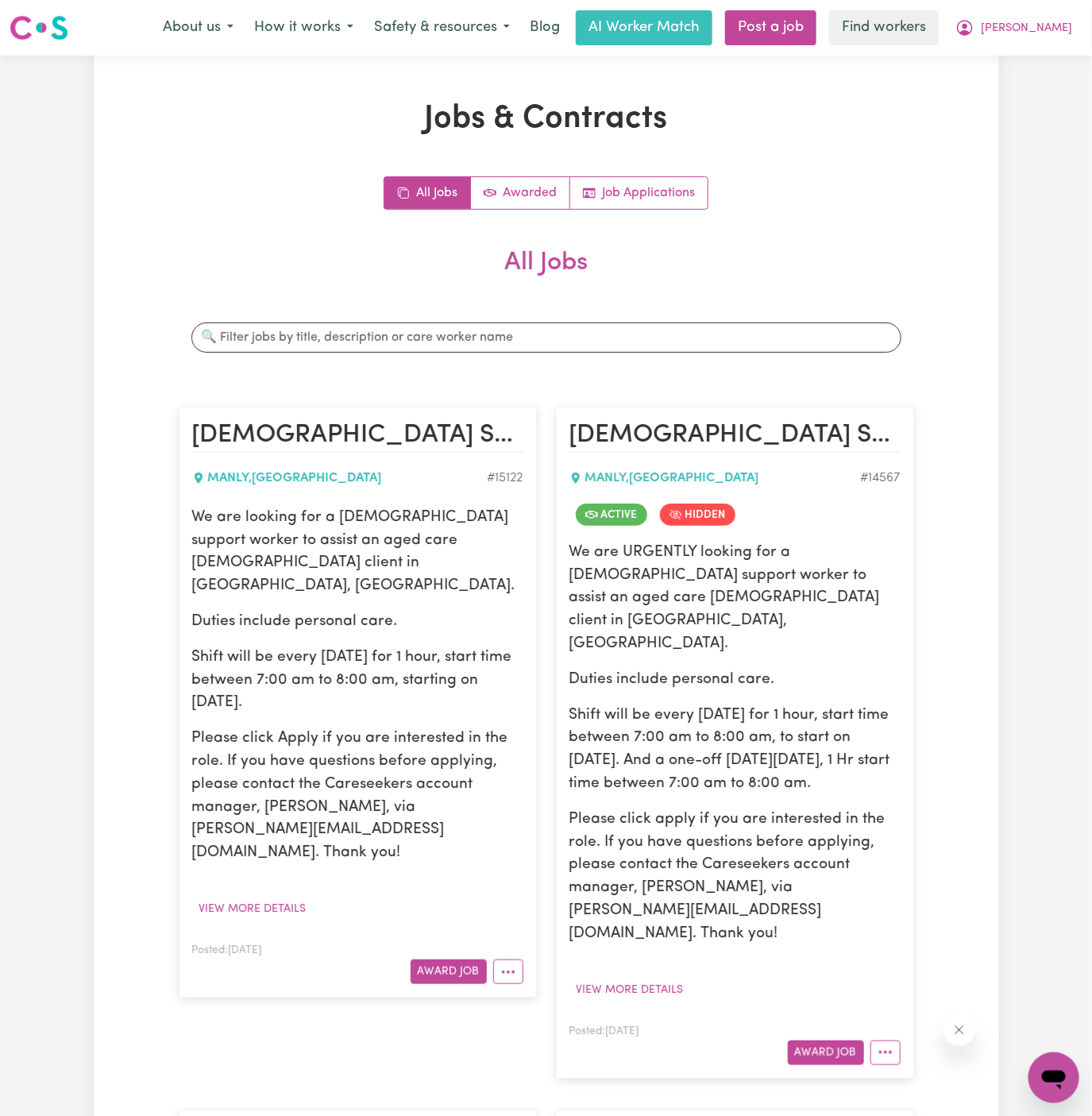
drag, startPoint x: 195, startPoint y: 516, endPoint x: 322, endPoint y: 657, distance: 189.8
click at [322, 657] on div "We are looking for a female support worker to assist an aged care male client i…" at bounding box center [357, 686] width 331 height 358
copy div "We are looking for a female support worker to assist an aged care male client i…"
click at [1061, 26] on span "[PERSON_NAME]" at bounding box center [1026, 28] width 91 height 17
click at [1060, 43] on button "[PERSON_NAME]" at bounding box center [1014, 27] width 138 height 33
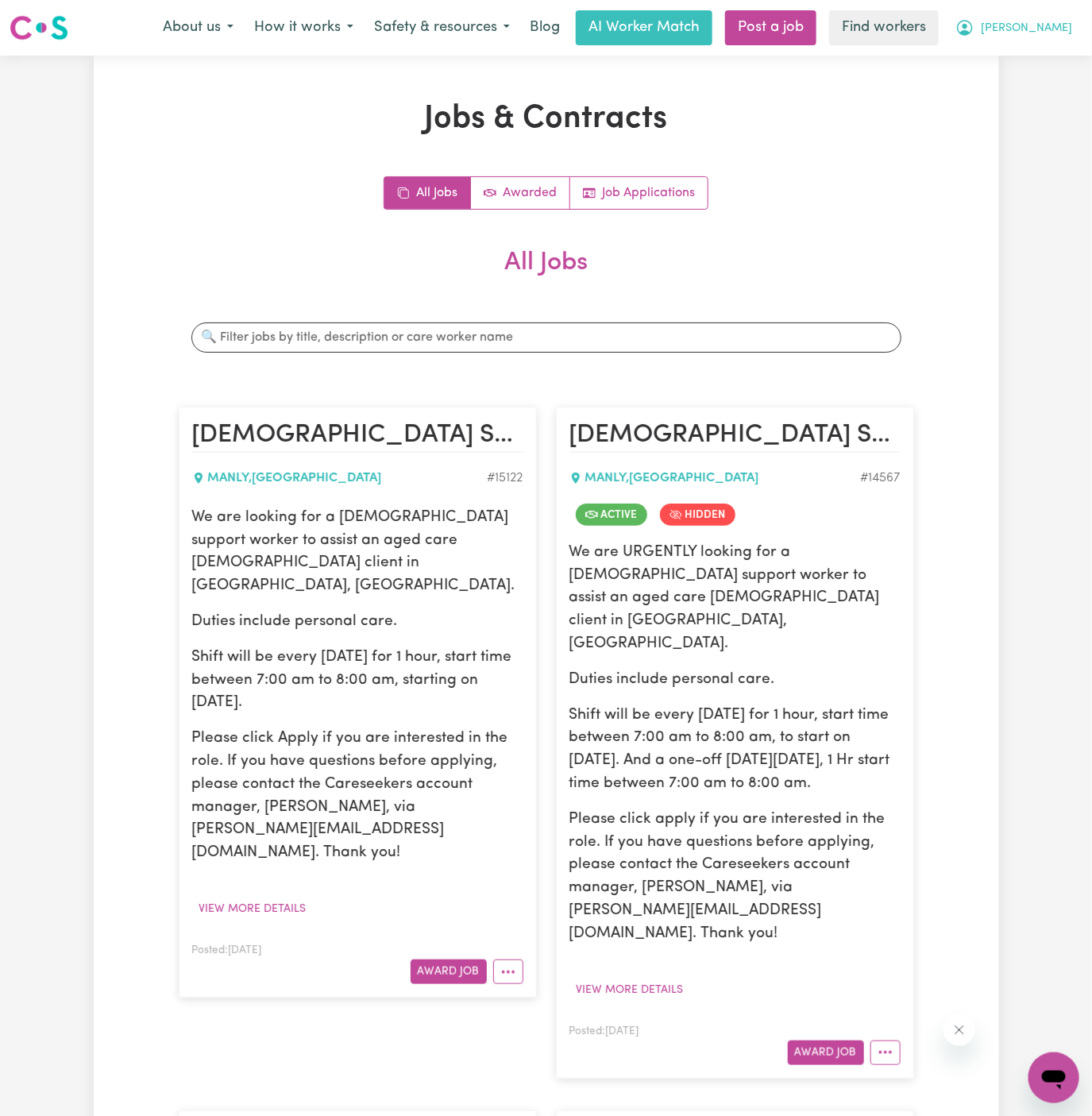
click at [1059, 19] on button "[PERSON_NAME]" at bounding box center [1014, 27] width 138 height 33
click at [1058, 62] on link "My Dashboard" at bounding box center [1019, 62] width 126 height 30
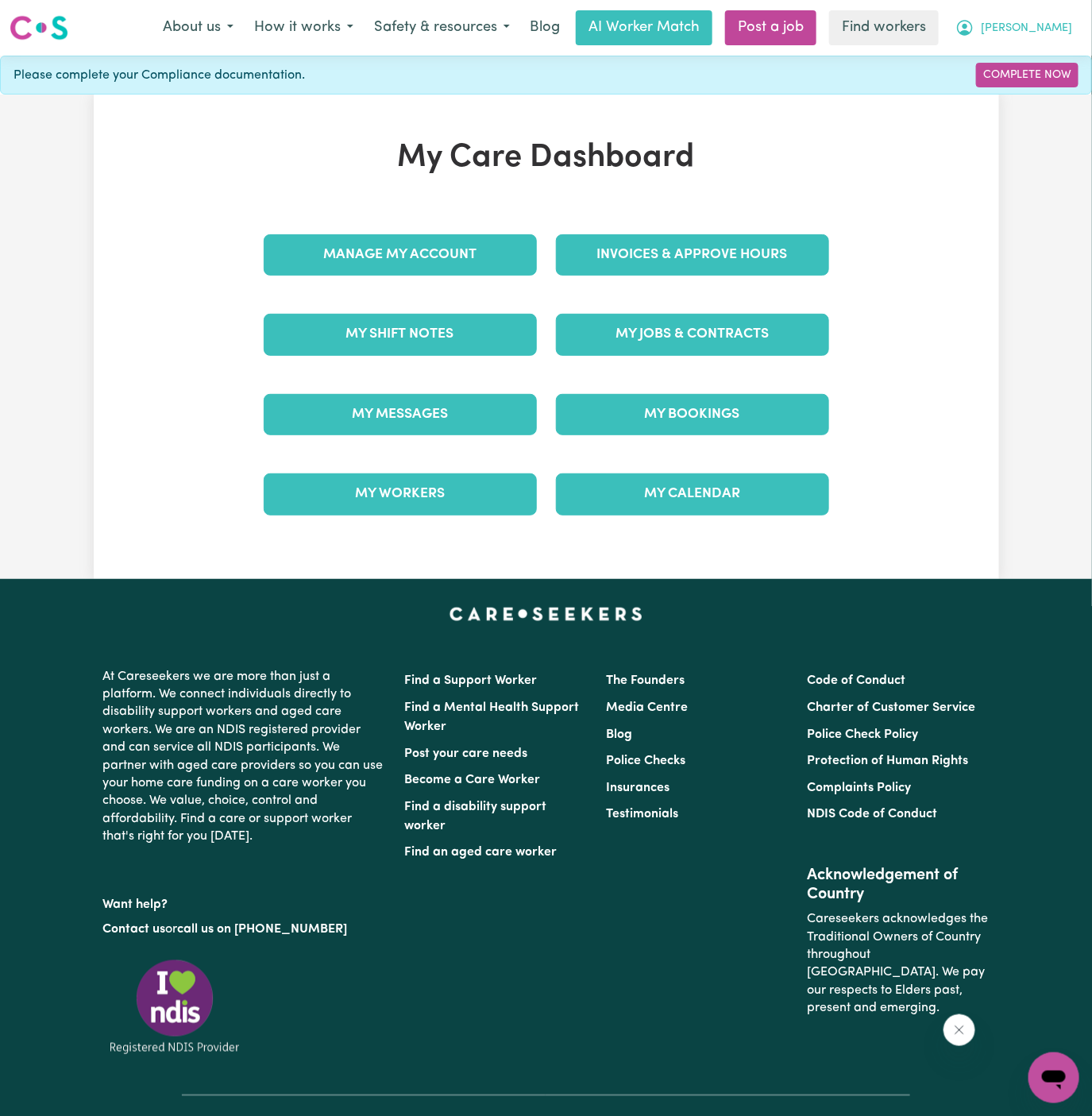
click at [1056, 35] on span "[PERSON_NAME]" at bounding box center [1026, 28] width 91 height 17
click at [1056, 99] on link "Logout" at bounding box center [1019, 91] width 126 height 30
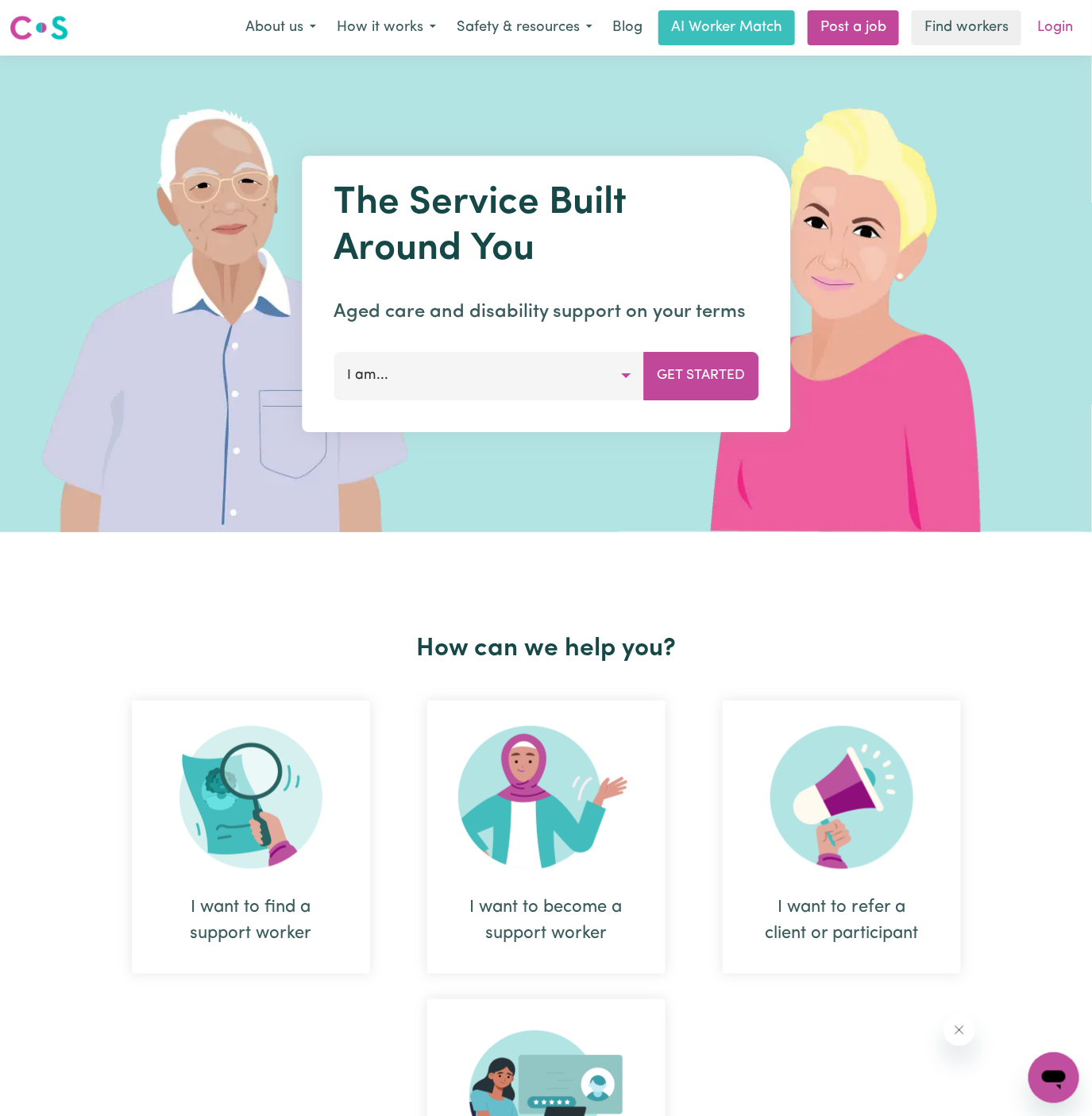
click at [1061, 17] on link "Login" at bounding box center [1055, 27] width 55 height 35
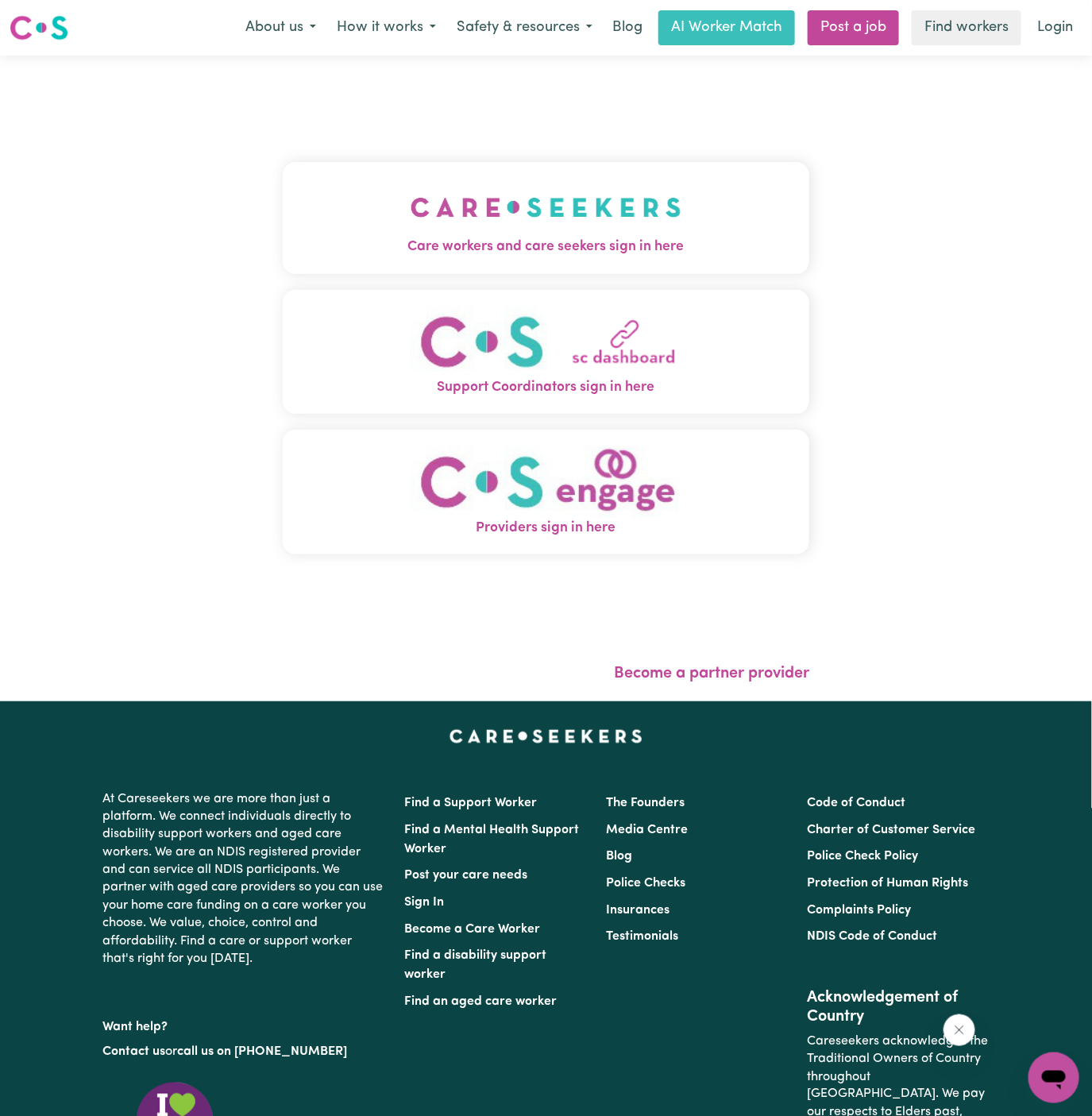
click at [509, 211] on img "Care workers and care seekers sign in here" at bounding box center [546, 207] width 271 height 59
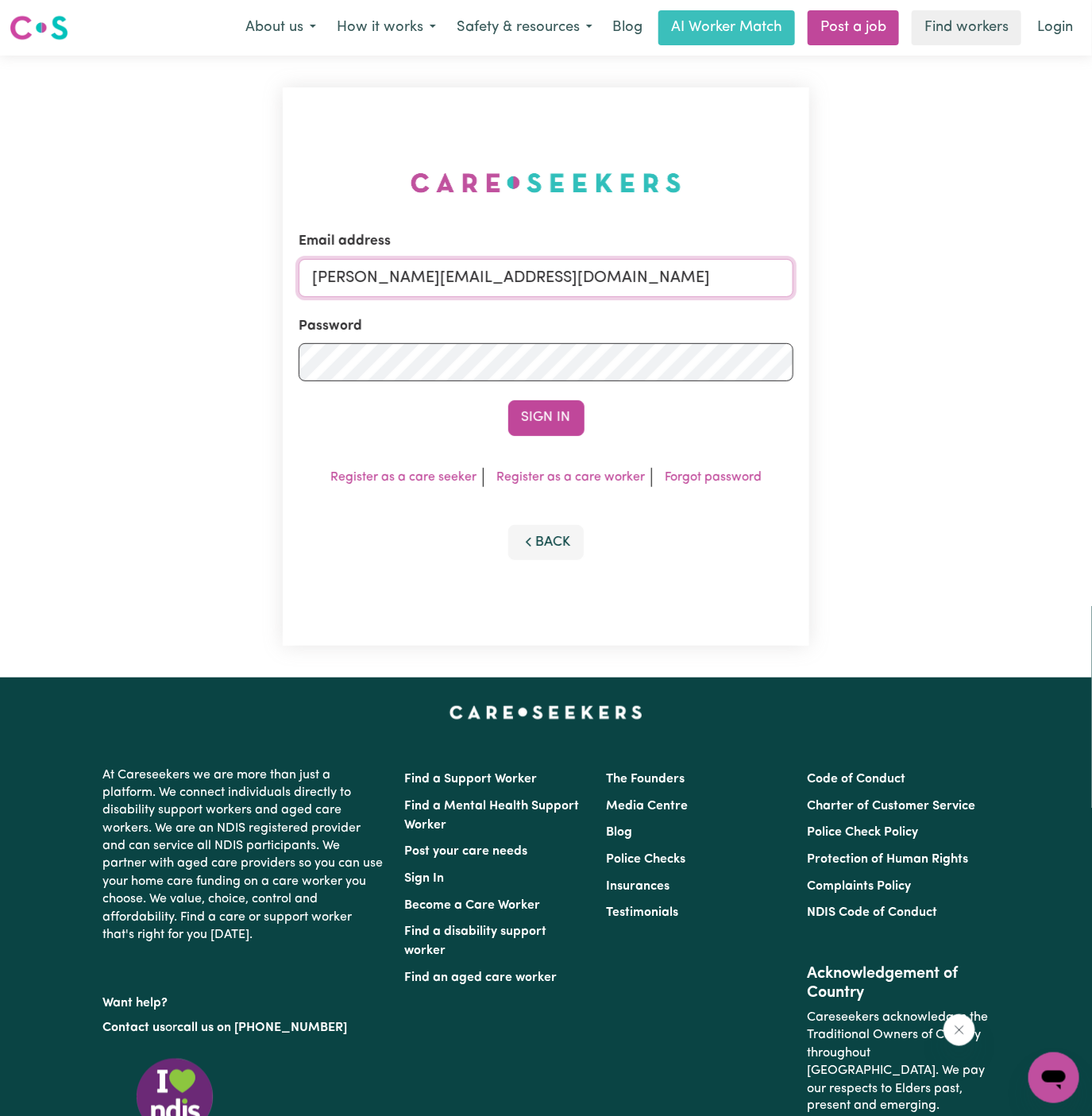
click at [651, 285] on input "dyan@careseekers.com.au" at bounding box center [546, 278] width 496 height 38
drag, startPoint x: 394, startPoint y: 270, endPoint x: 907, endPoint y: 293, distance: 513.5
click at [907, 293] on div "Email address superuser~kayefinleyYS@careseekers.com.au Password Sign In Regist…" at bounding box center [546, 366] width 1092 height 622
click at [508, 400] on button "Sign In" at bounding box center [546, 417] width 76 height 35
type input "superuser~SimonMayyaVC@careseekers.com.au'"
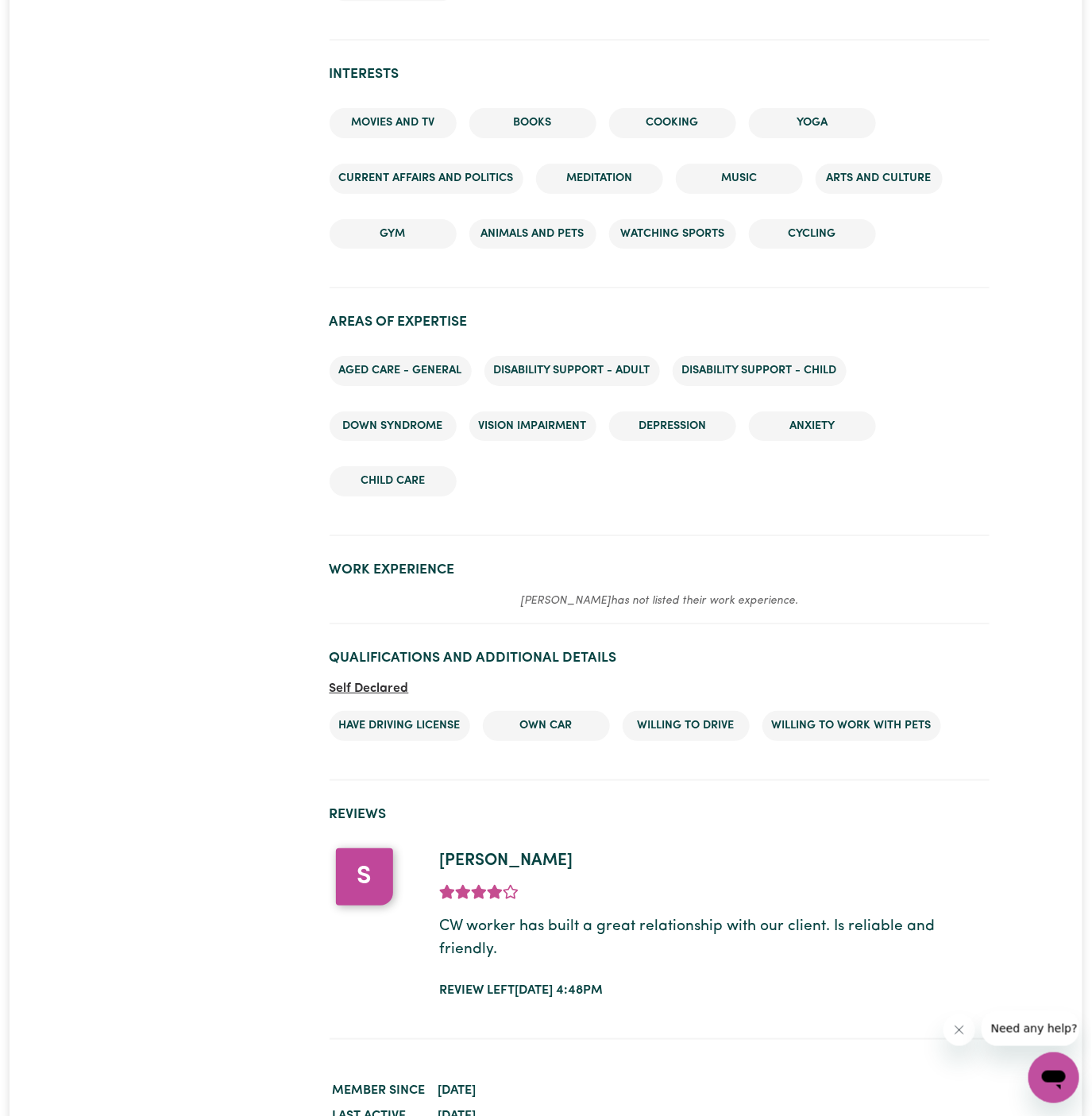
scroll to position [1824, 0]
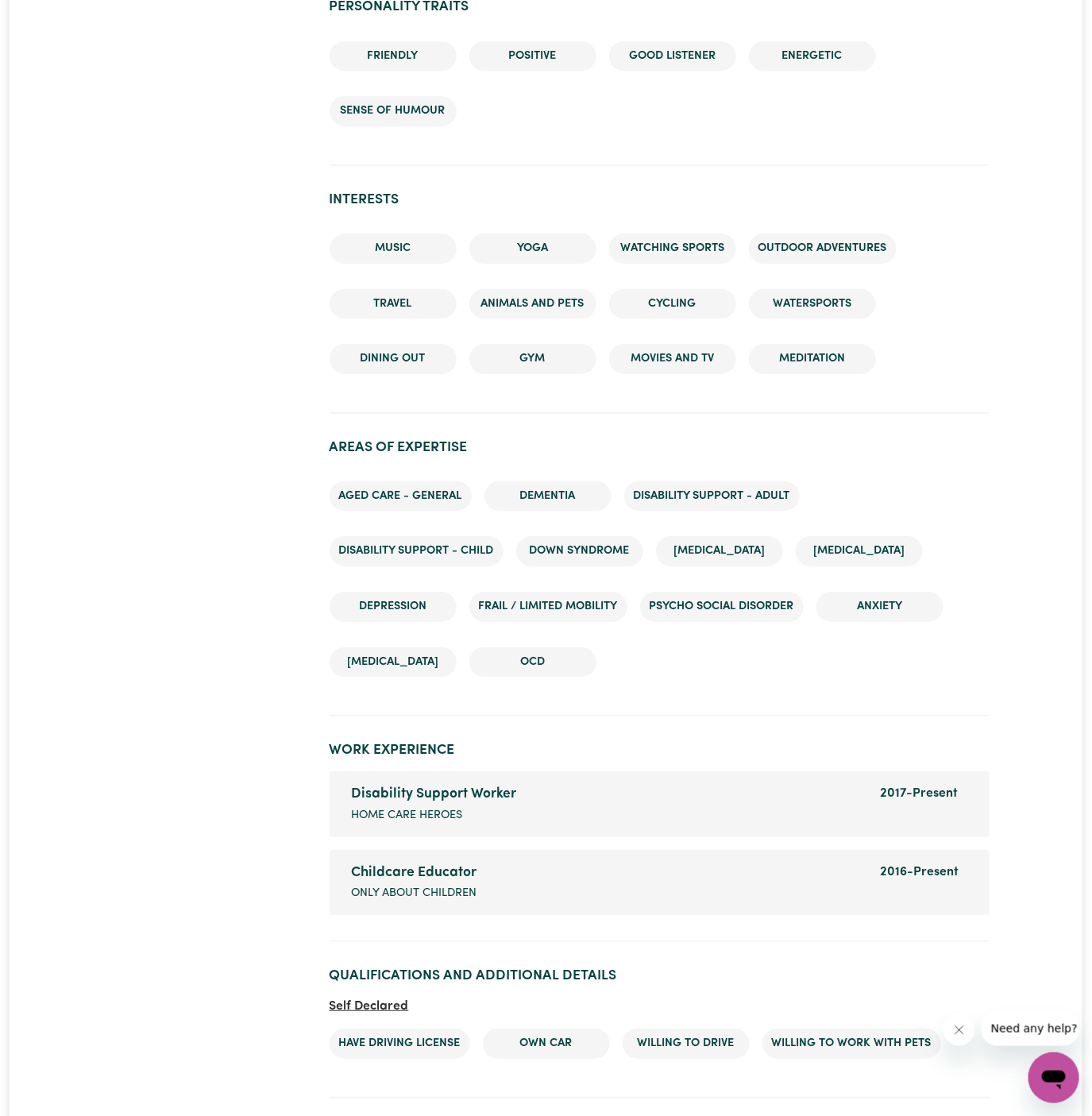
scroll to position [1910, 0]
